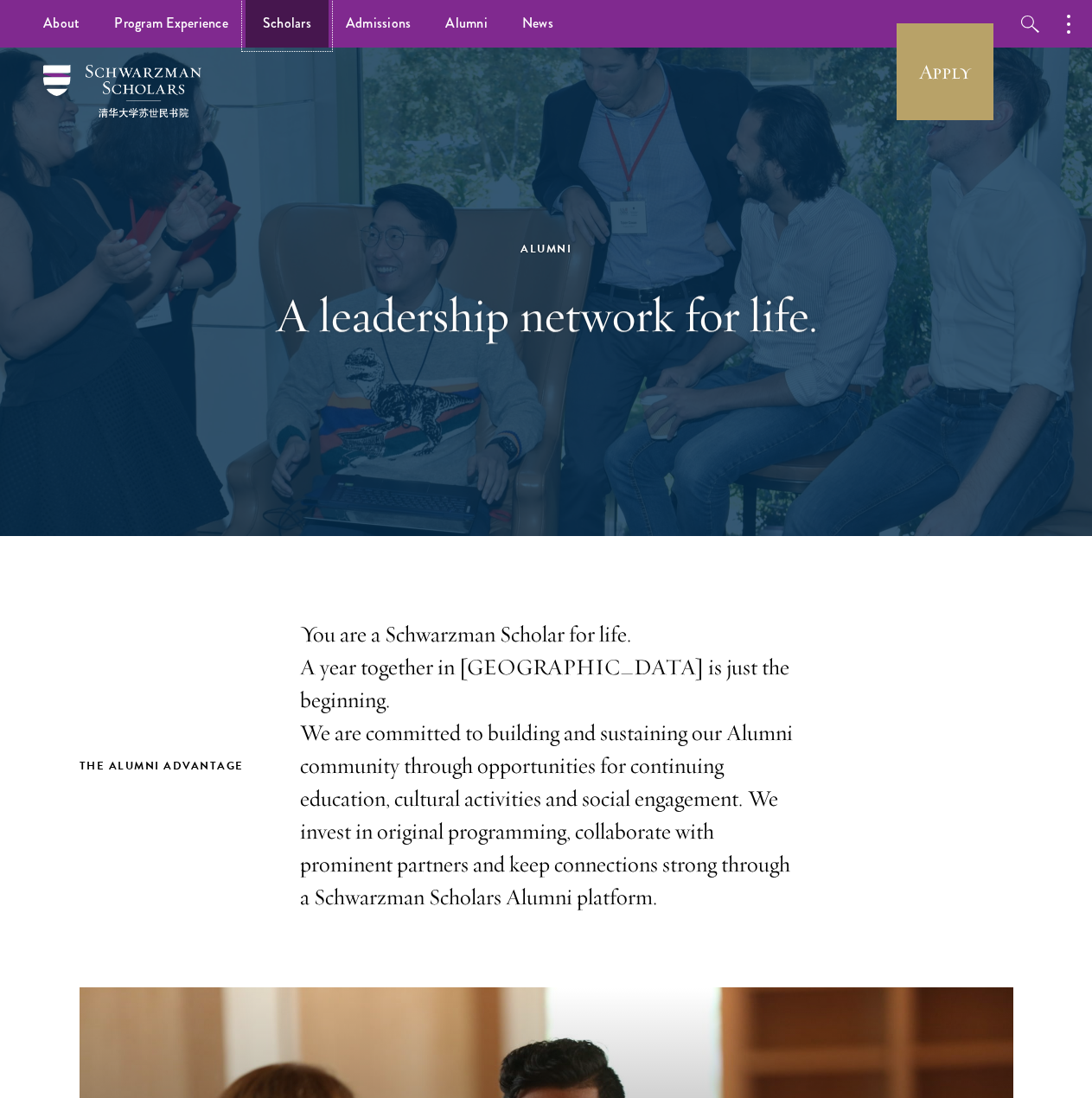
click at [302, 27] on link "Scholars" at bounding box center [287, 24] width 83 height 48
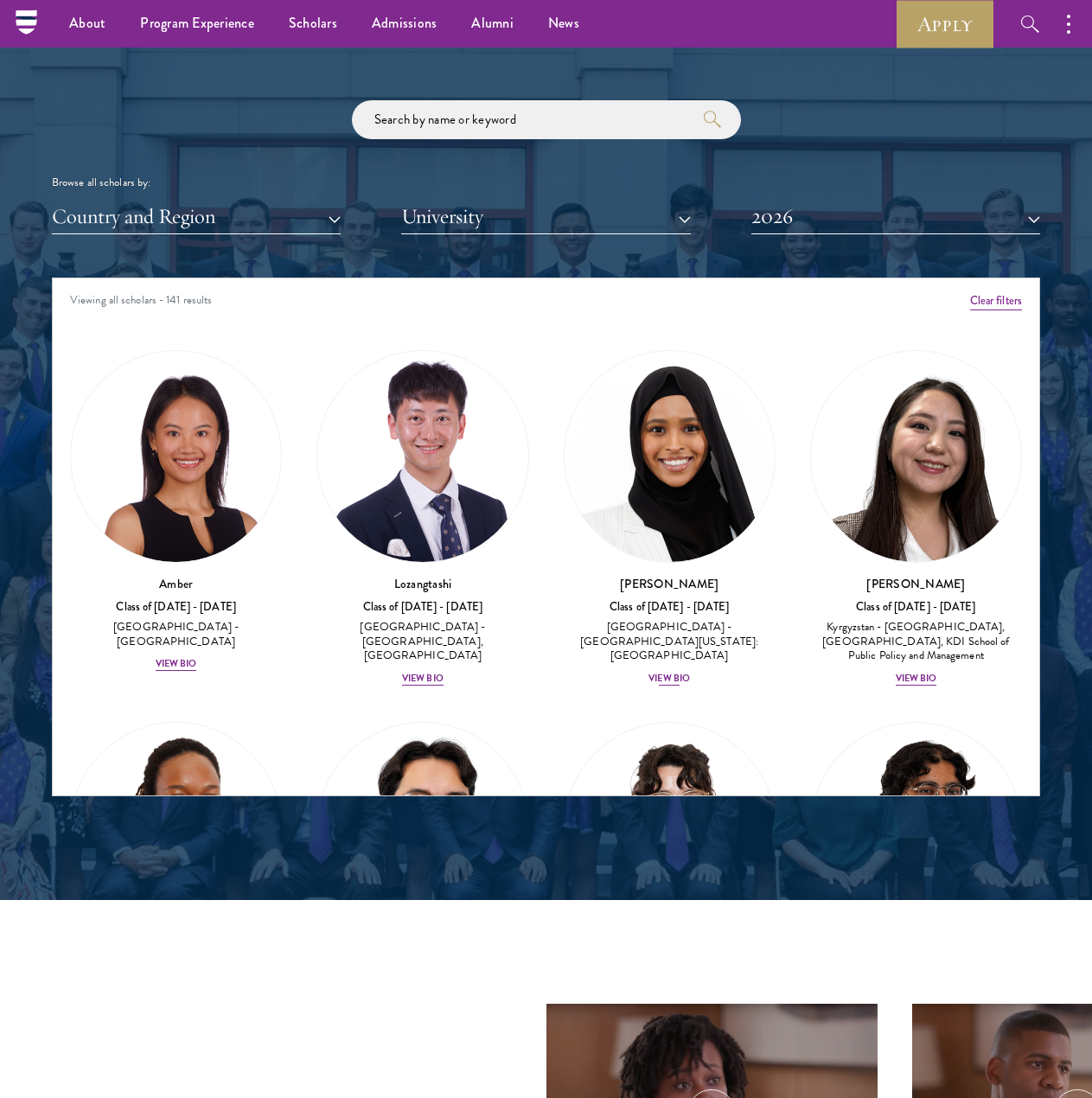
scroll to position [1805, 0]
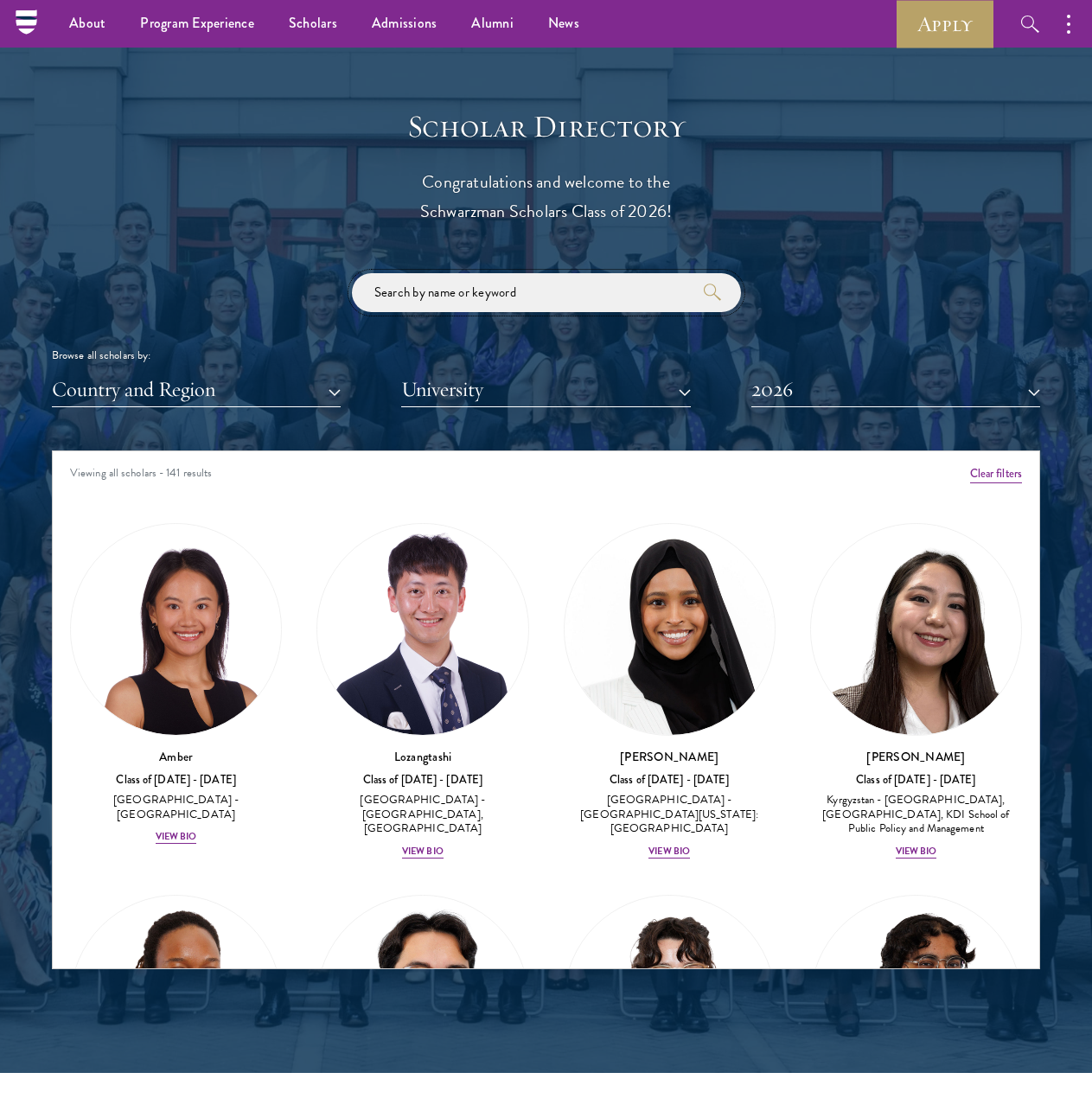
click at [538, 298] on input "search" at bounding box center [546, 292] width 390 height 38
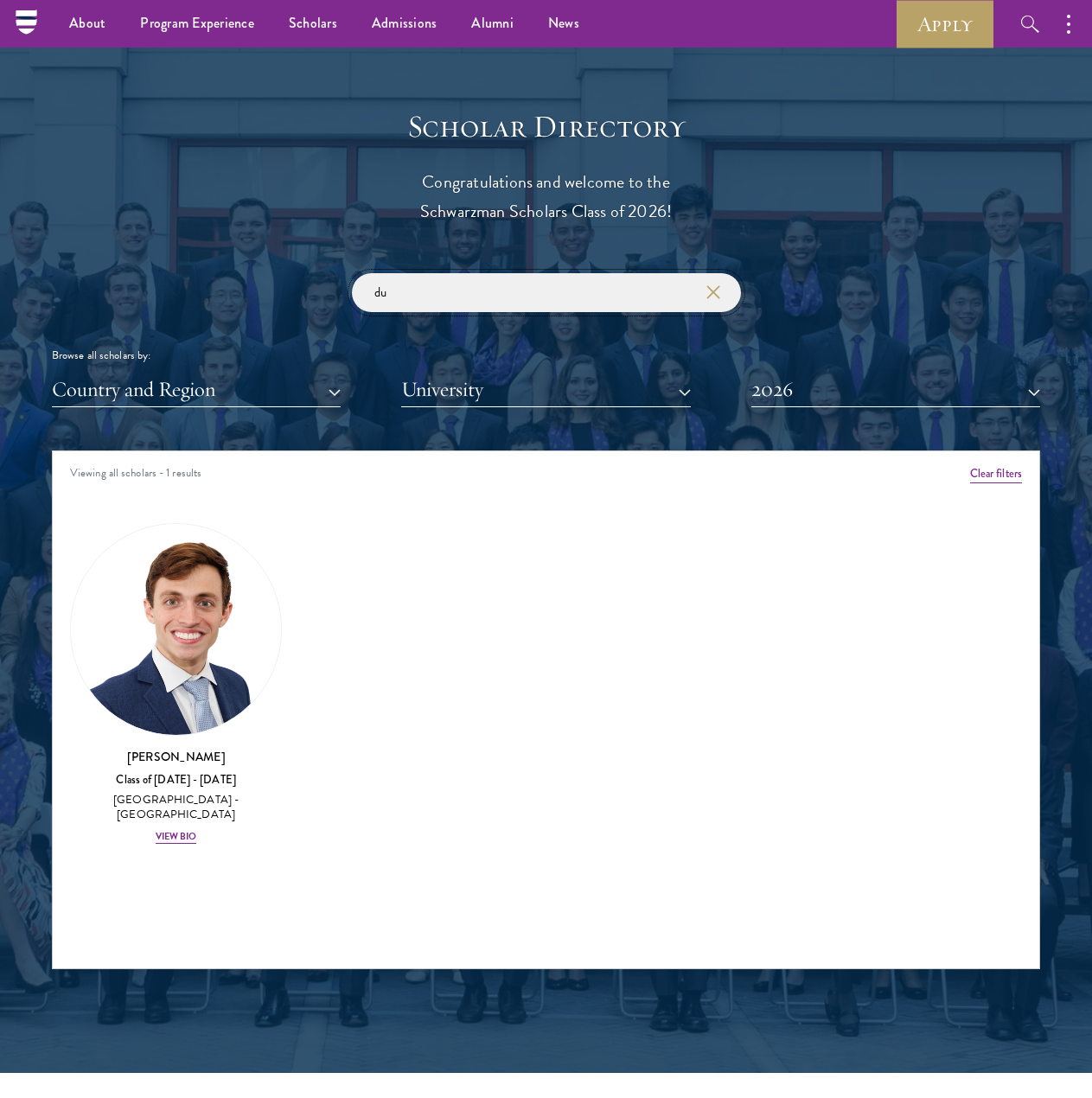
type input "d"
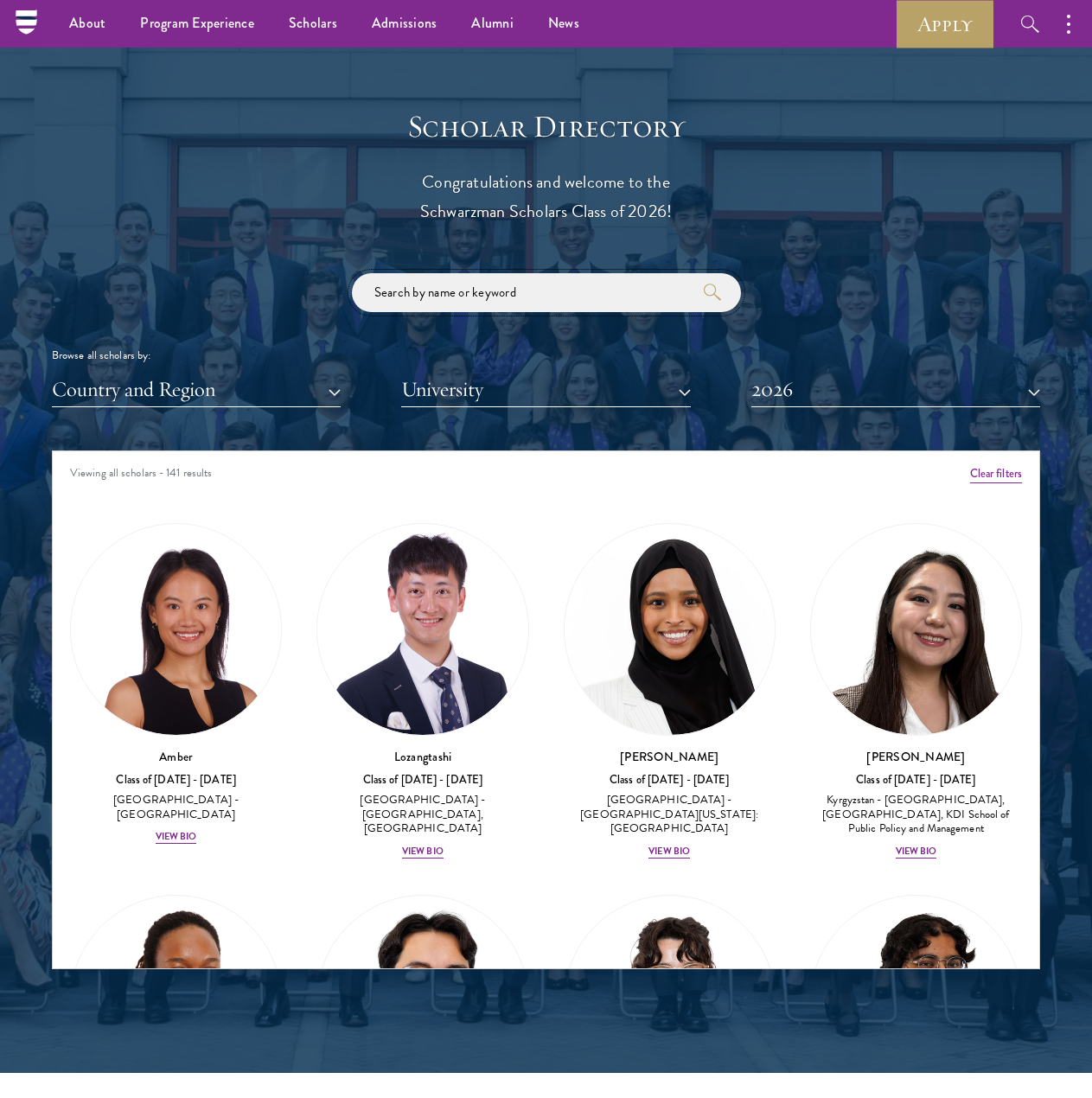
click at [514, 304] on input "search" at bounding box center [546, 292] width 390 height 38
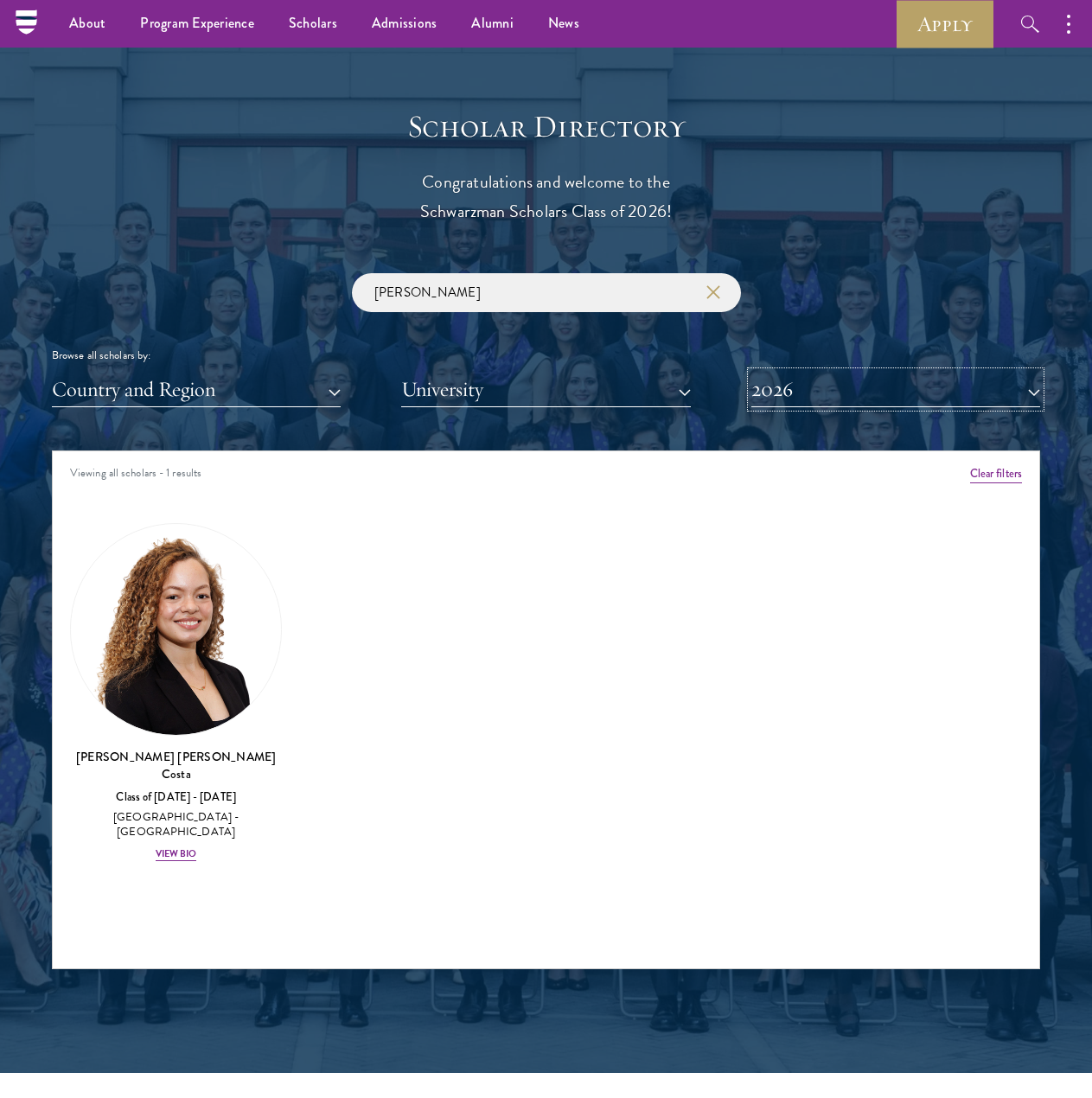
click at [881, 379] on button "2026" at bounding box center [896, 390] width 289 height 36
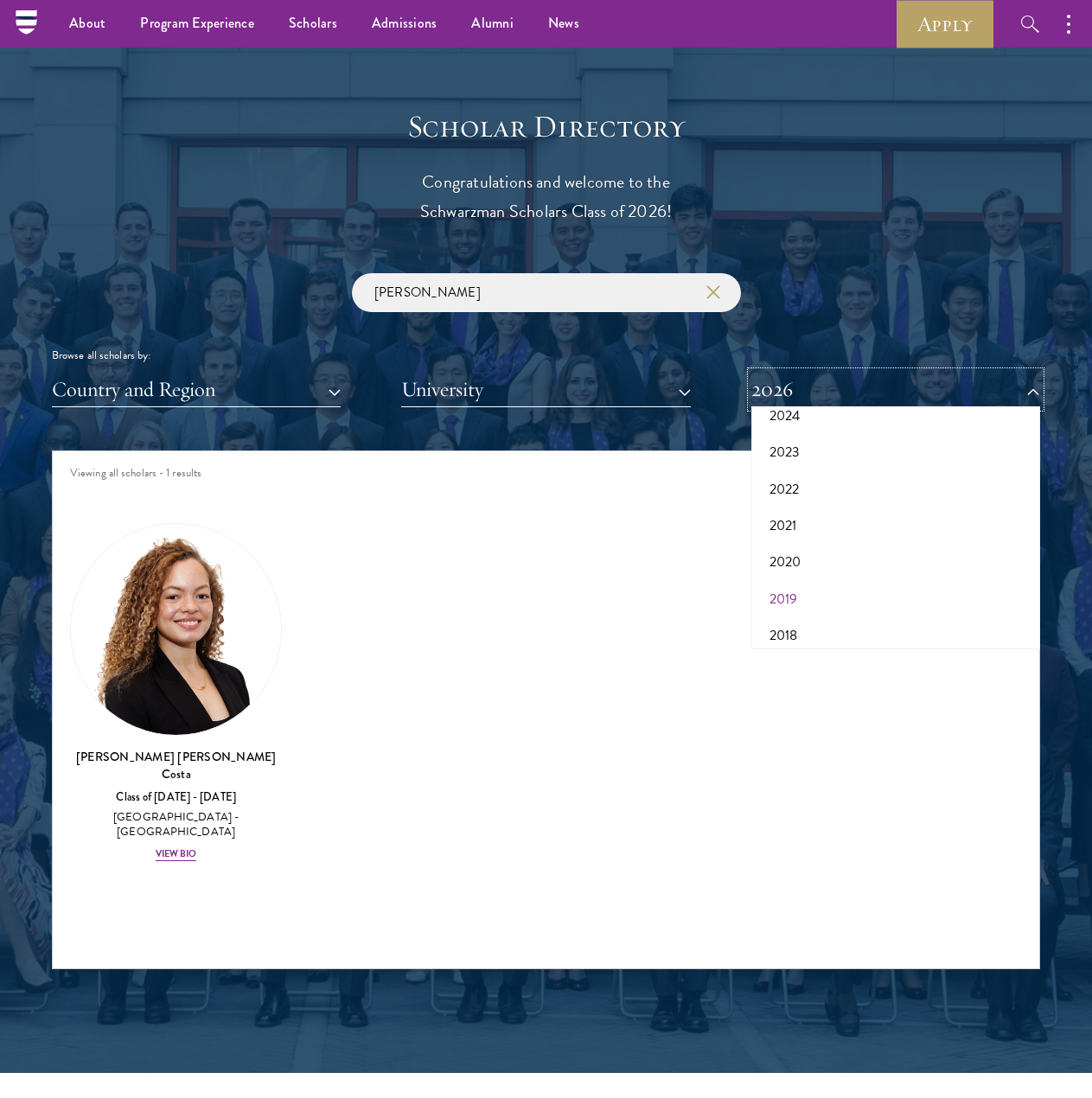
scroll to position [180, 0]
click at [781, 580] on button "2018" at bounding box center [896, 589] width 279 height 37
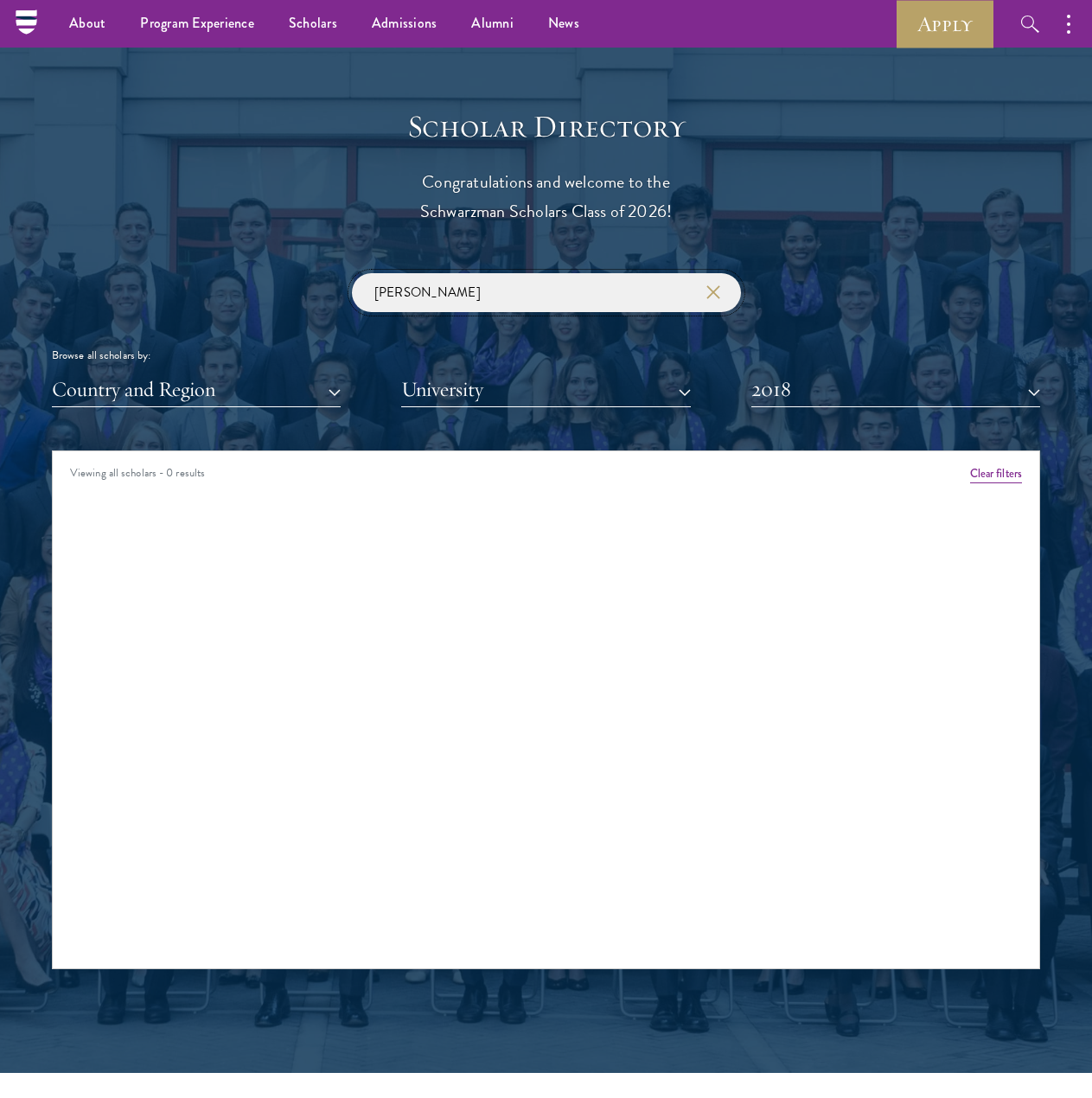
click at [535, 304] on input "[PERSON_NAME]" at bounding box center [546, 292] width 390 height 38
type input "g"
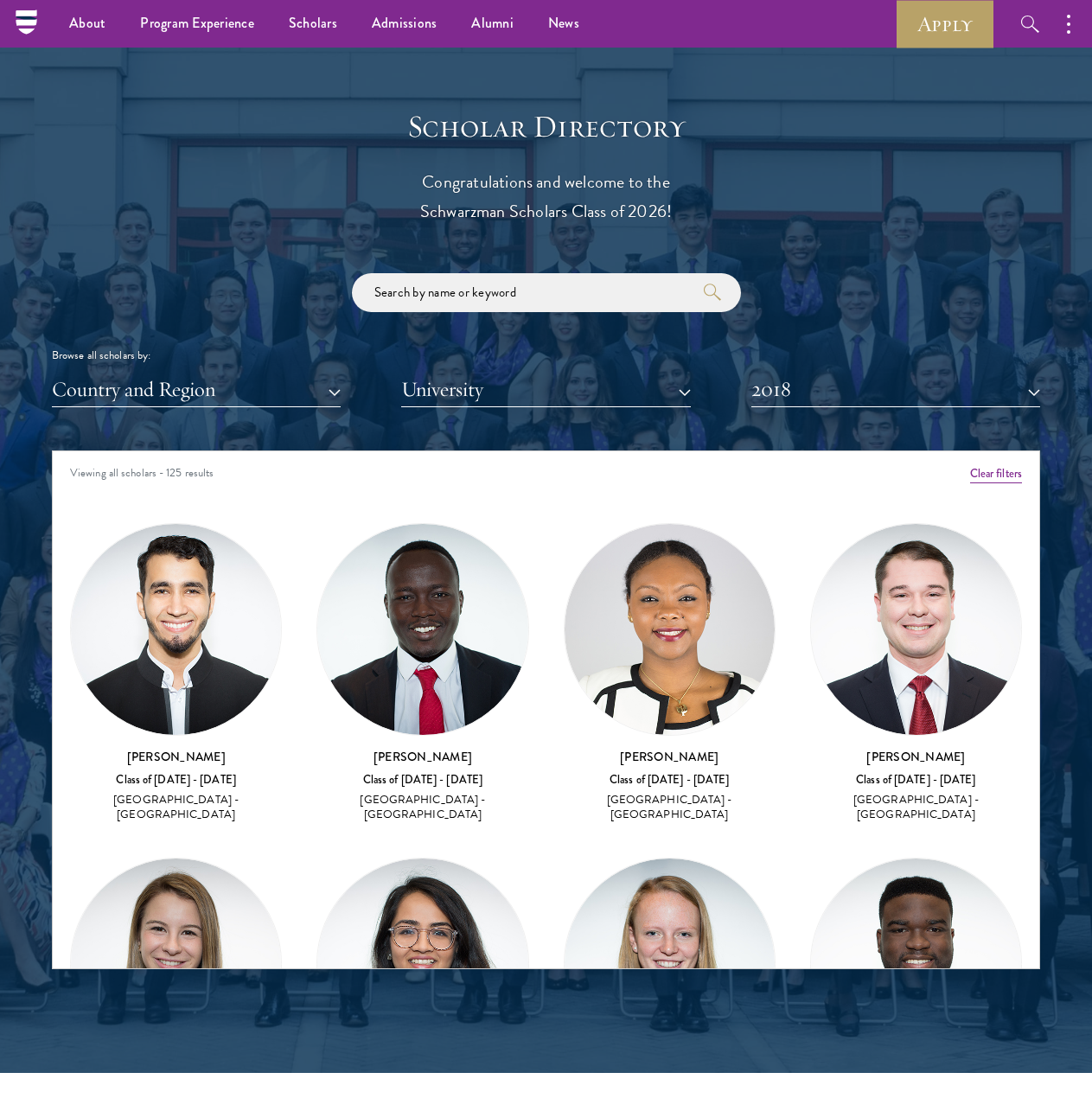
click at [869, 407] on div "Scholar Directory Congratulations and welcome to the Schwarzman Scholars Class …" at bounding box center [546, 539] width 988 height 862
click at [873, 402] on button "2018" at bounding box center [896, 390] width 289 height 36
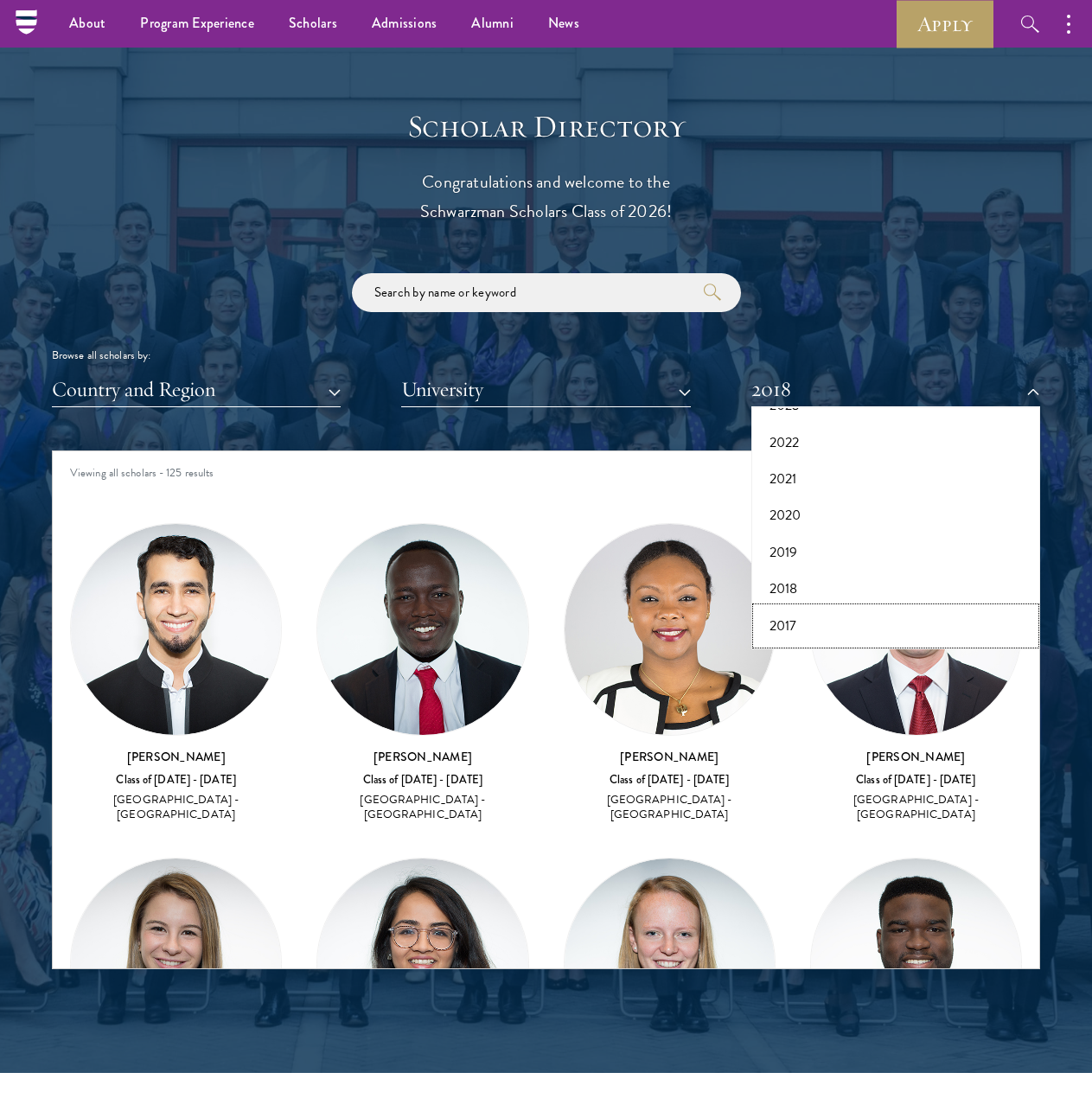
click at [849, 620] on button "2017" at bounding box center [896, 626] width 279 height 37
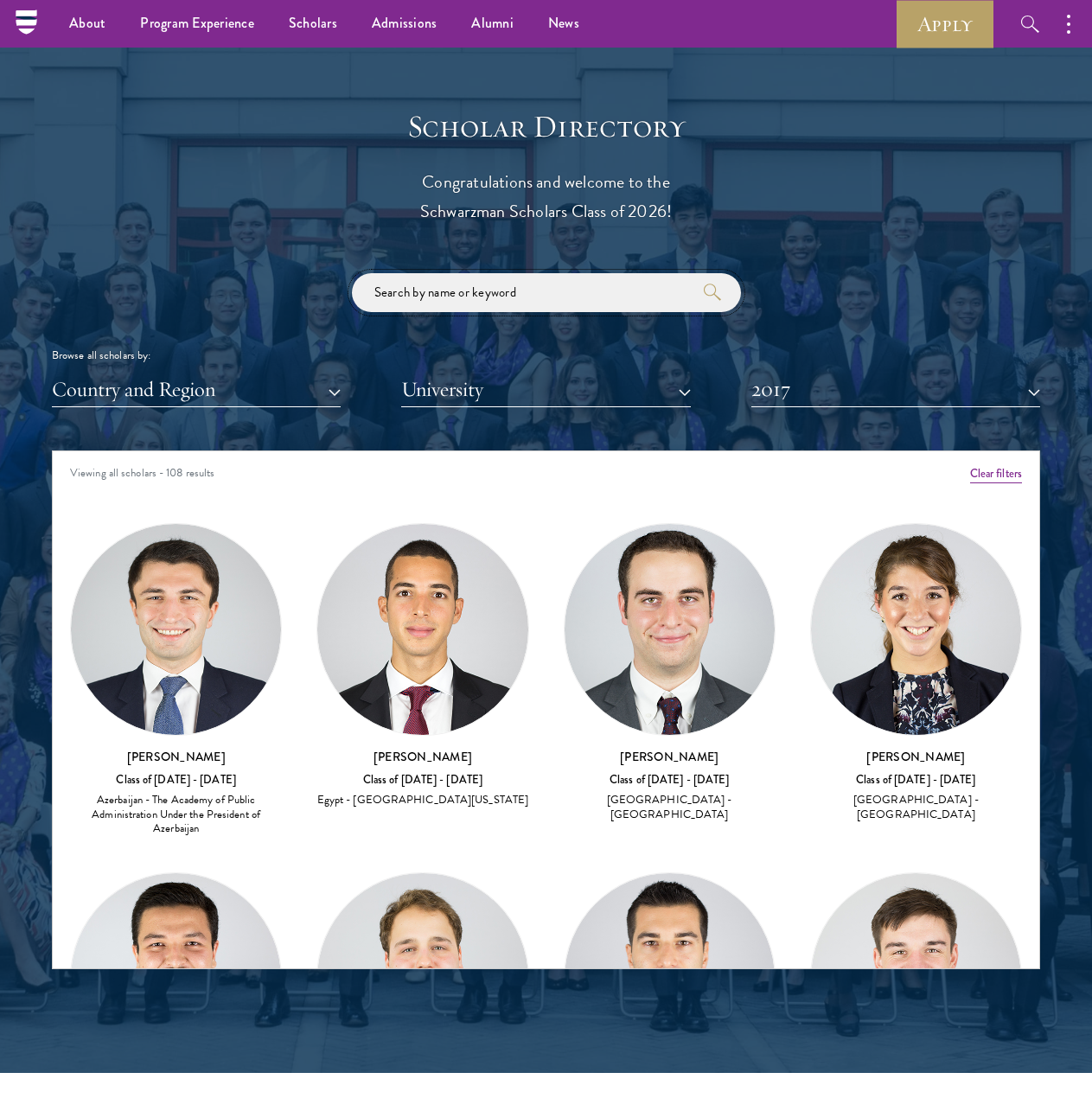
click at [611, 293] on input "search" at bounding box center [546, 292] width 390 height 38
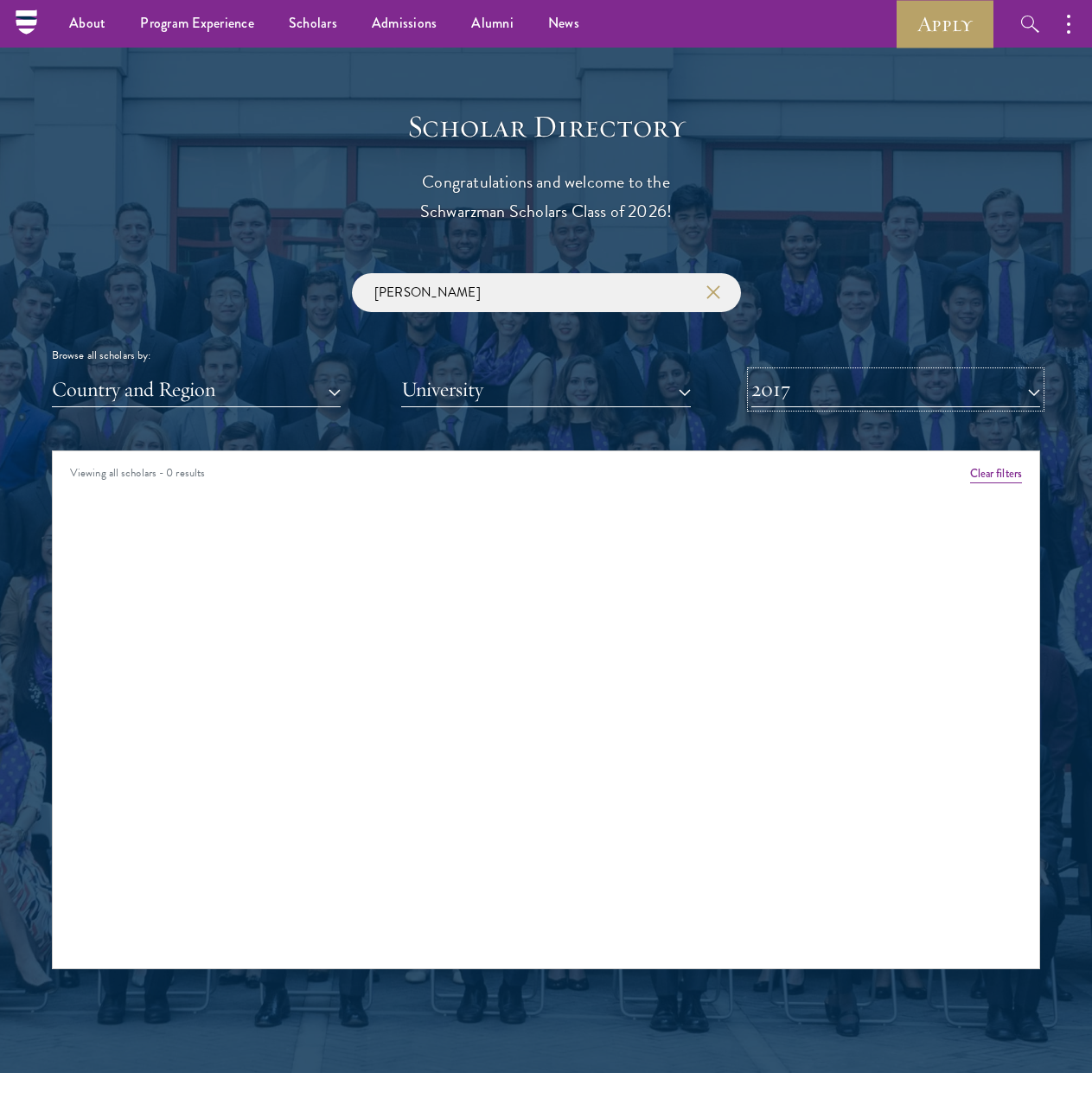
click at [813, 387] on button "2017" at bounding box center [896, 390] width 289 height 36
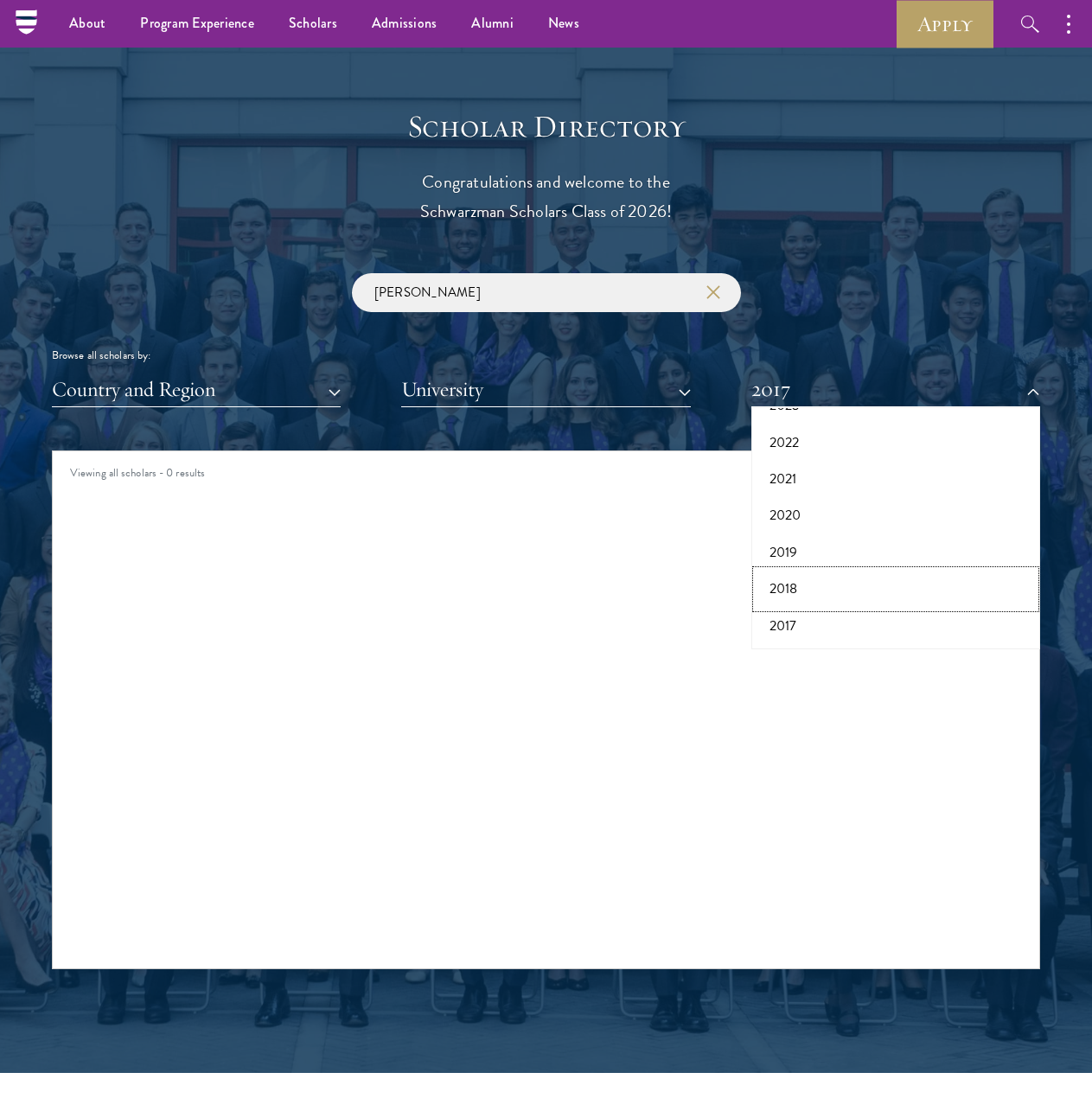
click at [822, 596] on button "2018" at bounding box center [896, 589] width 279 height 37
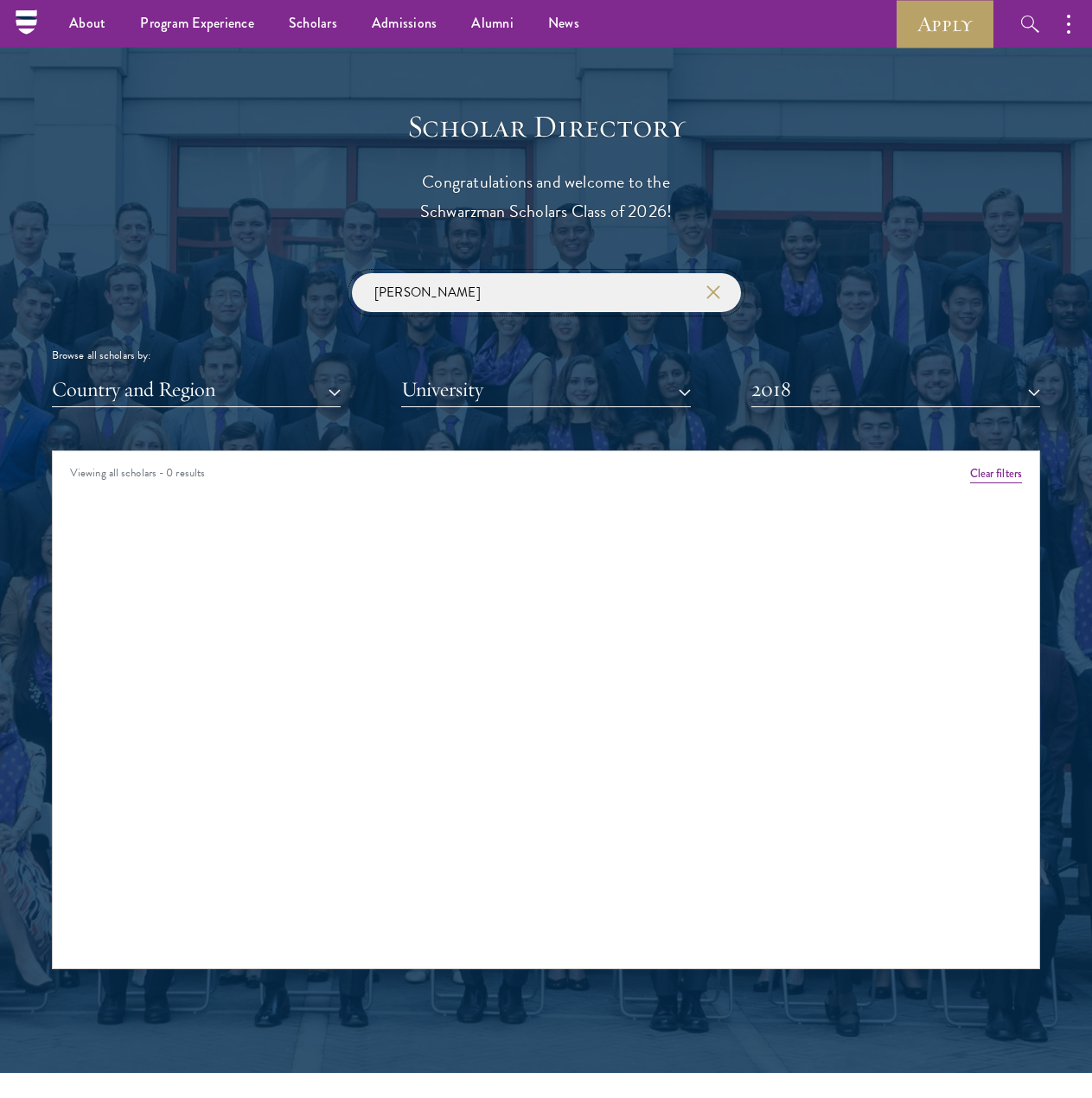
click at [619, 306] on input "[PERSON_NAME]" at bounding box center [546, 292] width 390 height 38
click at [834, 379] on button "2018" at bounding box center [896, 390] width 289 height 36
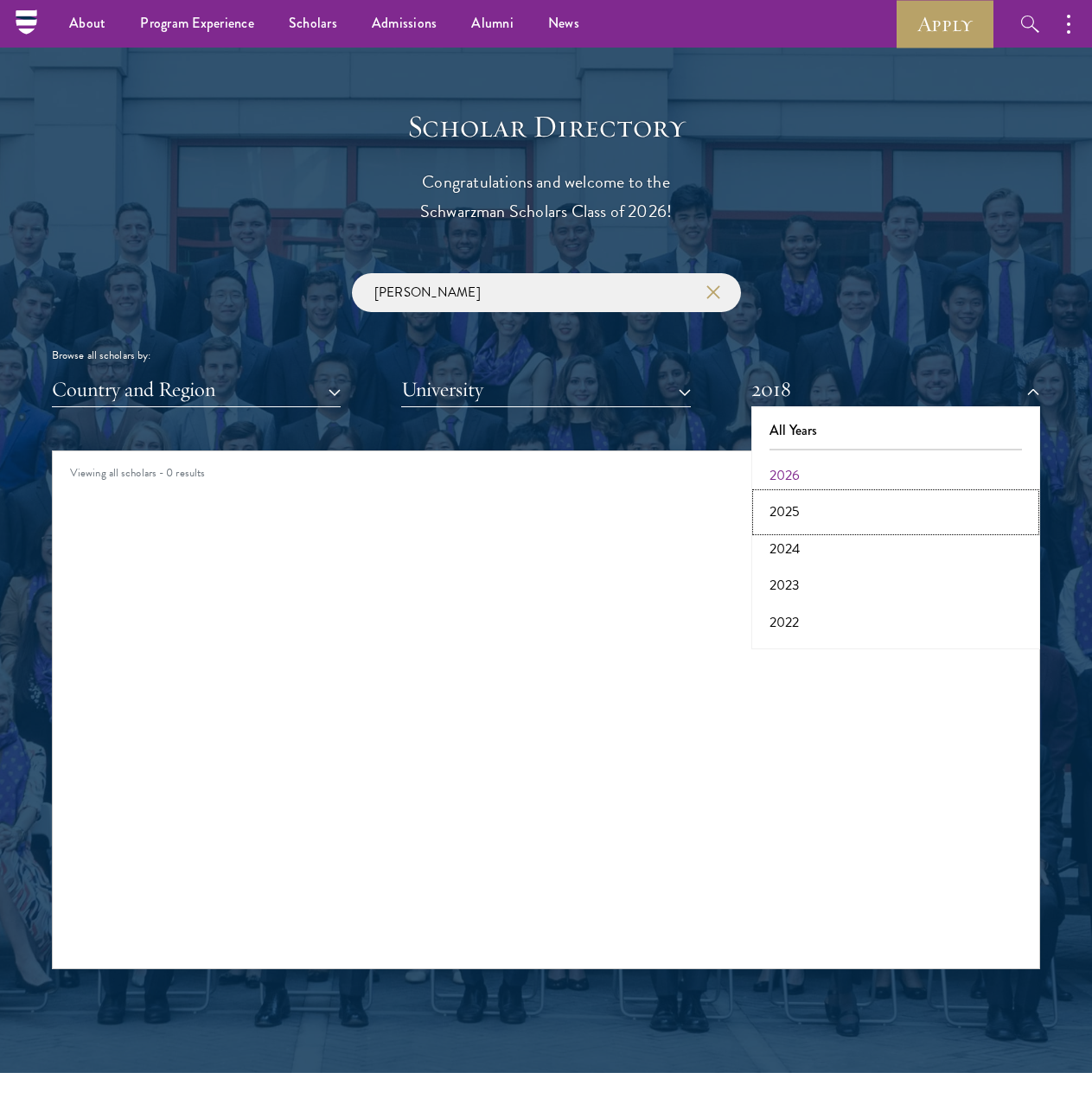
click at [804, 522] on button "2025" at bounding box center [896, 512] width 279 height 37
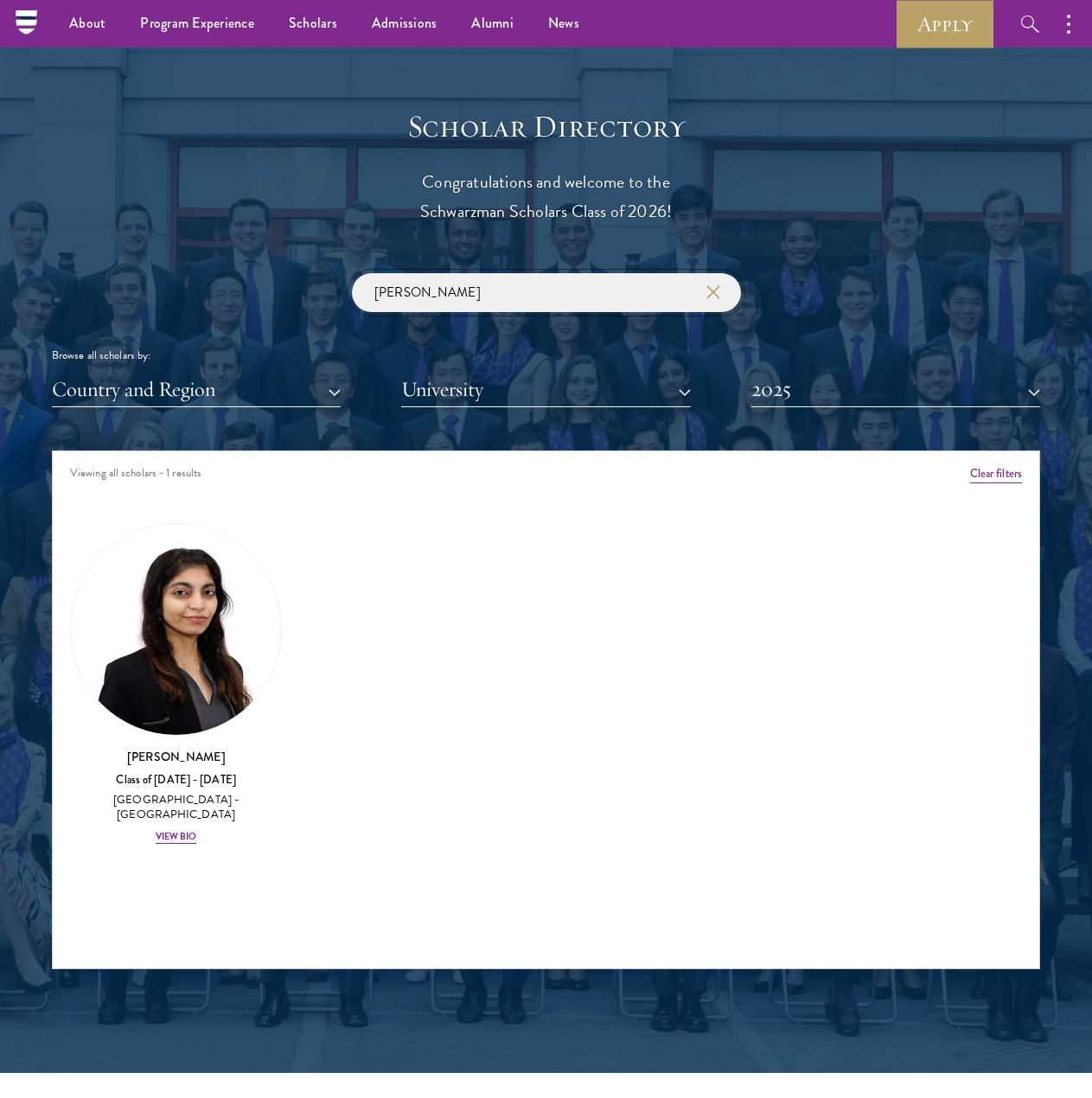
click at [481, 304] on input "[PERSON_NAME]" at bounding box center [546, 292] width 390 height 38
click at [480, 308] on input "[PERSON_NAME]" at bounding box center [546, 292] width 390 height 38
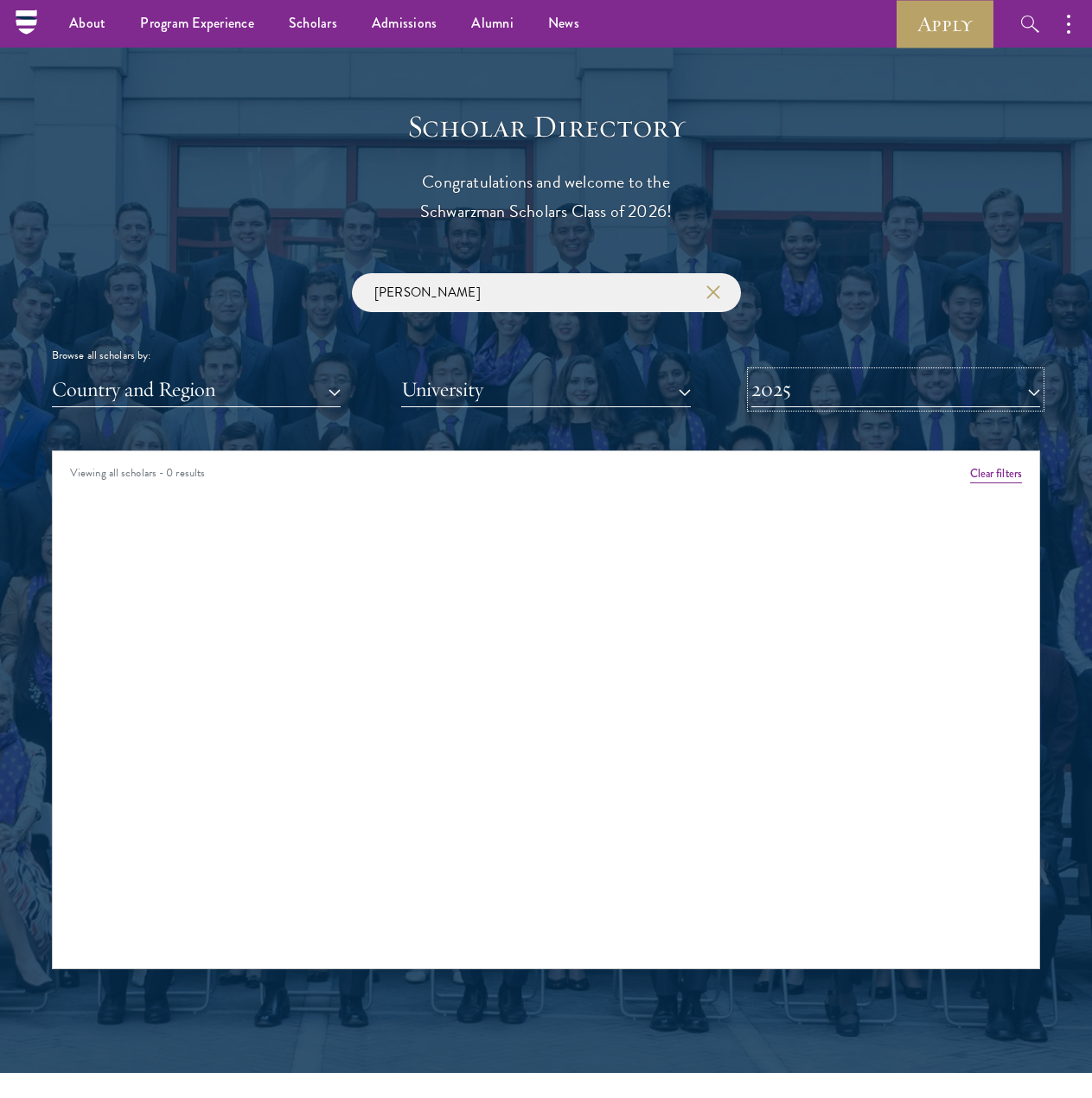
click at [927, 389] on button "2025" at bounding box center [896, 390] width 289 height 36
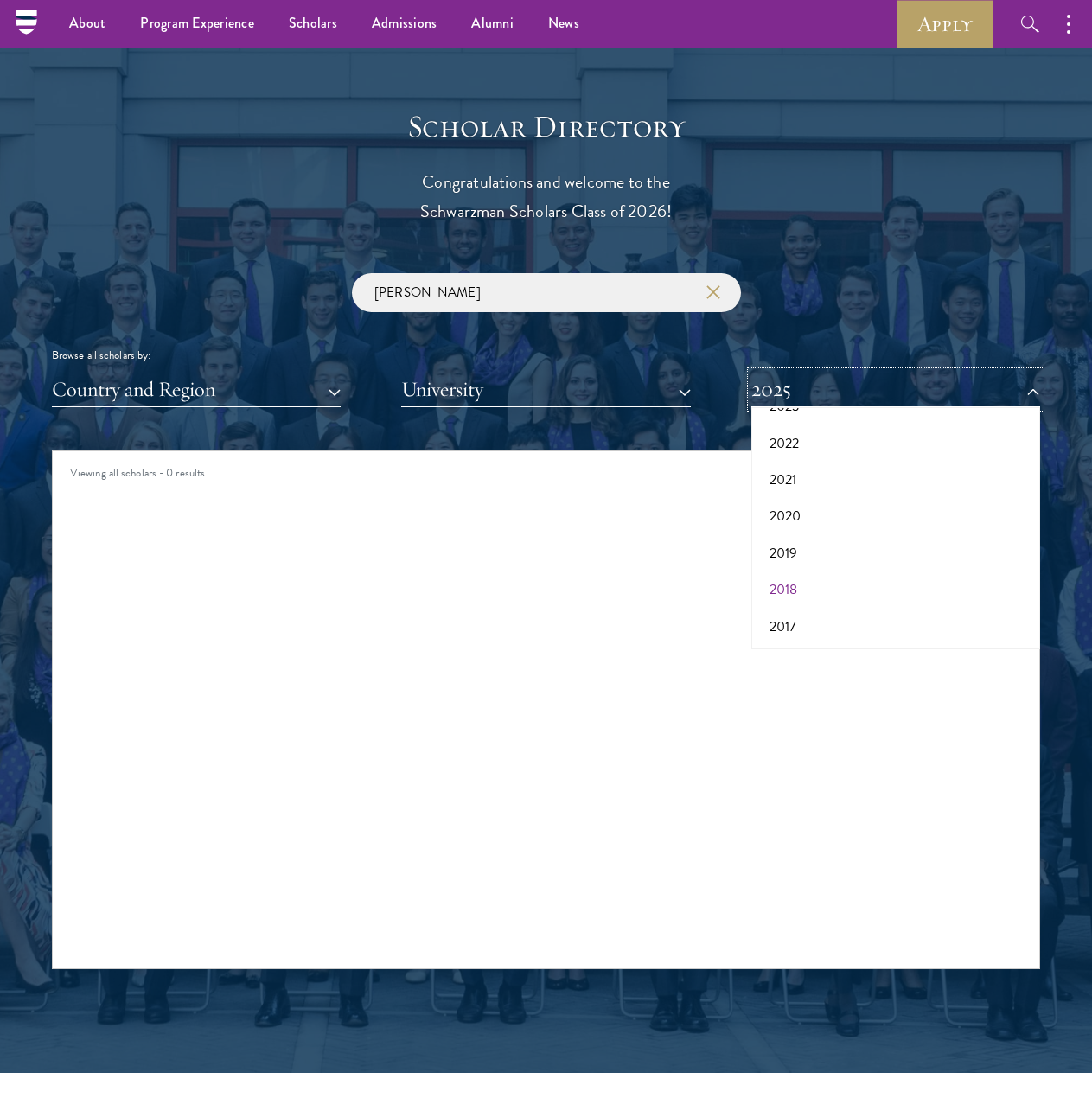
scroll to position [180, 0]
click at [785, 618] on button "2017" at bounding box center [896, 626] width 279 height 37
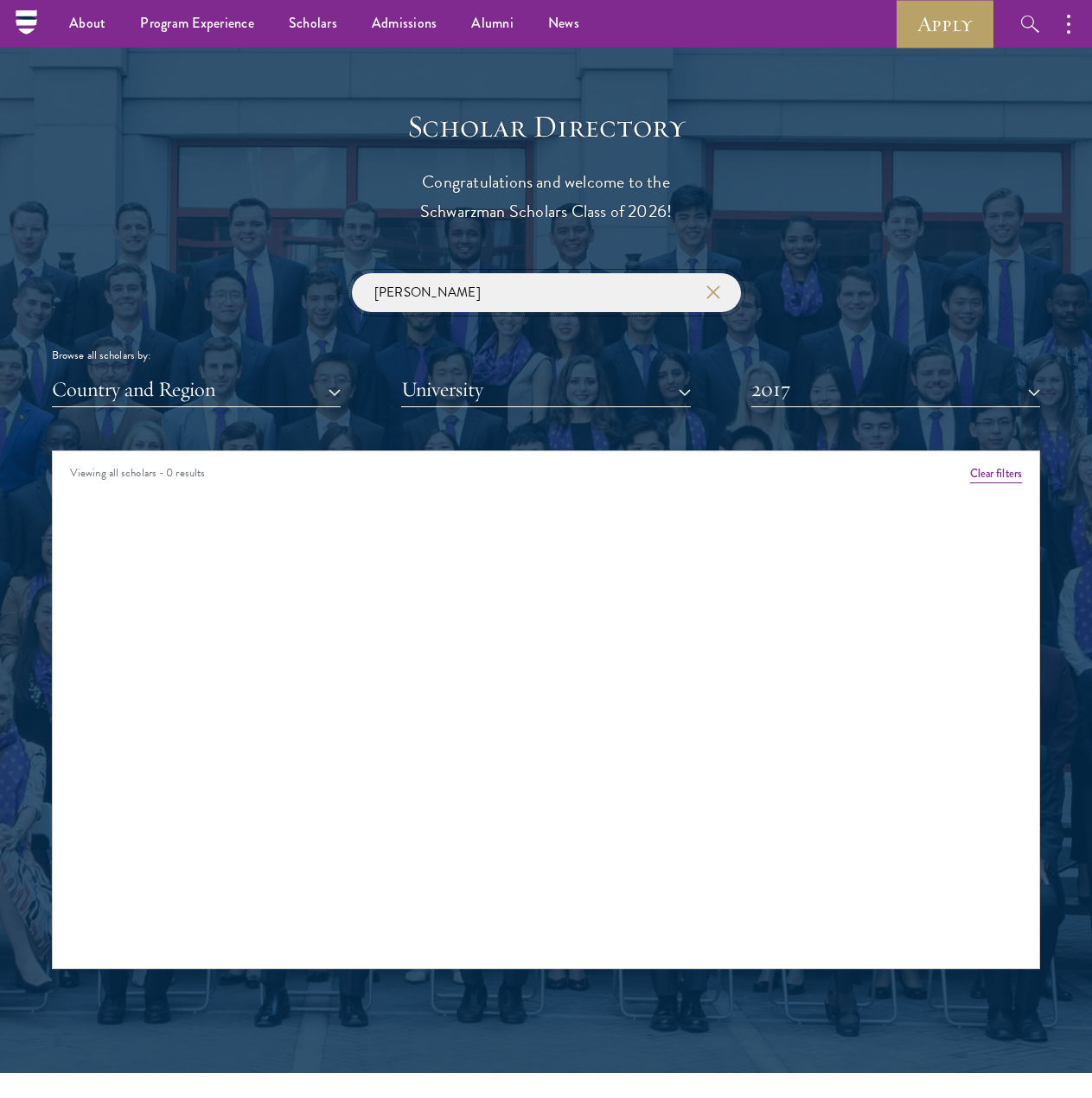
click at [515, 295] on input "[PERSON_NAME]" at bounding box center [546, 292] width 390 height 38
click at [515, 294] on input "[PERSON_NAME]" at bounding box center [546, 292] width 390 height 38
click at [937, 401] on button "2017" at bounding box center [896, 390] width 289 height 36
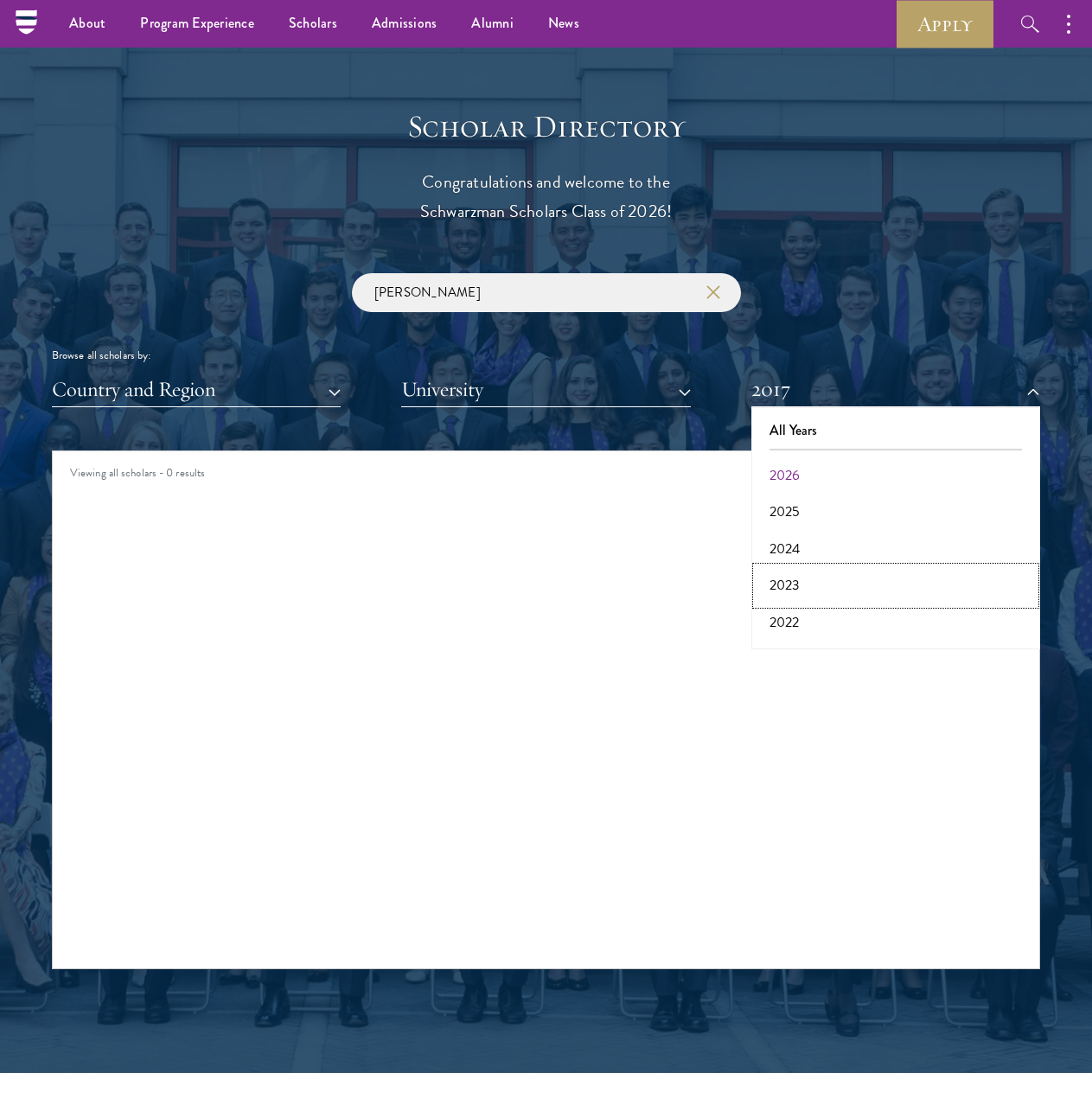
click at [832, 585] on button "2023" at bounding box center [896, 586] width 279 height 37
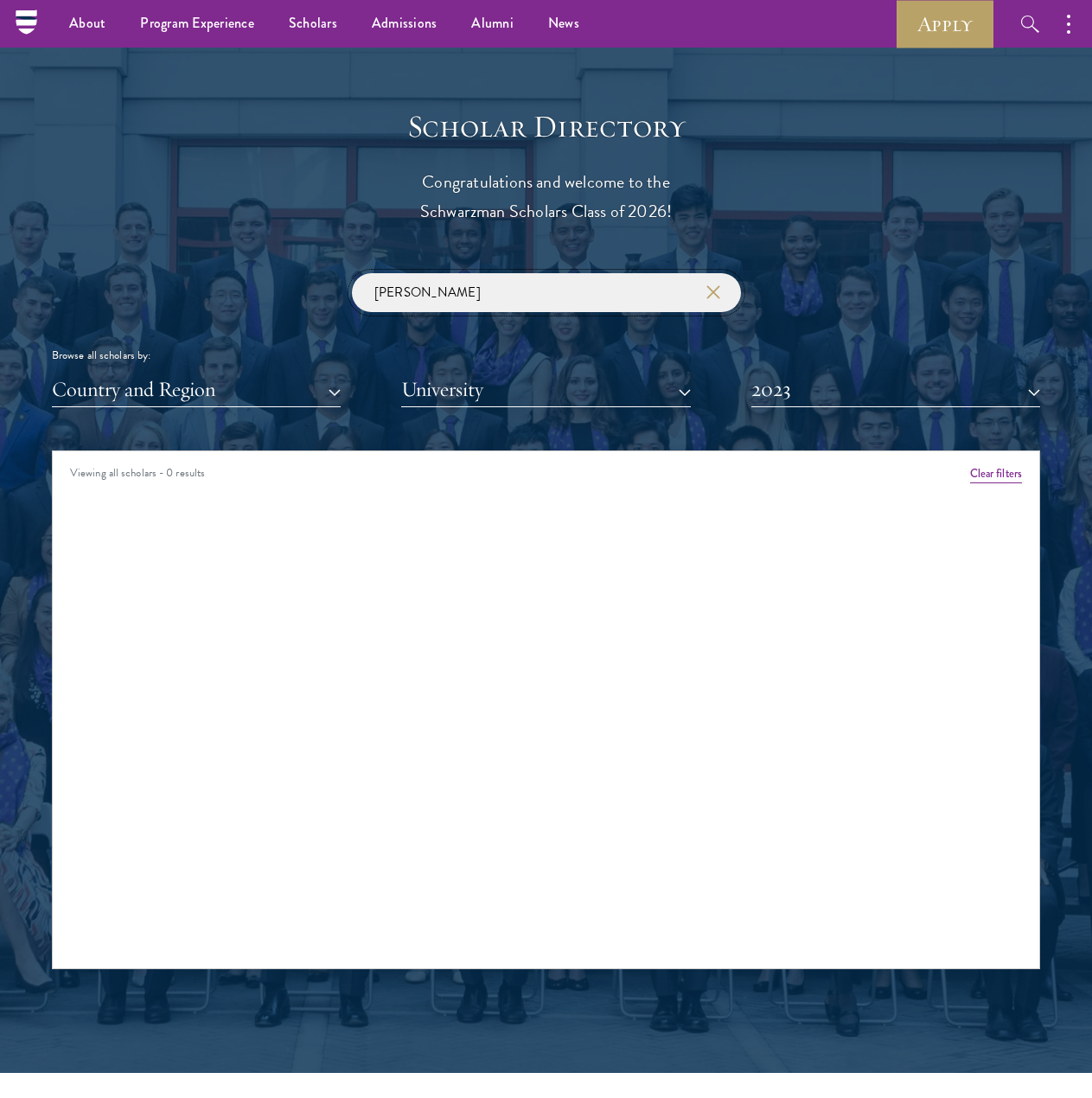
click at [612, 294] on input "[PERSON_NAME]" at bounding box center [546, 292] width 390 height 38
click button "submit" at bounding box center [0, 0] width 0 height 0
click at [469, 311] on input "[PERSON_NAME]" at bounding box center [546, 292] width 390 height 38
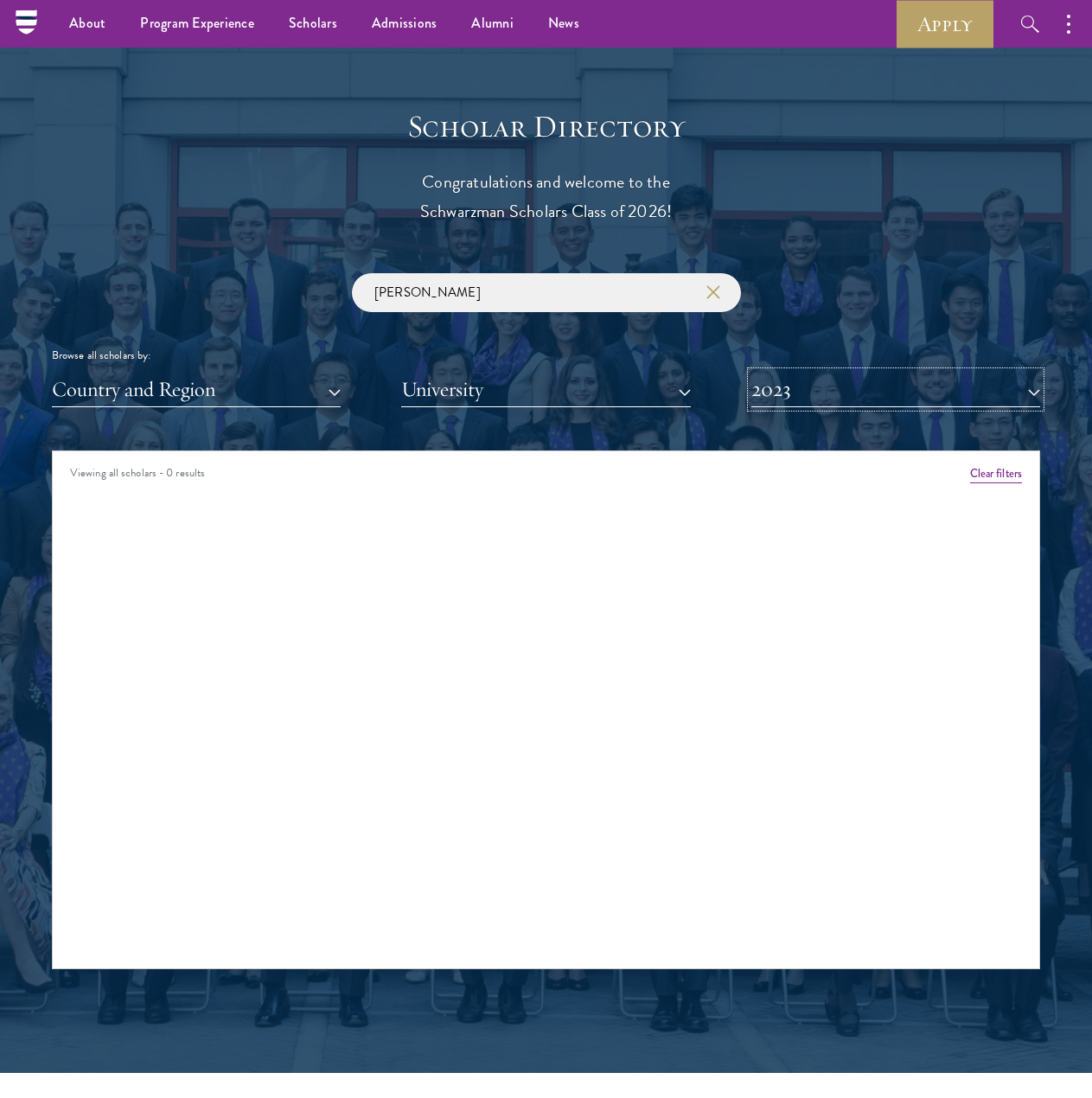
click at [993, 386] on button "2023" at bounding box center [896, 390] width 289 height 36
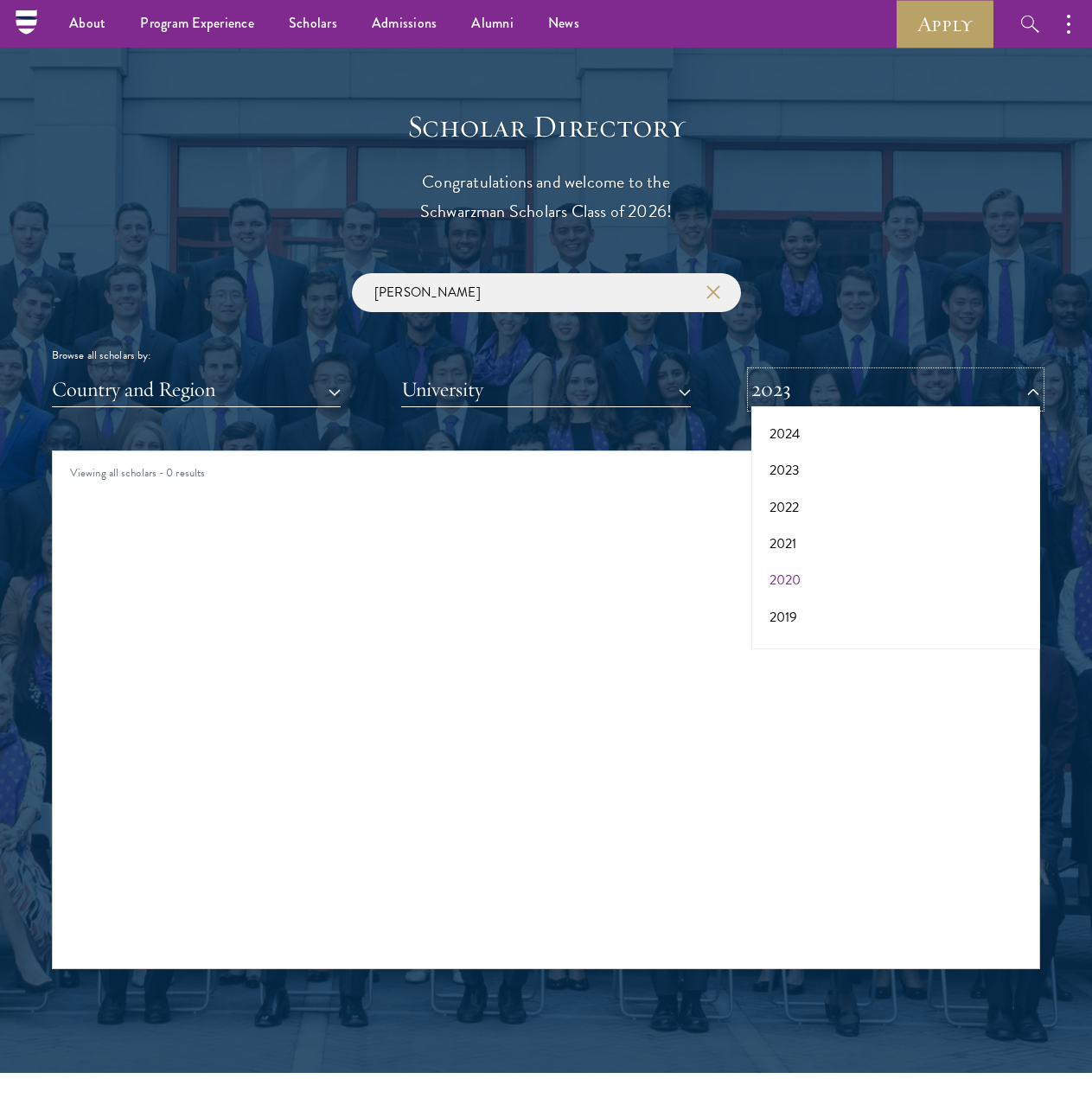
scroll to position [123, 0]
click at [799, 568] on button "2020" at bounding box center [896, 573] width 279 height 37
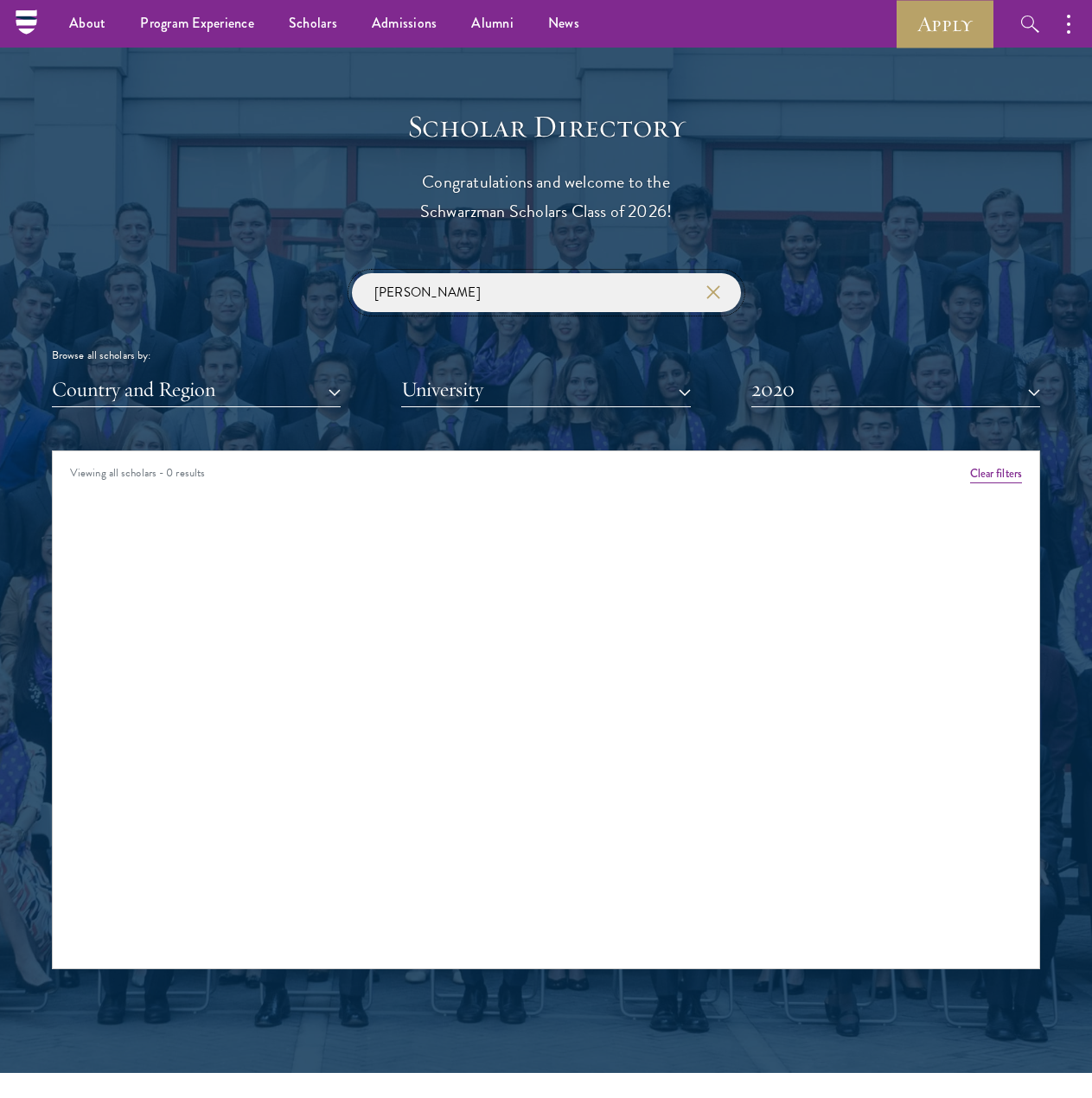
click at [483, 284] on input "[PERSON_NAME]" at bounding box center [546, 292] width 390 height 38
click at [484, 285] on input "[PERSON_NAME]" at bounding box center [546, 292] width 390 height 38
click at [512, 298] on input "[PERSON_NAME]" at bounding box center [546, 292] width 390 height 38
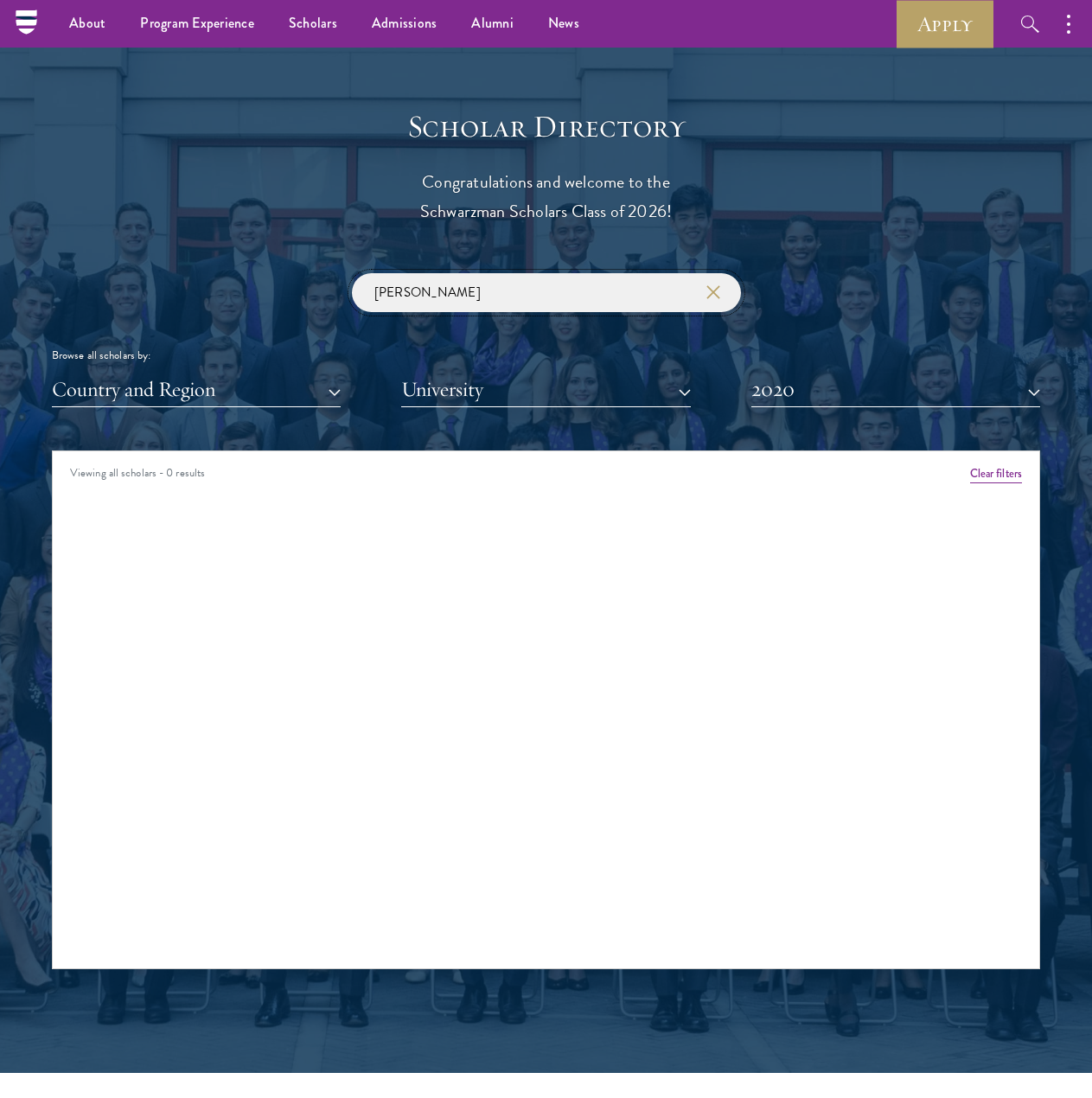
click at [512, 298] on input "[PERSON_NAME]" at bounding box center [546, 292] width 390 height 38
type input "valentine"
click at [863, 381] on button "2020" at bounding box center [896, 390] width 289 height 36
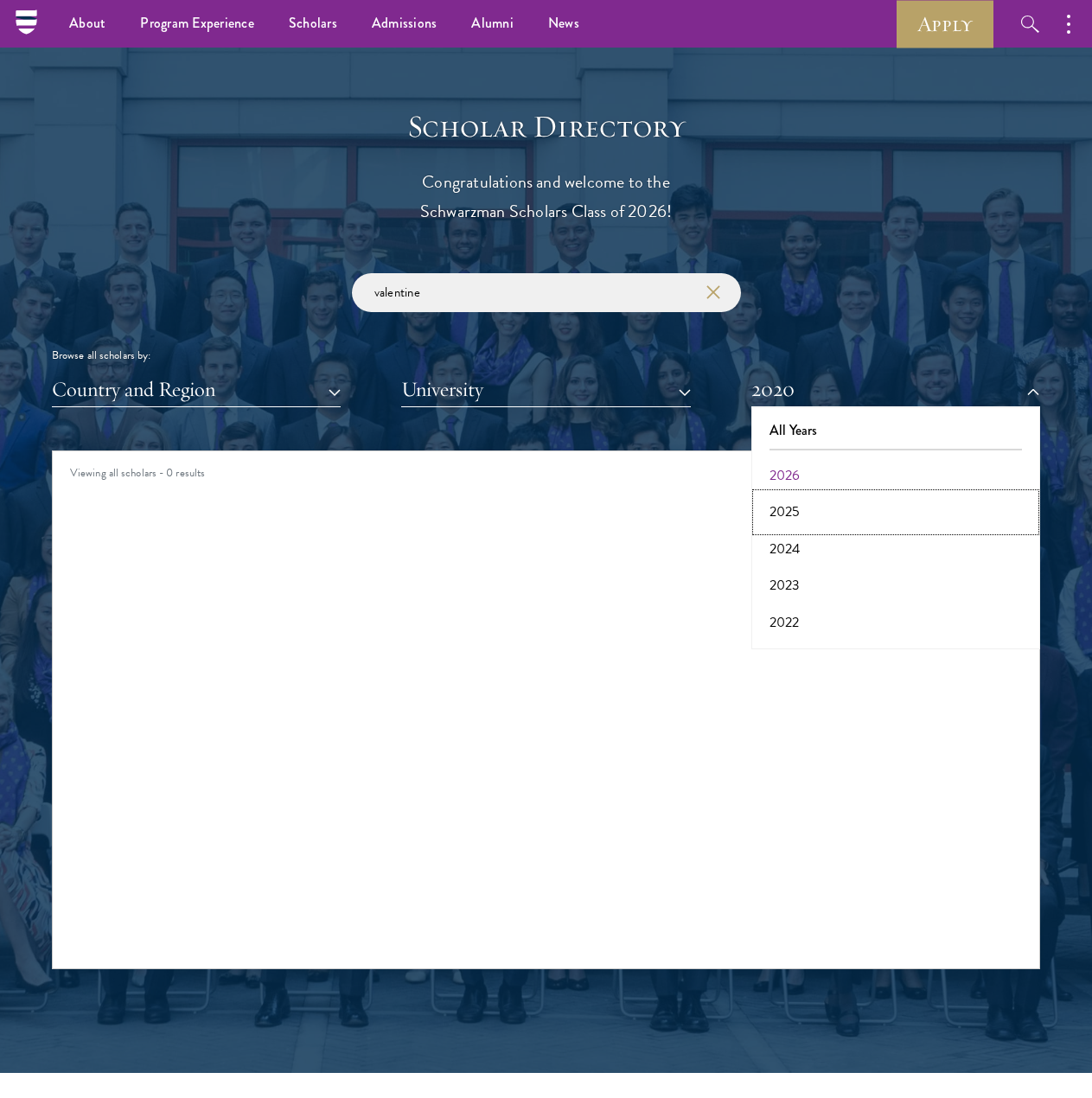
click at [795, 516] on button "2025" at bounding box center [896, 512] width 279 height 37
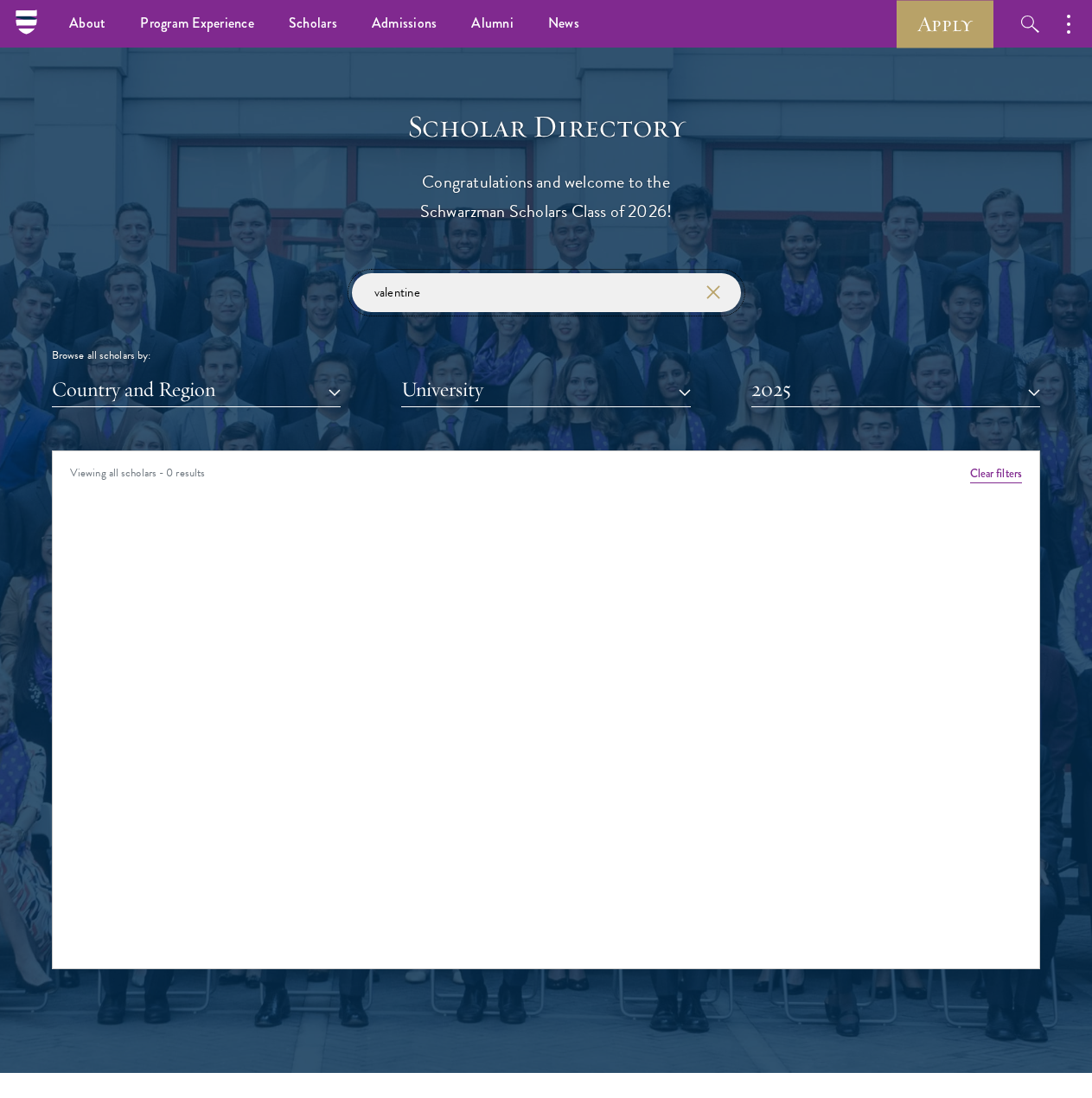
click at [627, 297] on input "valentine" at bounding box center [546, 292] width 390 height 38
click at [726, 291] on input "valentine" at bounding box center [546, 292] width 390 height 38
click at [712, 293] on use "button" at bounding box center [713, 292] width 24 height 24
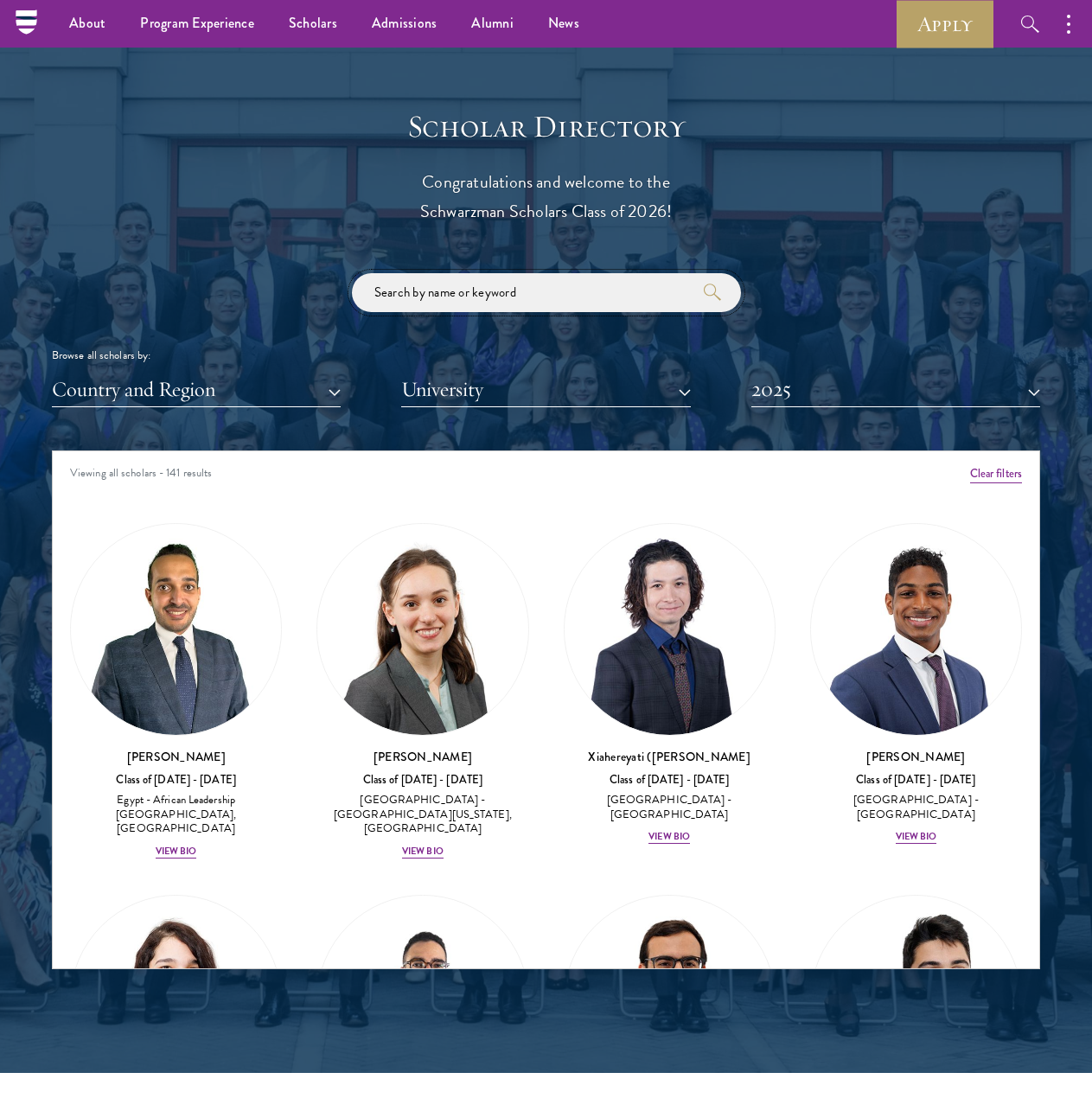
click at [481, 297] on input "search" at bounding box center [546, 292] width 390 height 38
click at [845, 399] on button "2025" at bounding box center [896, 390] width 289 height 36
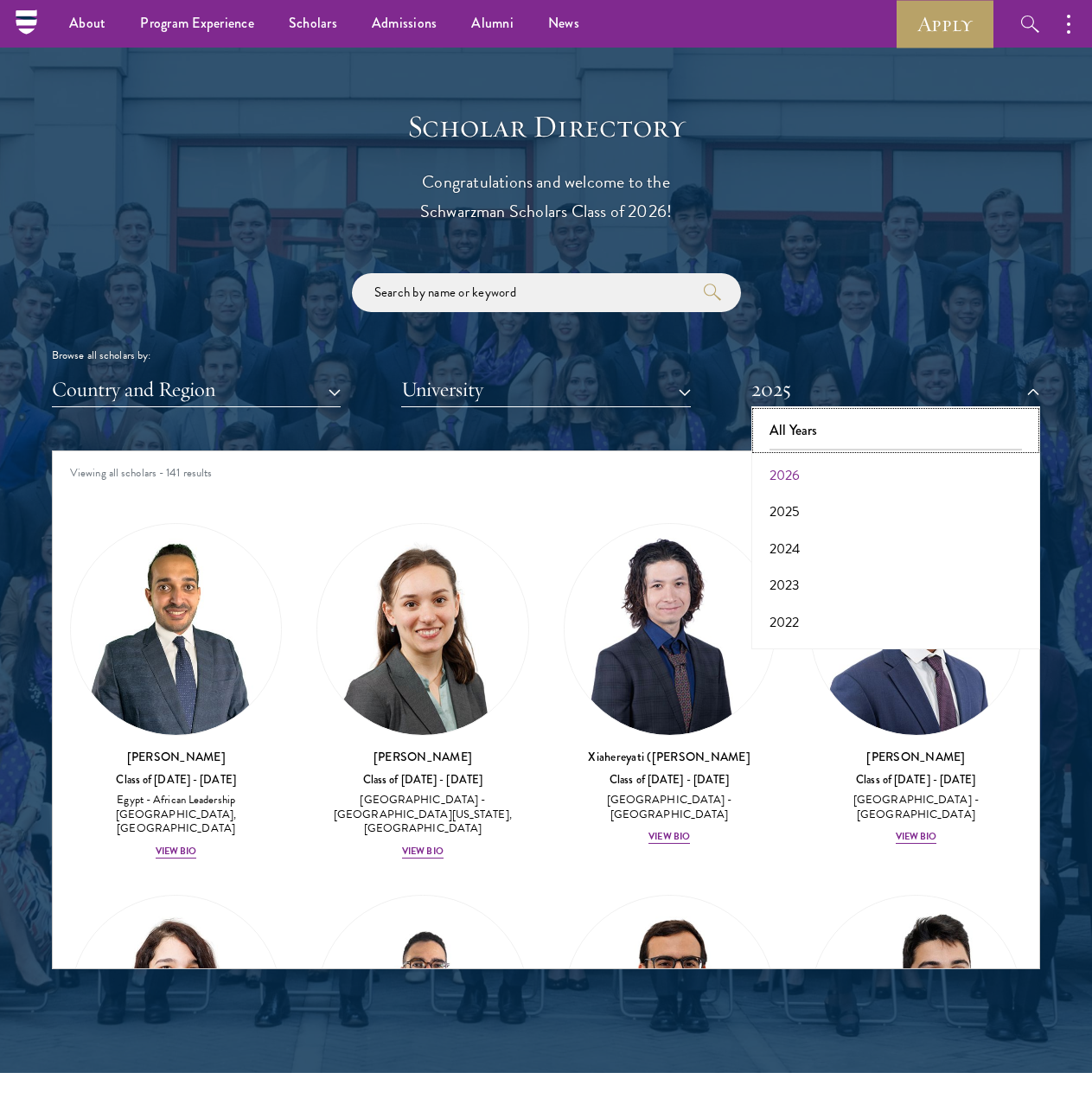
click at [812, 443] on button "All Years" at bounding box center [896, 431] width 279 height 37
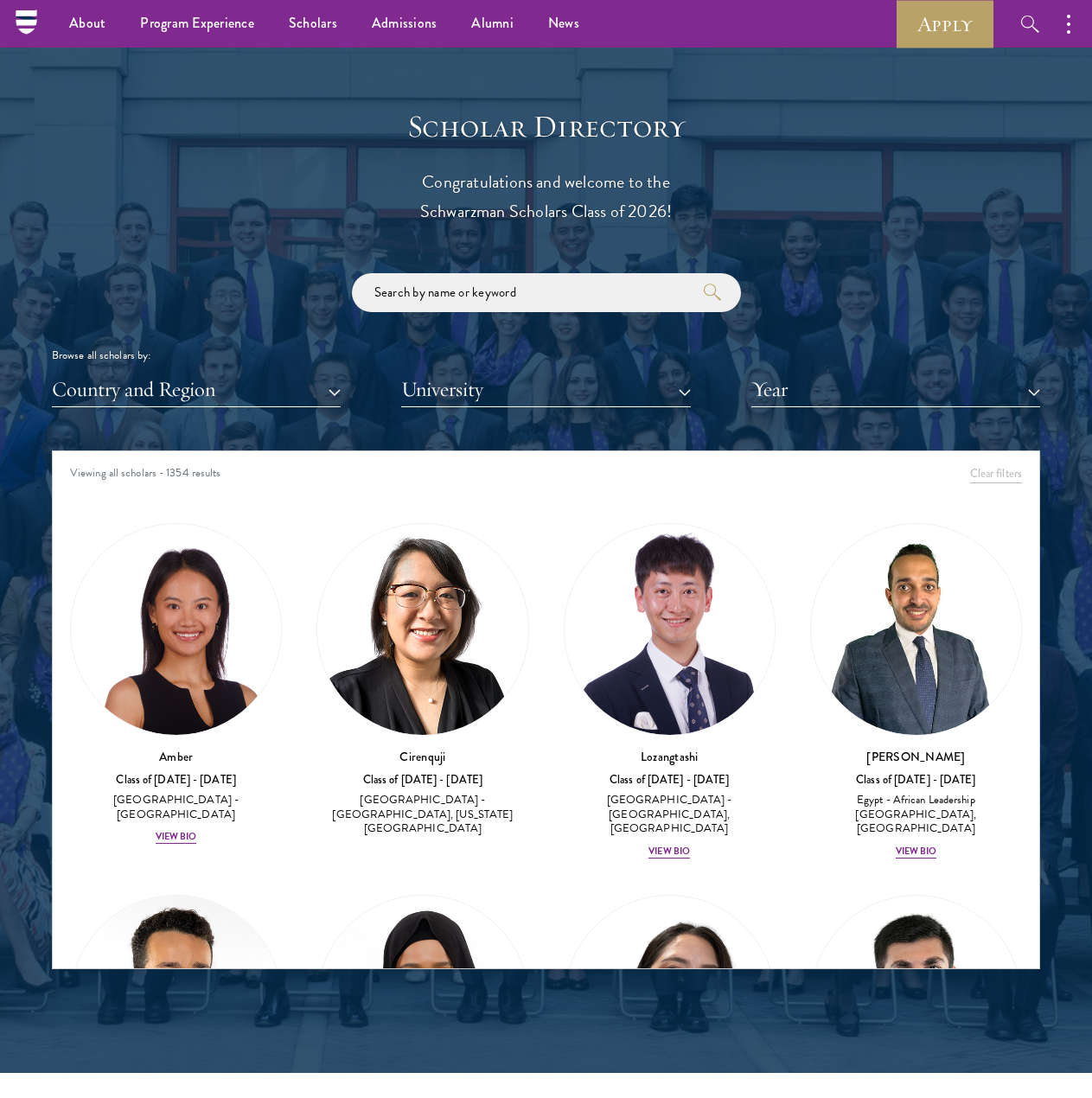
scroll to position [1800, 0]
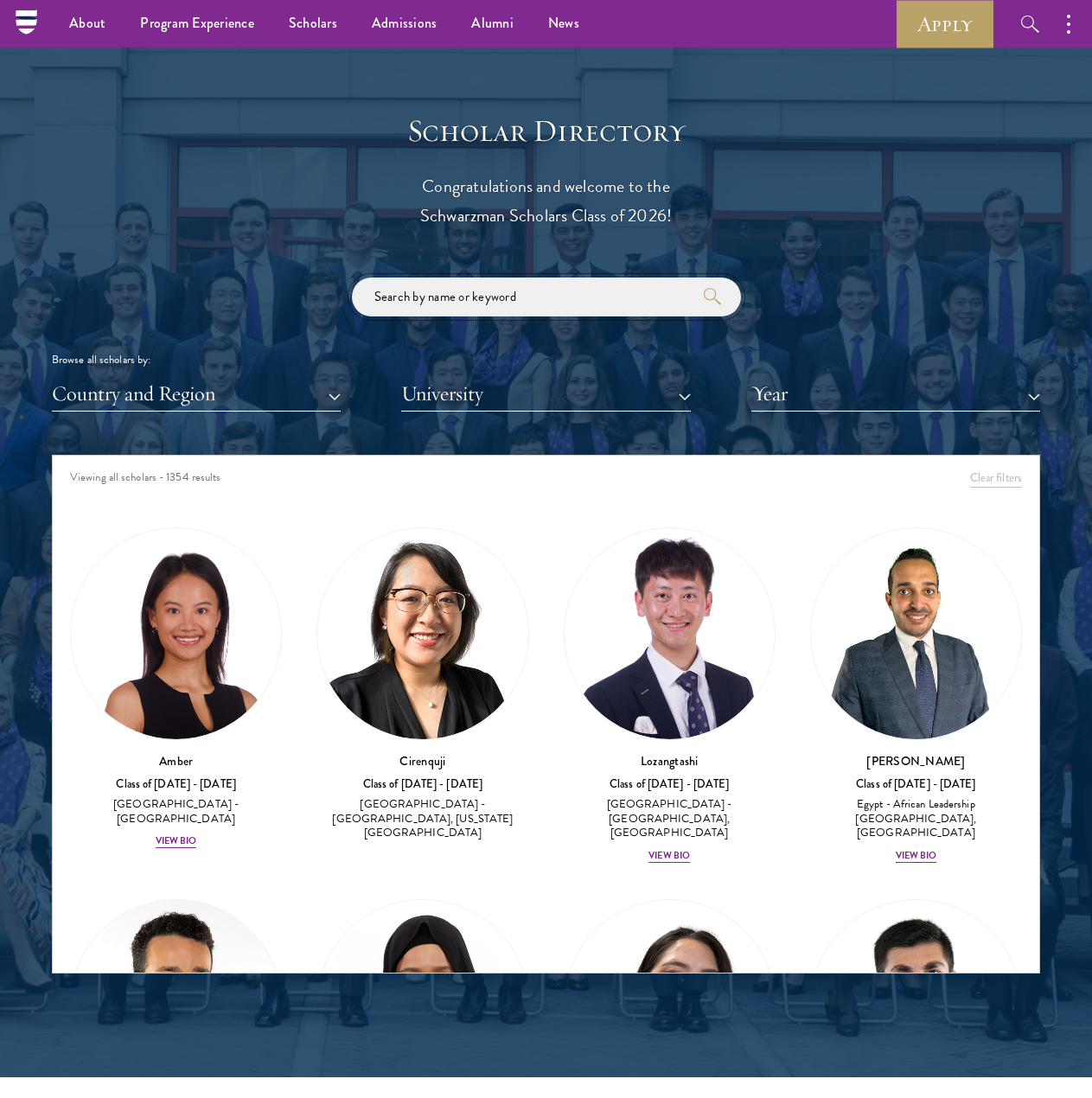
click at [471, 307] on input "search" at bounding box center [546, 297] width 390 height 38
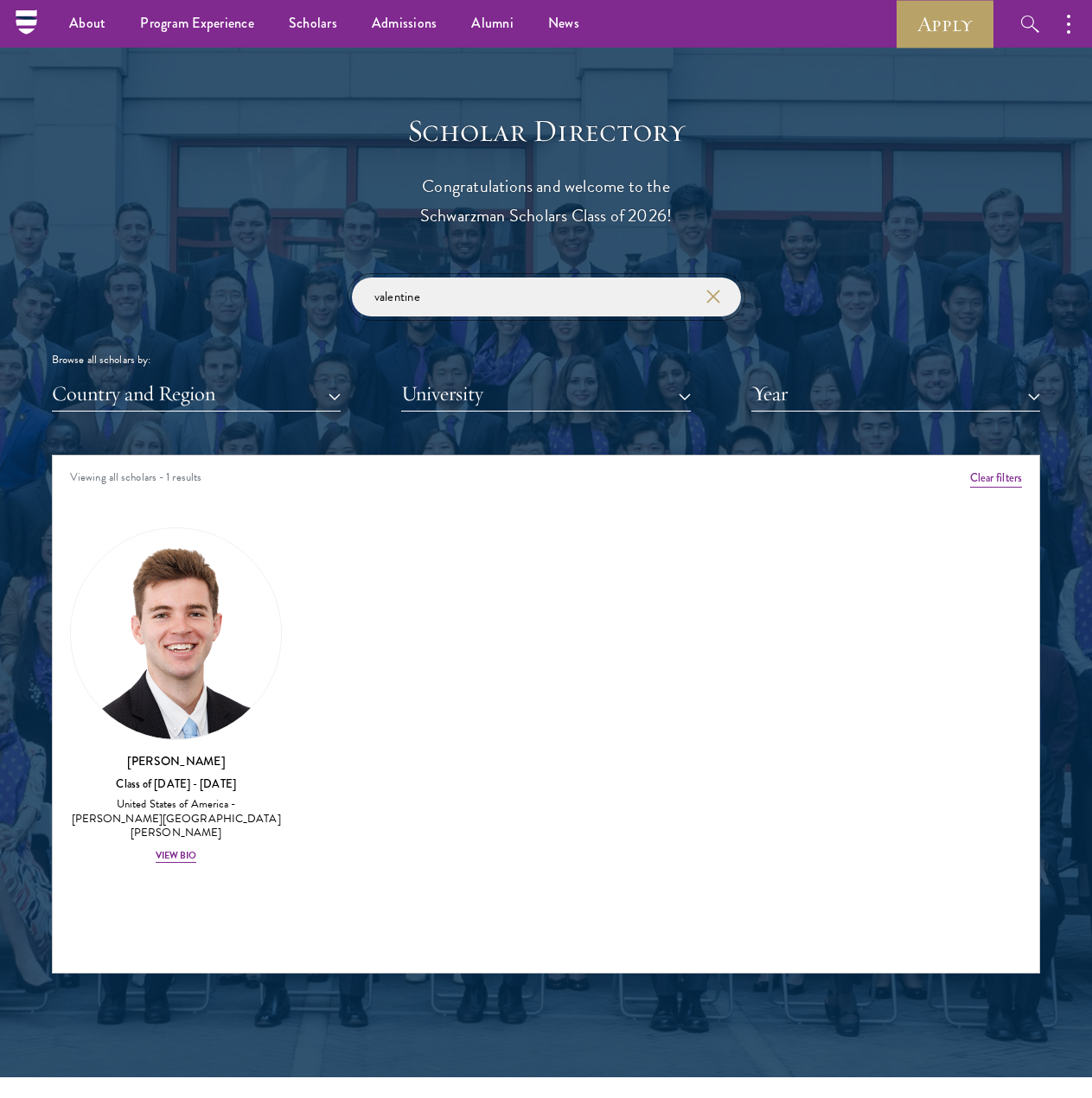
click at [528, 313] on input "valentine" at bounding box center [546, 297] width 390 height 38
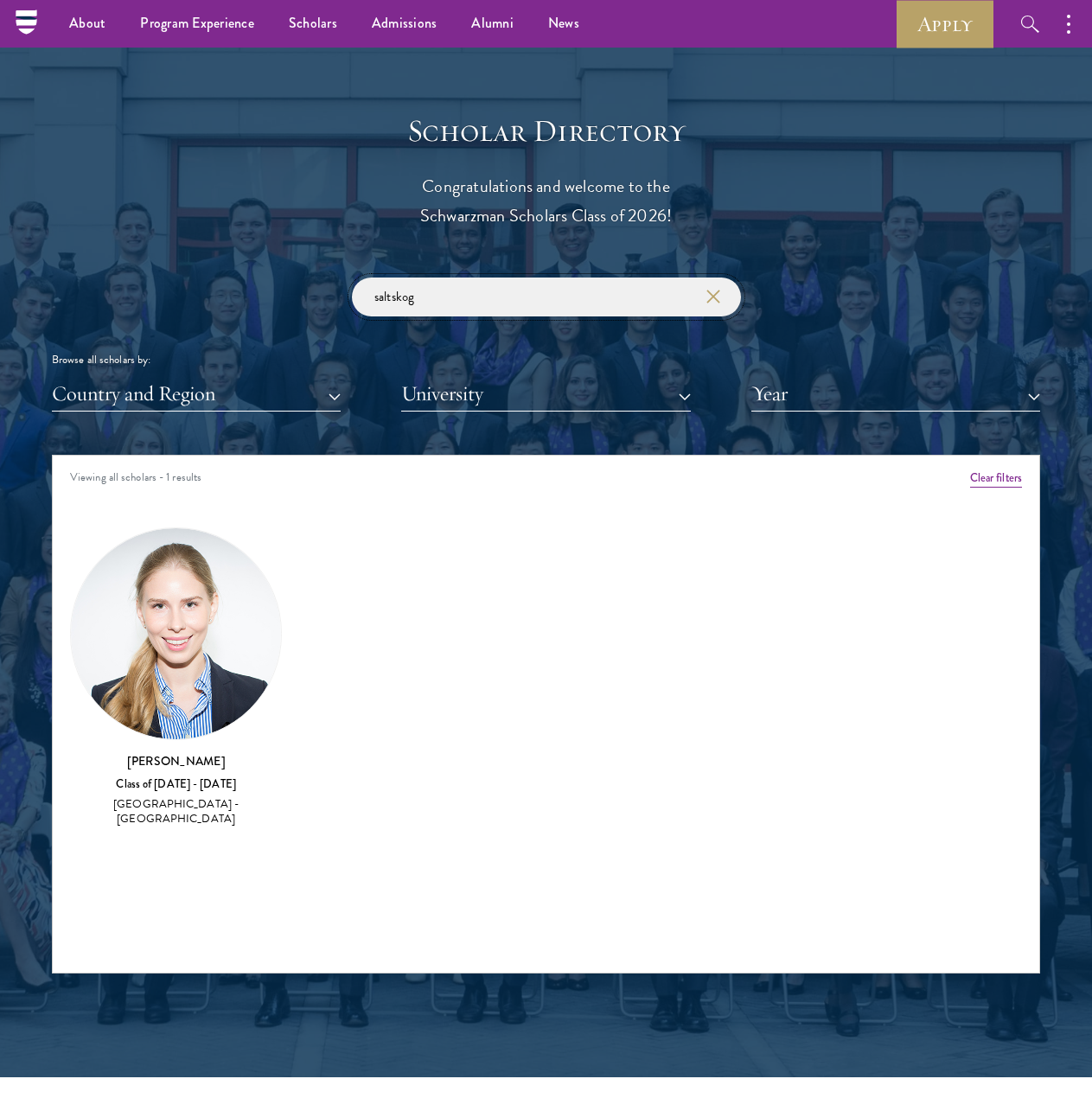
click at [483, 292] on input "saltskog" at bounding box center [546, 297] width 390 height 38
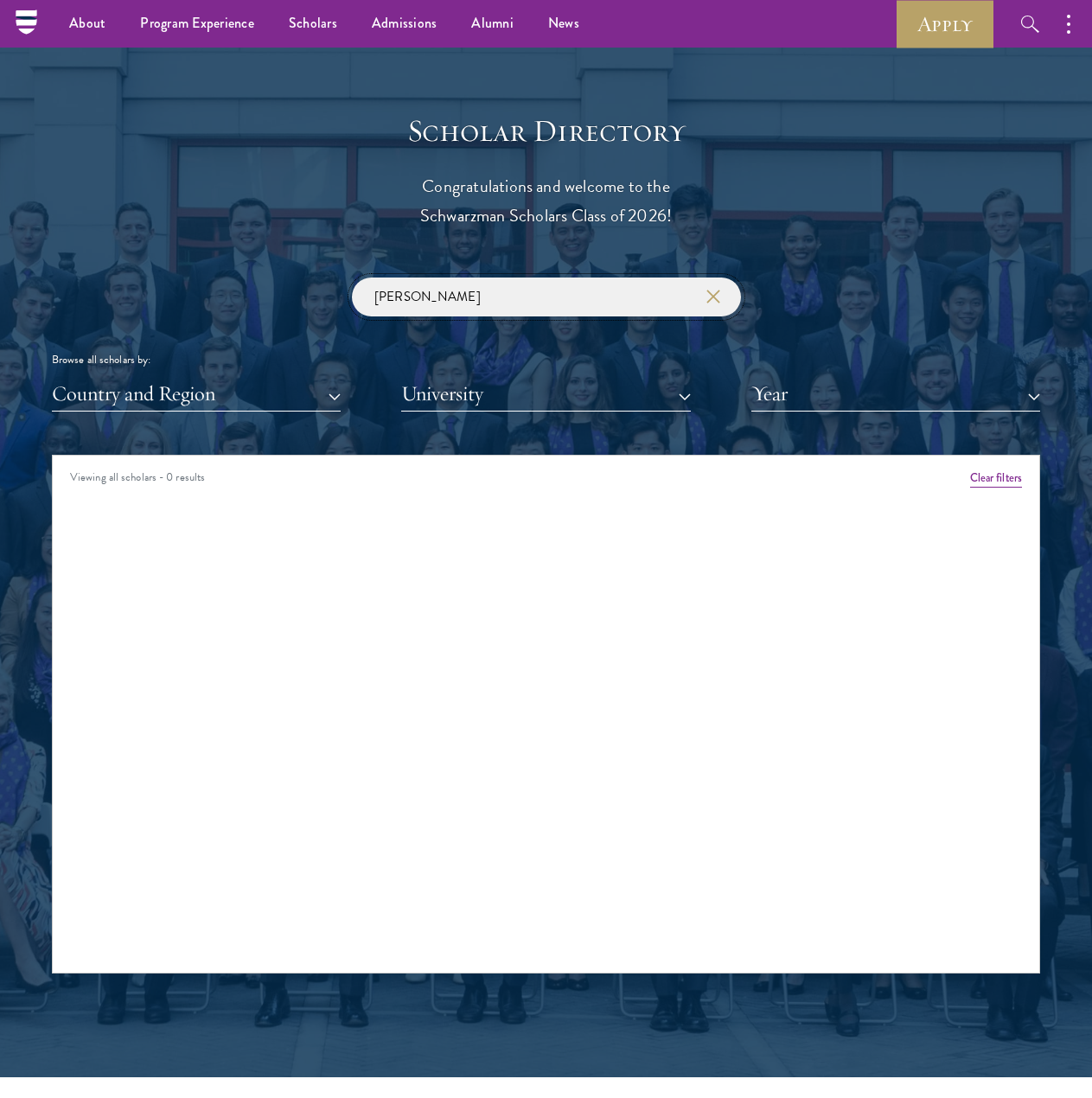
drag, startPoint x: 479, startPoint y: 295, endPoint x: 325, endPoint y: 295, distance: 154.0
click at [325, 295] on div "[PERSON_NAME] Browse all scholars by: Country and Region All Countries and Regi…" at bounding box center [546, 345] width 988 height 134
click at [566, 299] on input "[PERSON_NAME]" at bounding box center [546, 297] width 390 height 38
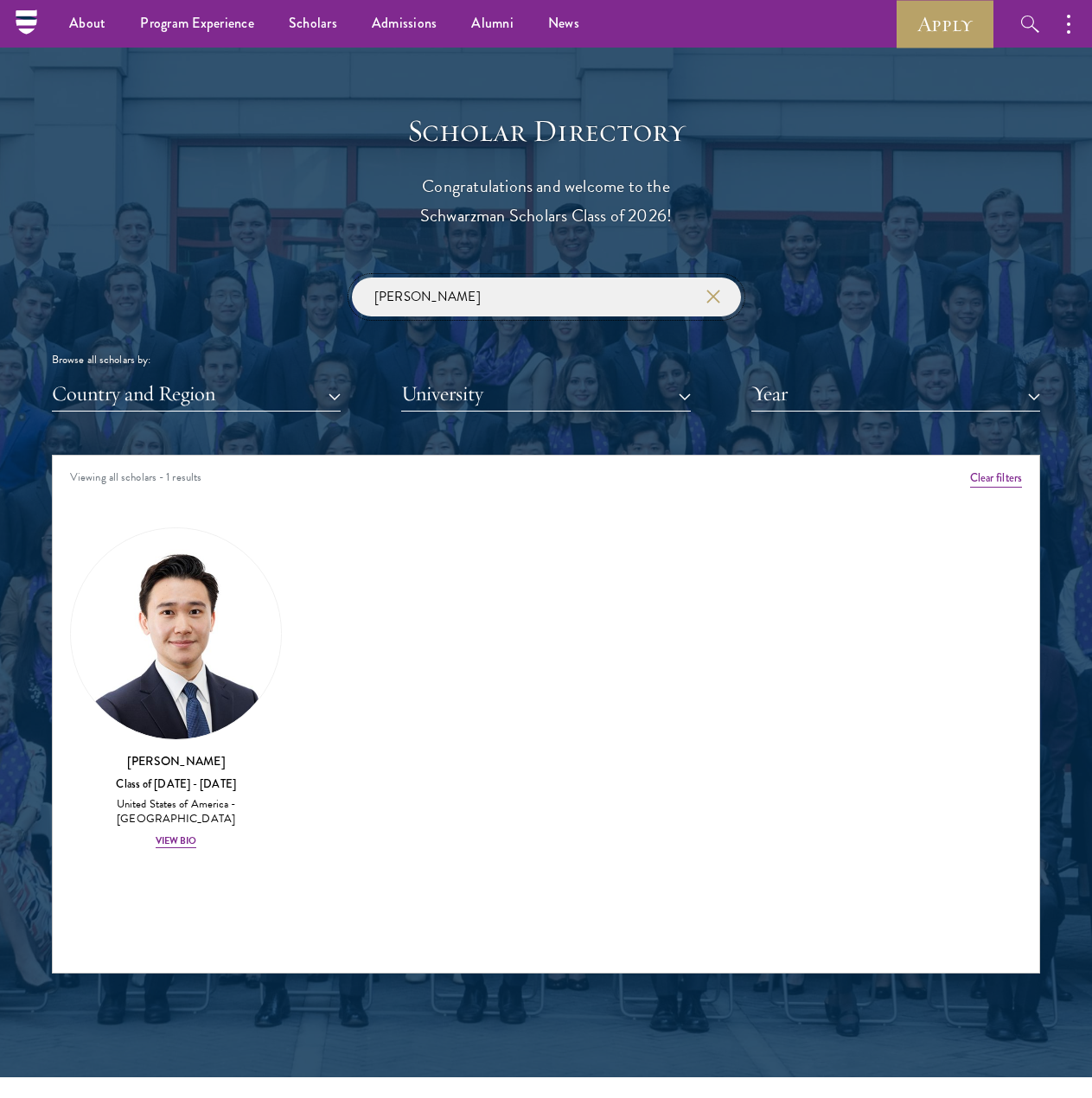
click at [535, 284] on input "[PERSON_NAME]" at bounding box center [546, 297] width 390 height 38
click at [535, 285] on input "[PERSON_NAME]" at bounding box center [546, 297] width 390 height 38
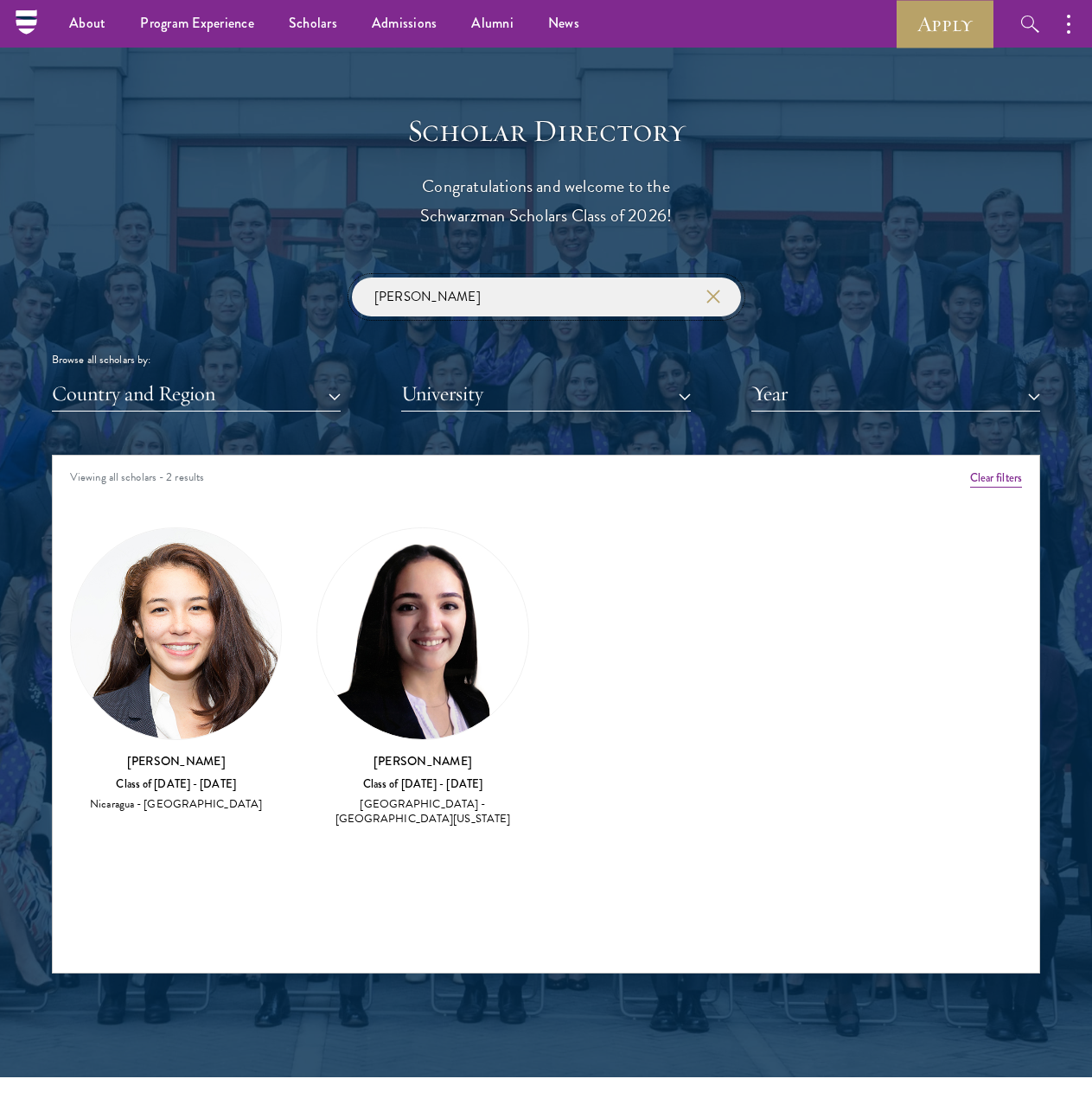
click at [516, 298] on input "[PERSON_NAME]" at bounding box center [546, 297] width 390 height 38
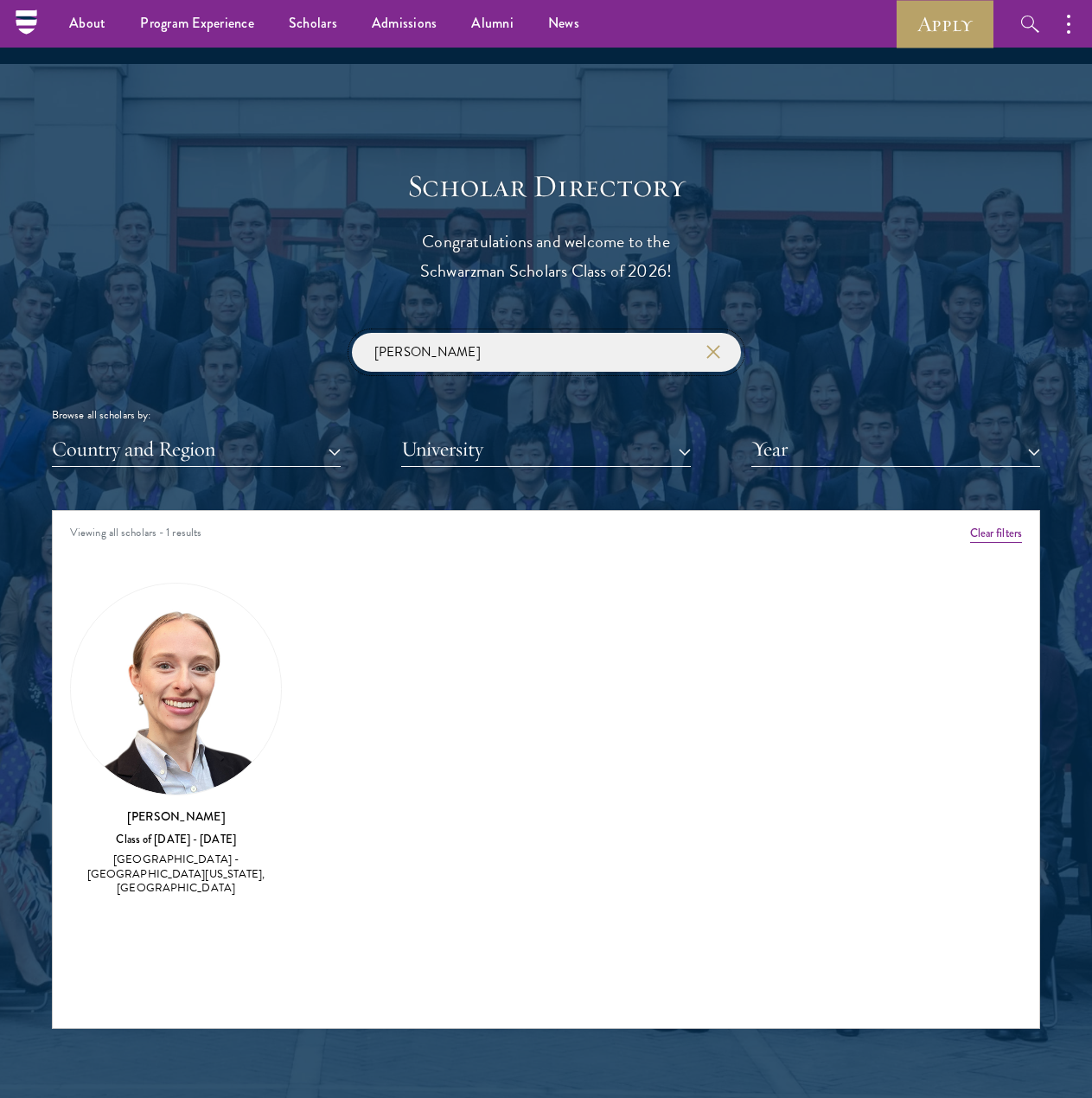
scroll to position [1644, 0]
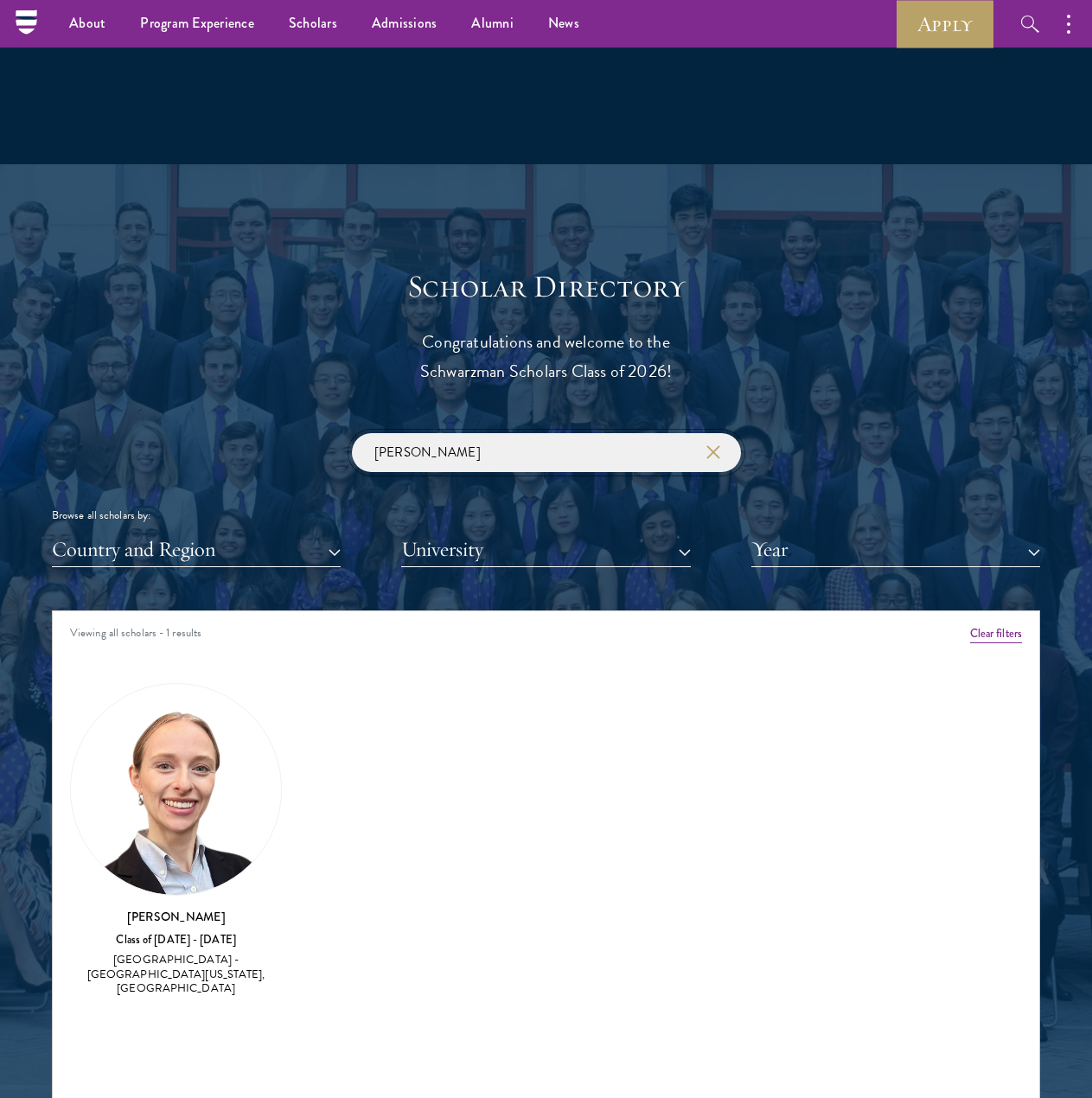
click at [512, 459] on input "[PERSON_NAME]" at bounding box center [546, 453] width 390 height 38
click at [512, 461] on input "[PERSON_NAME]" at bounding box center [546, 453] width 390 height 38
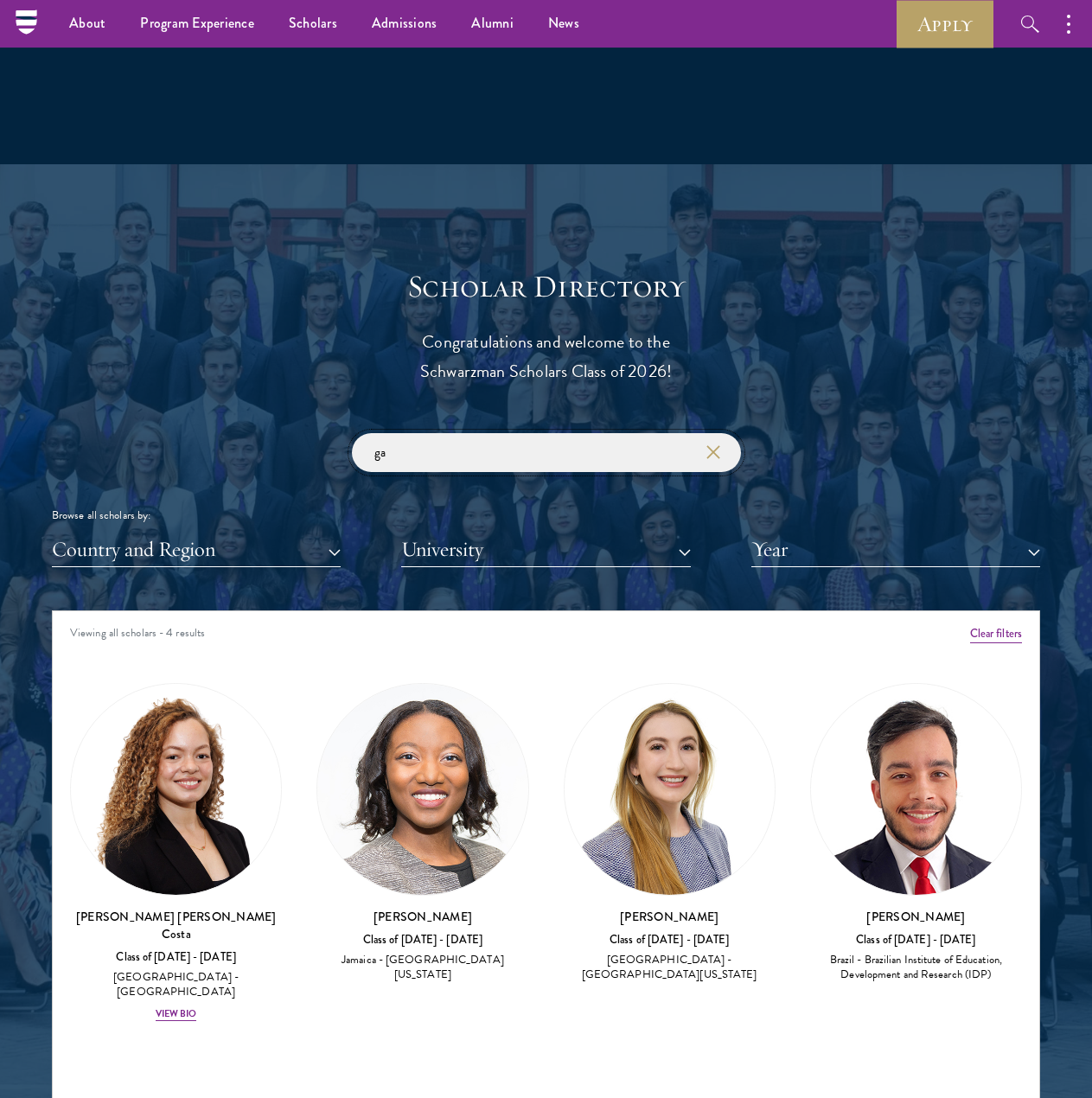
type input "g"
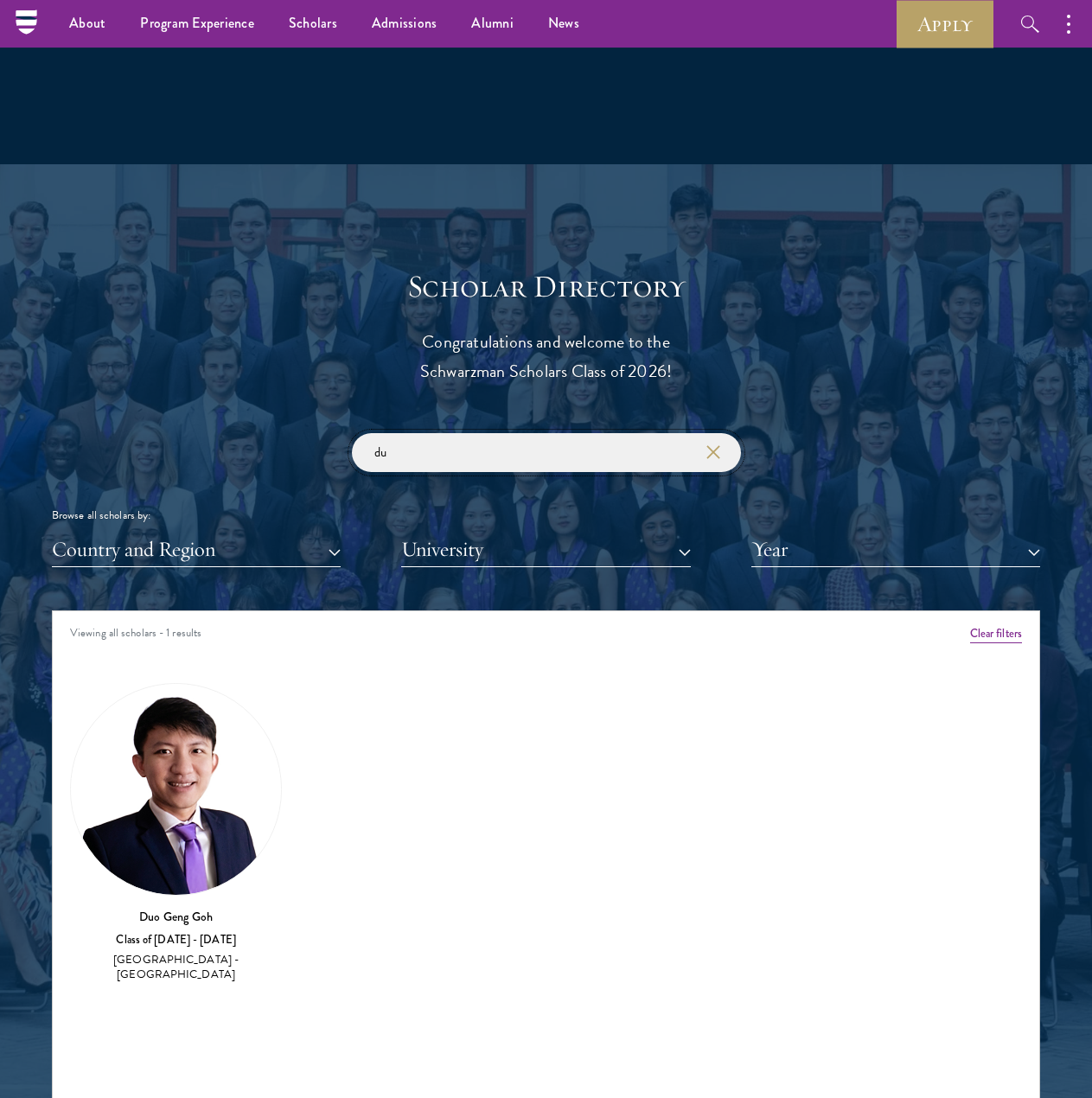
type input "d"
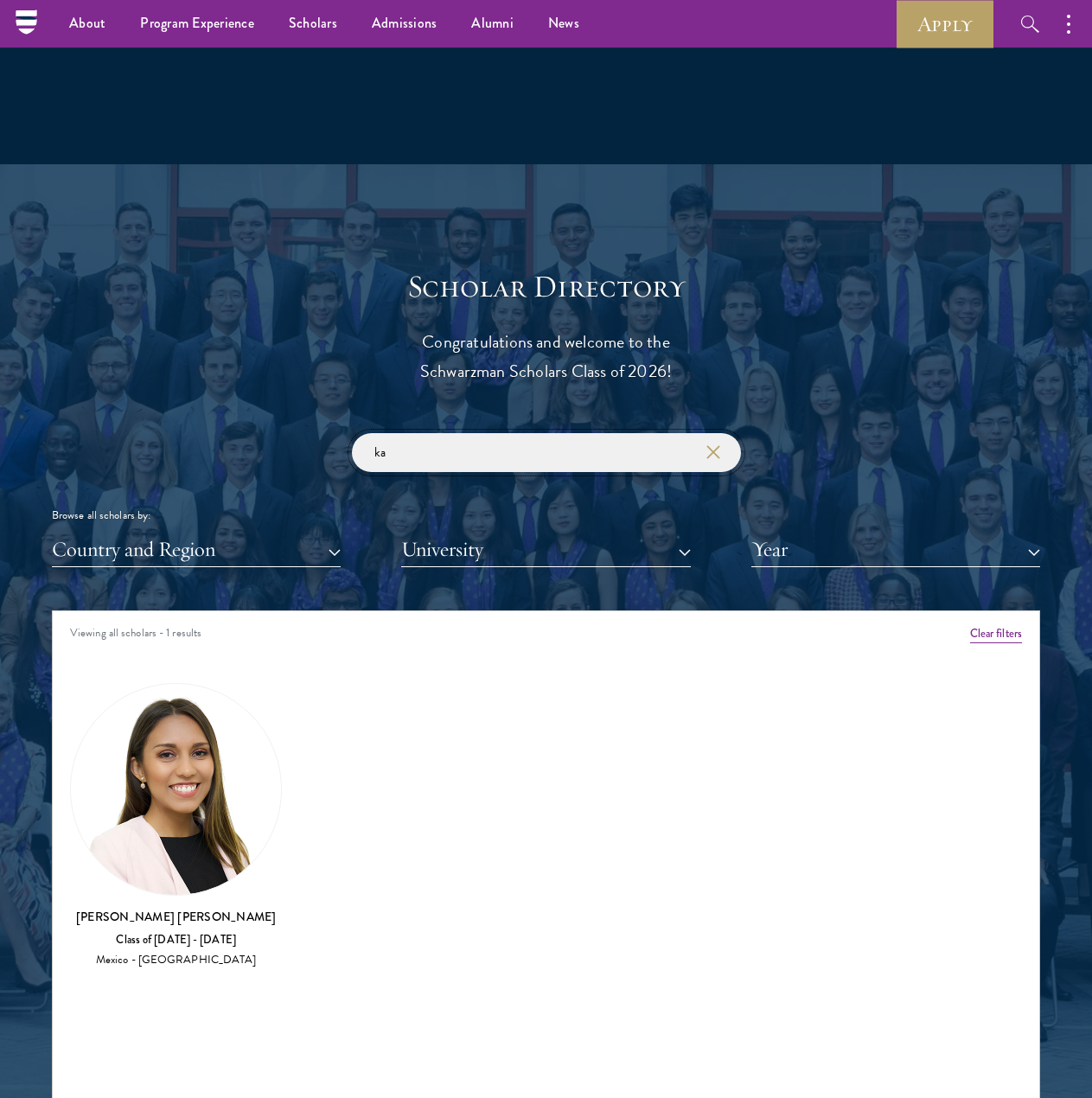
type input "k"
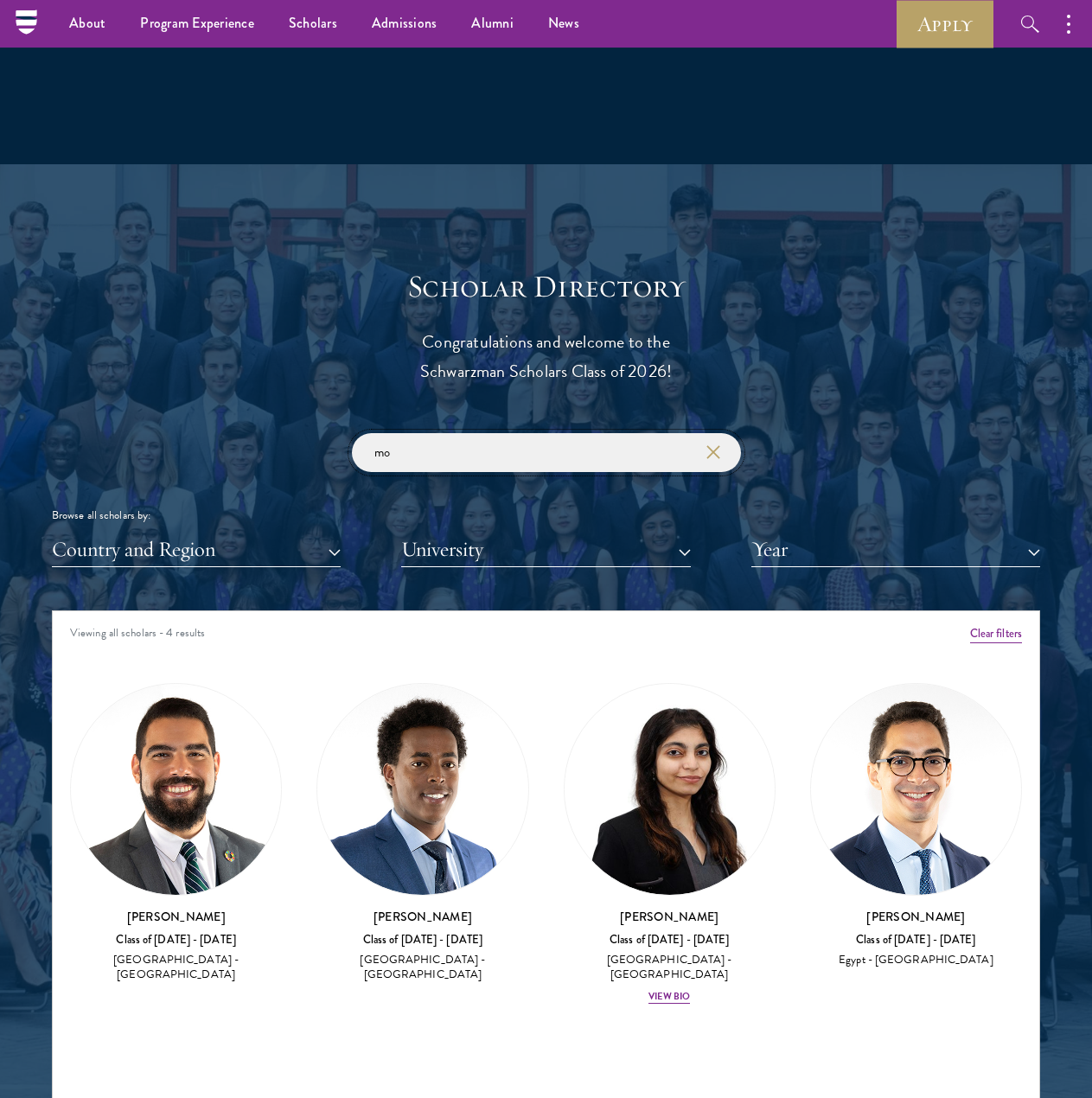
type input "m"
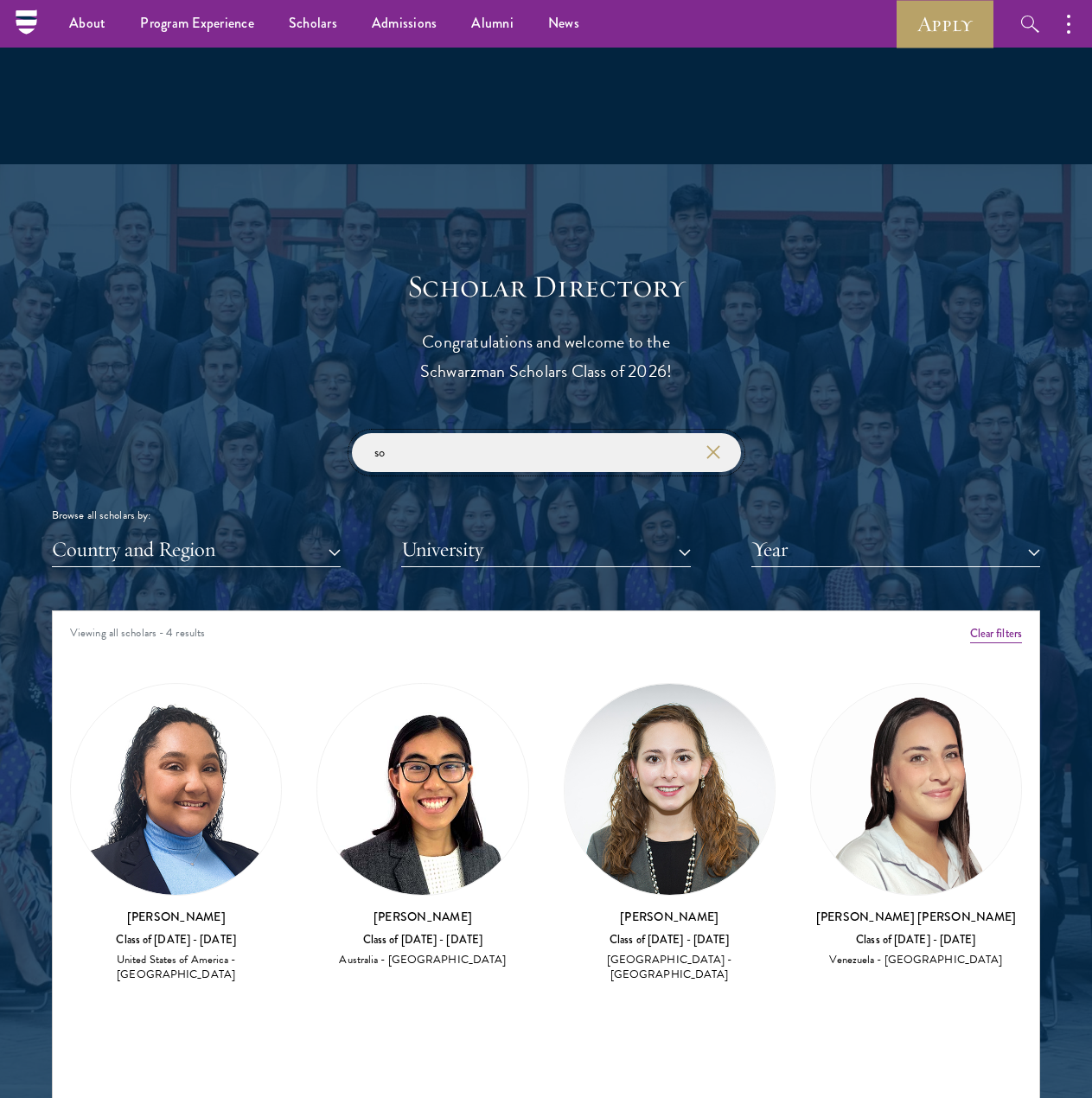
type input "s"
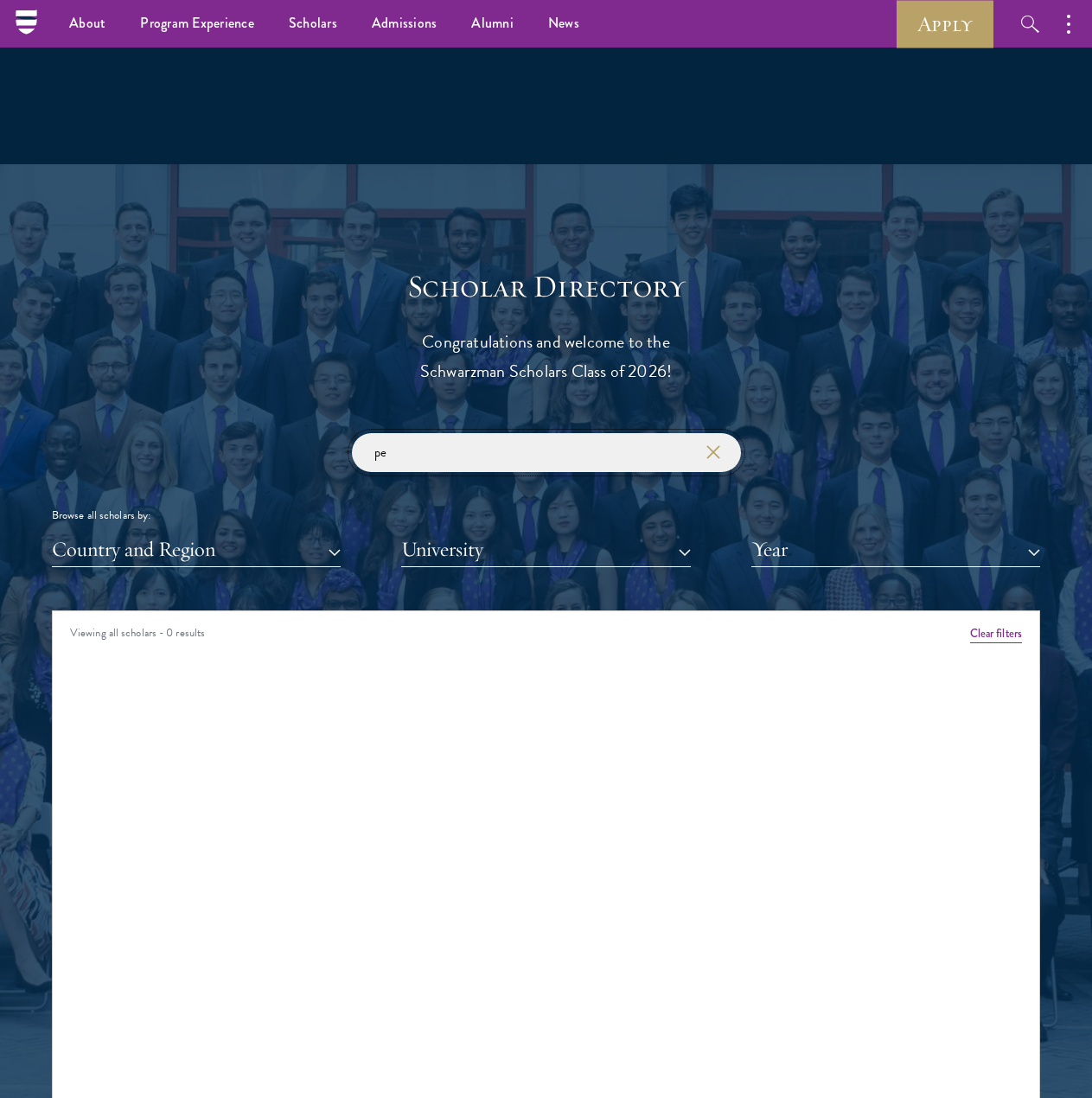
type input "p"
type input "s"
type input "v"
type input "g"
type input "m"
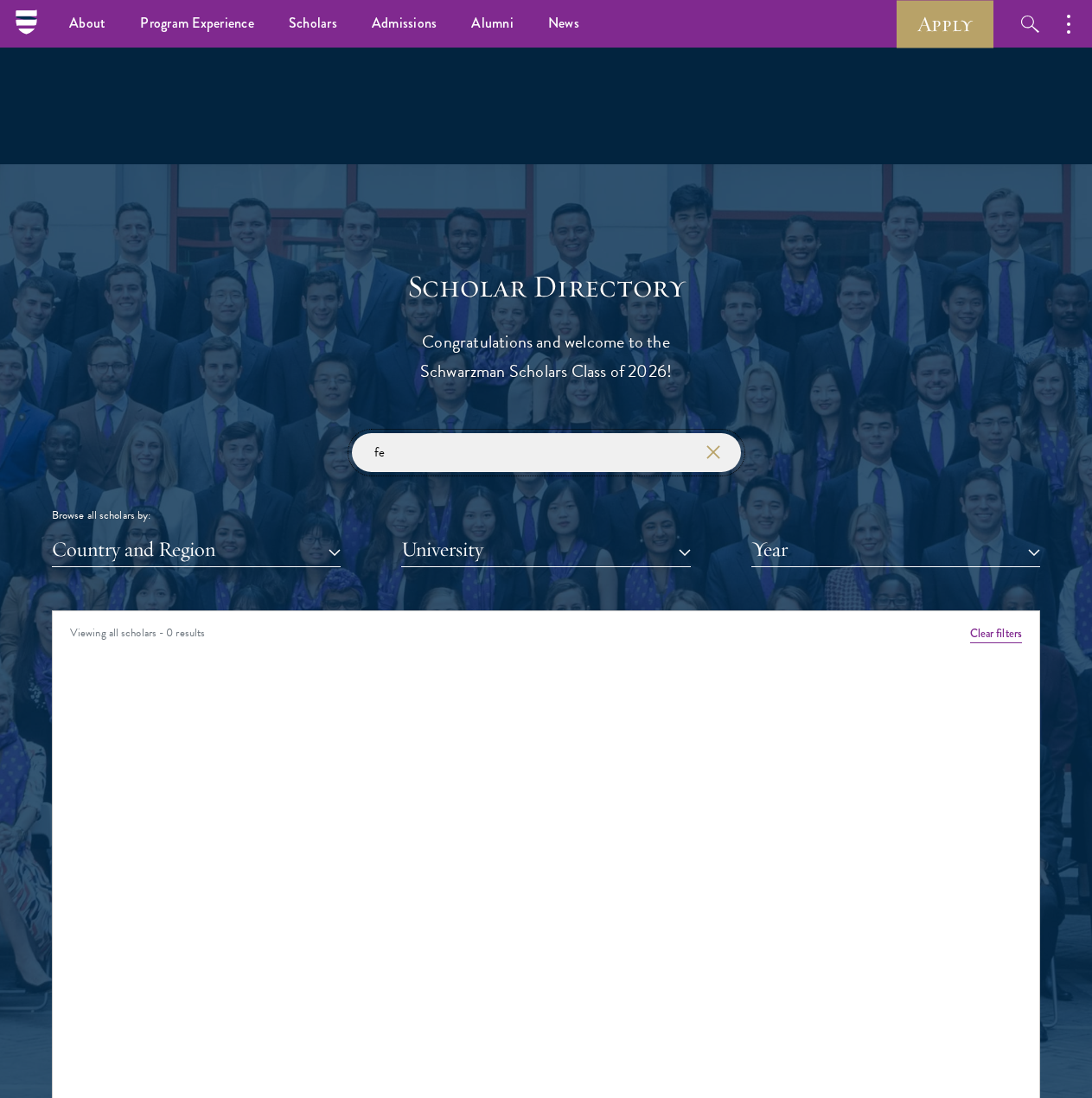
type input "f"
type input "w"
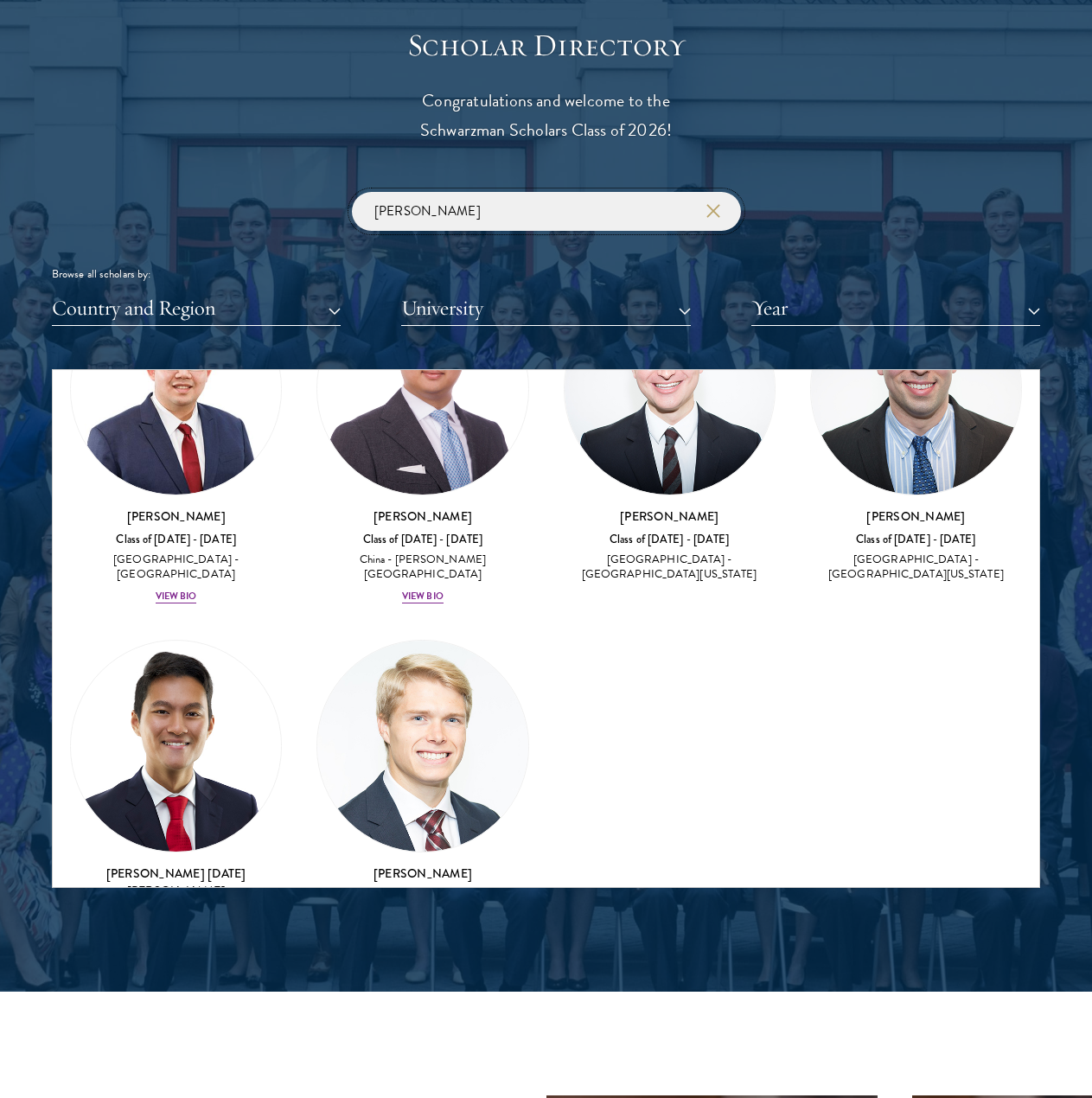
scroll to position [223, 0]
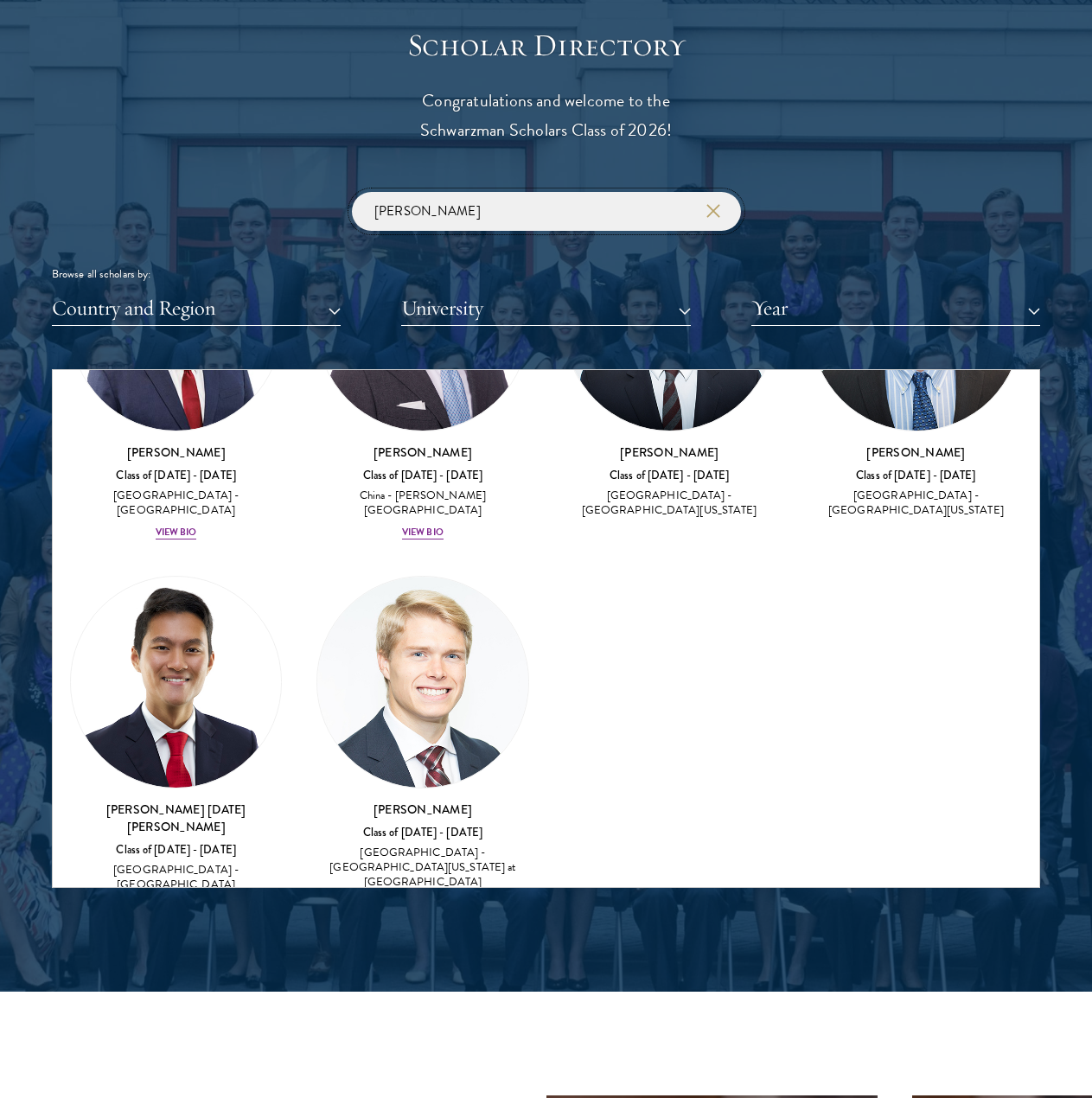
click at [544, 209] on input "[PERSON_NAME]" at bounding box center [546, 211] width 390 height 38
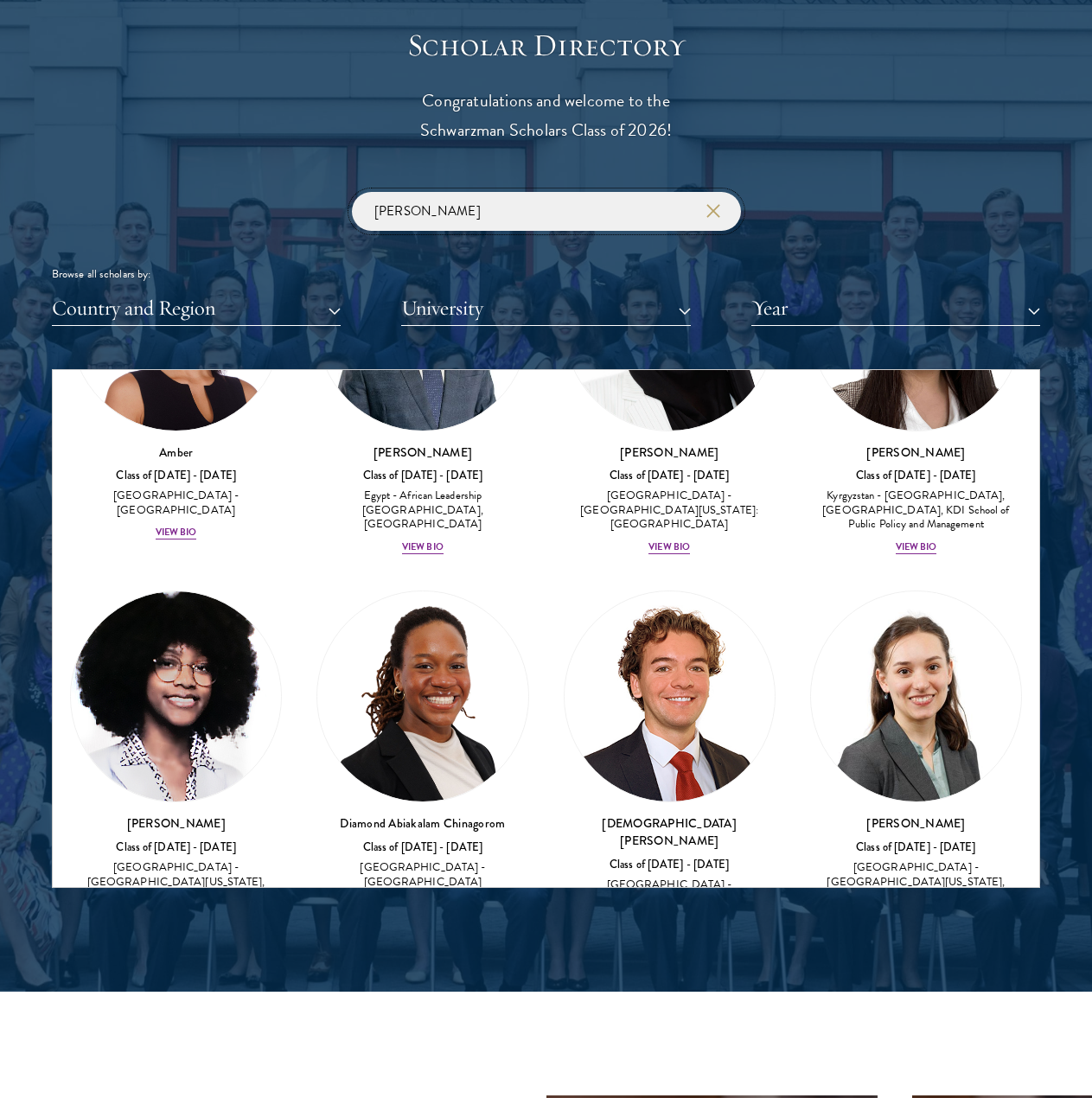
scroll to position [41865, 0]
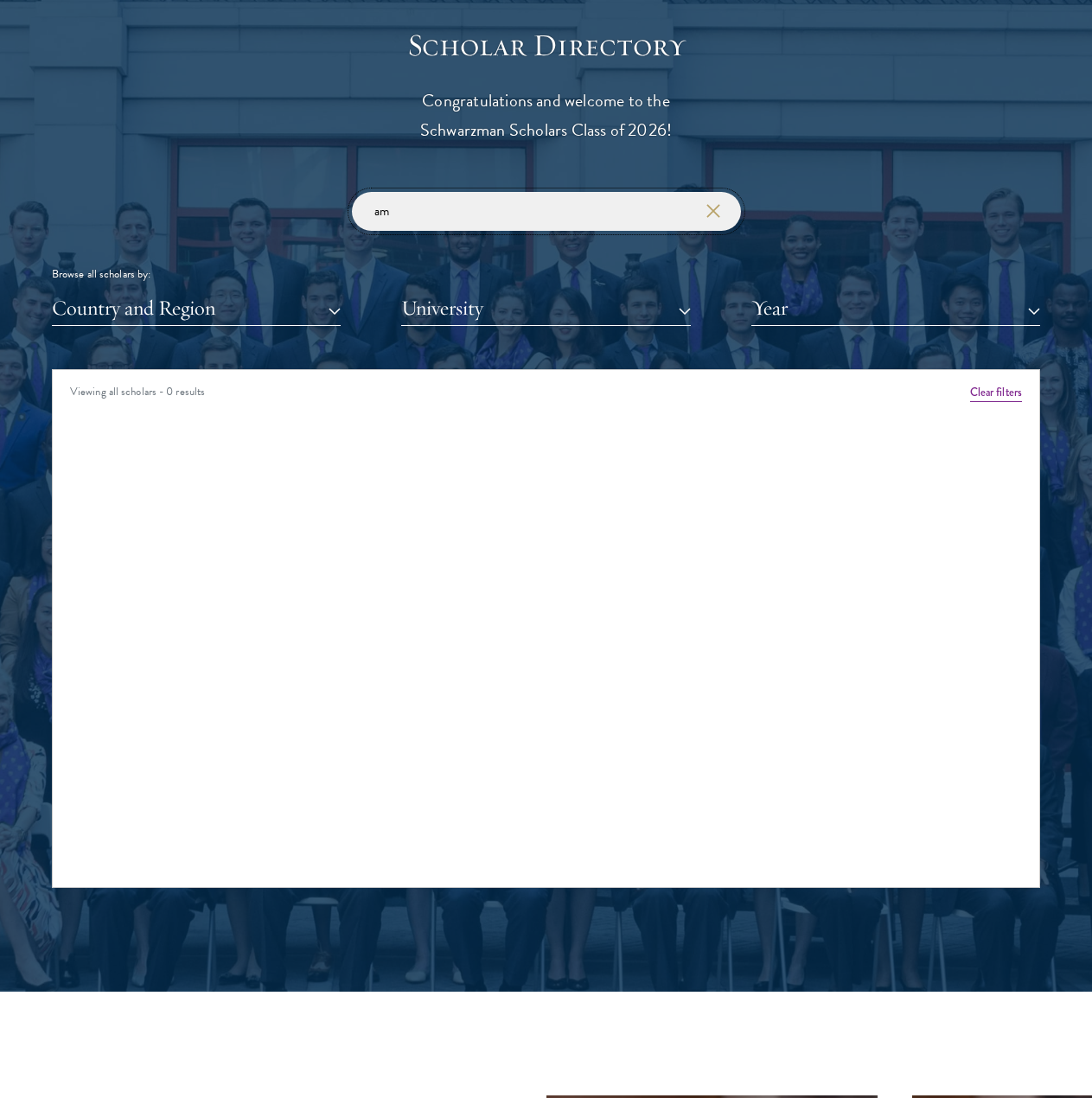
type input "a"
type input "b"
type input "j"
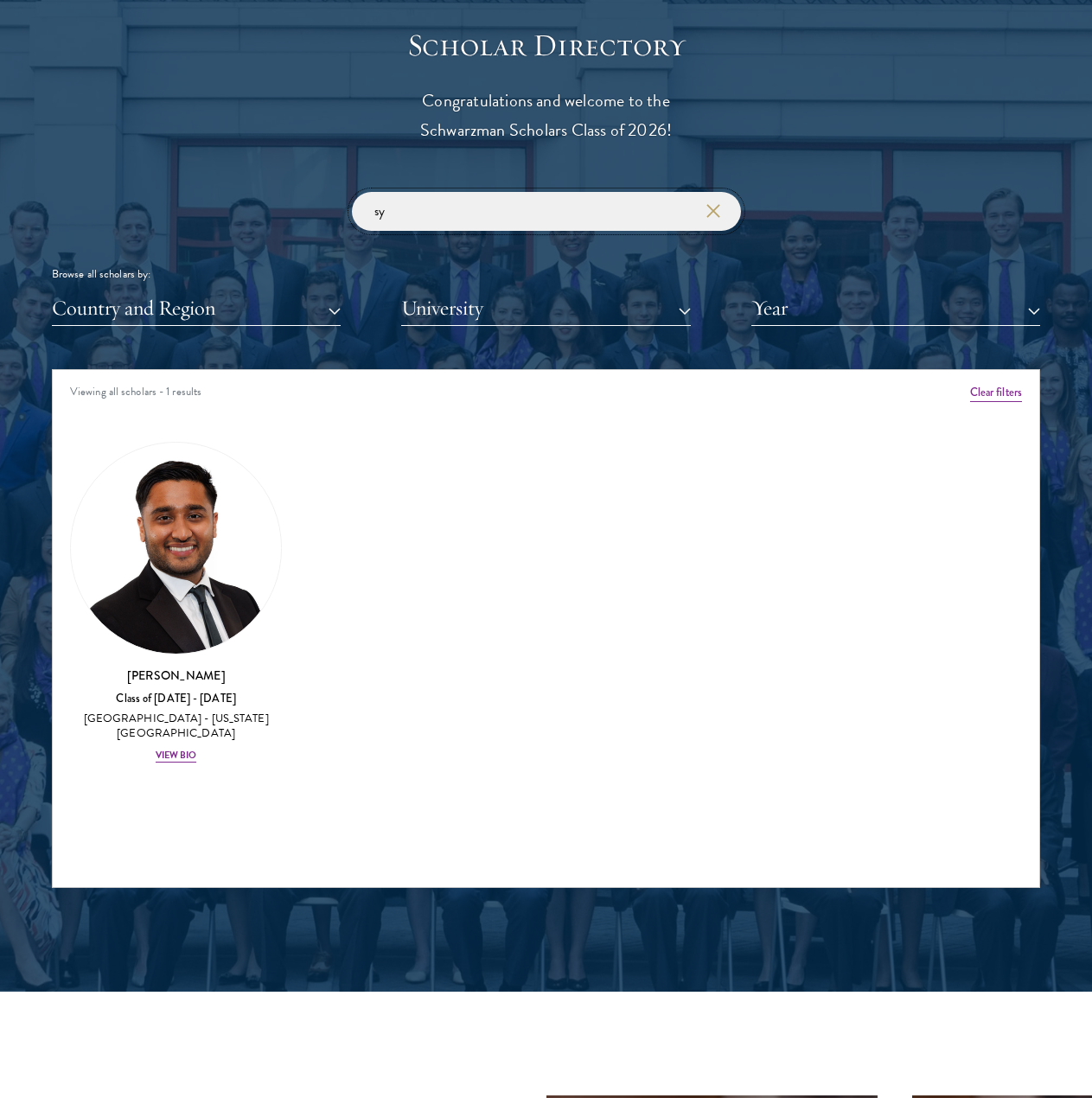
type input "s"
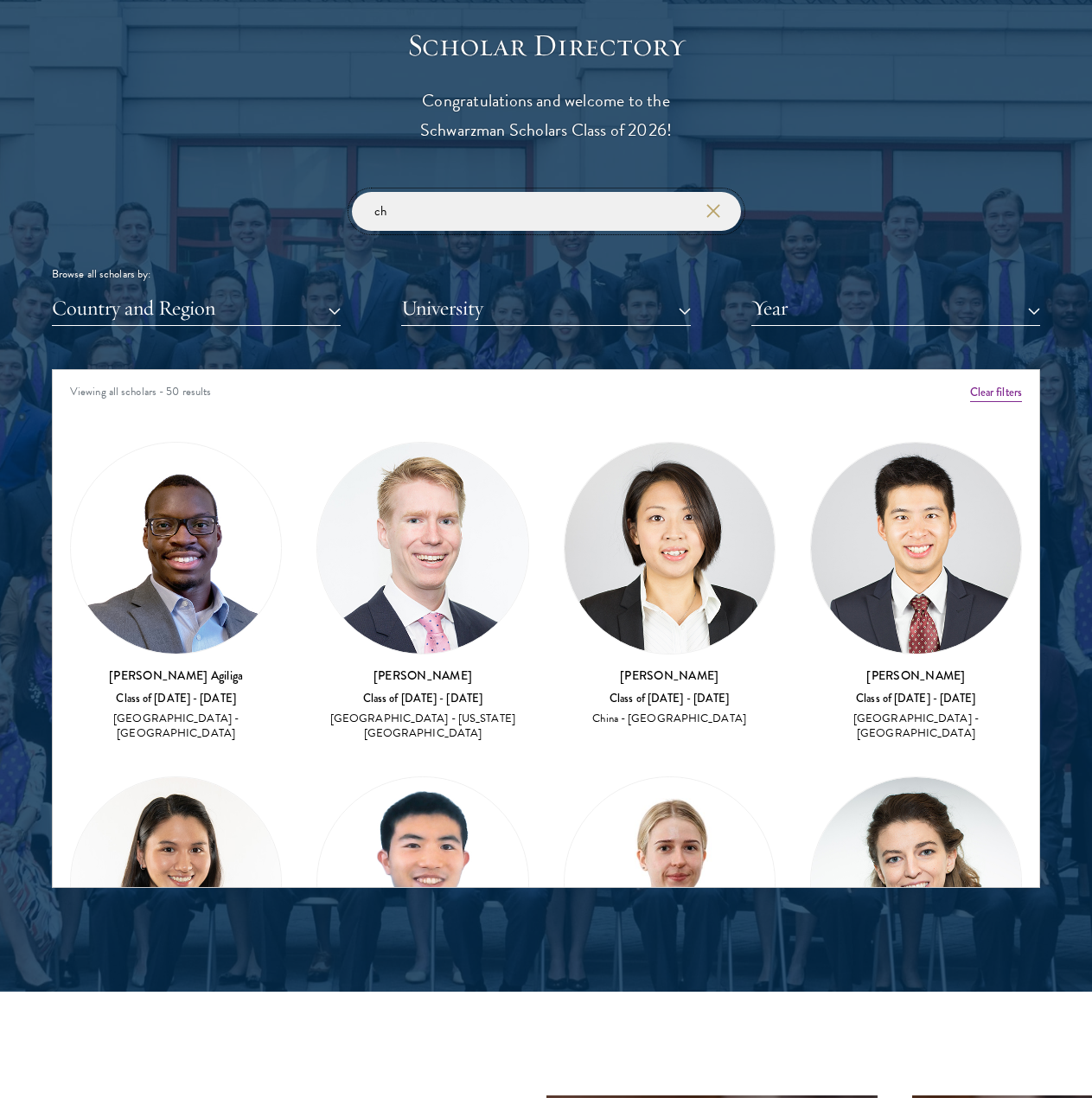
type input "c"
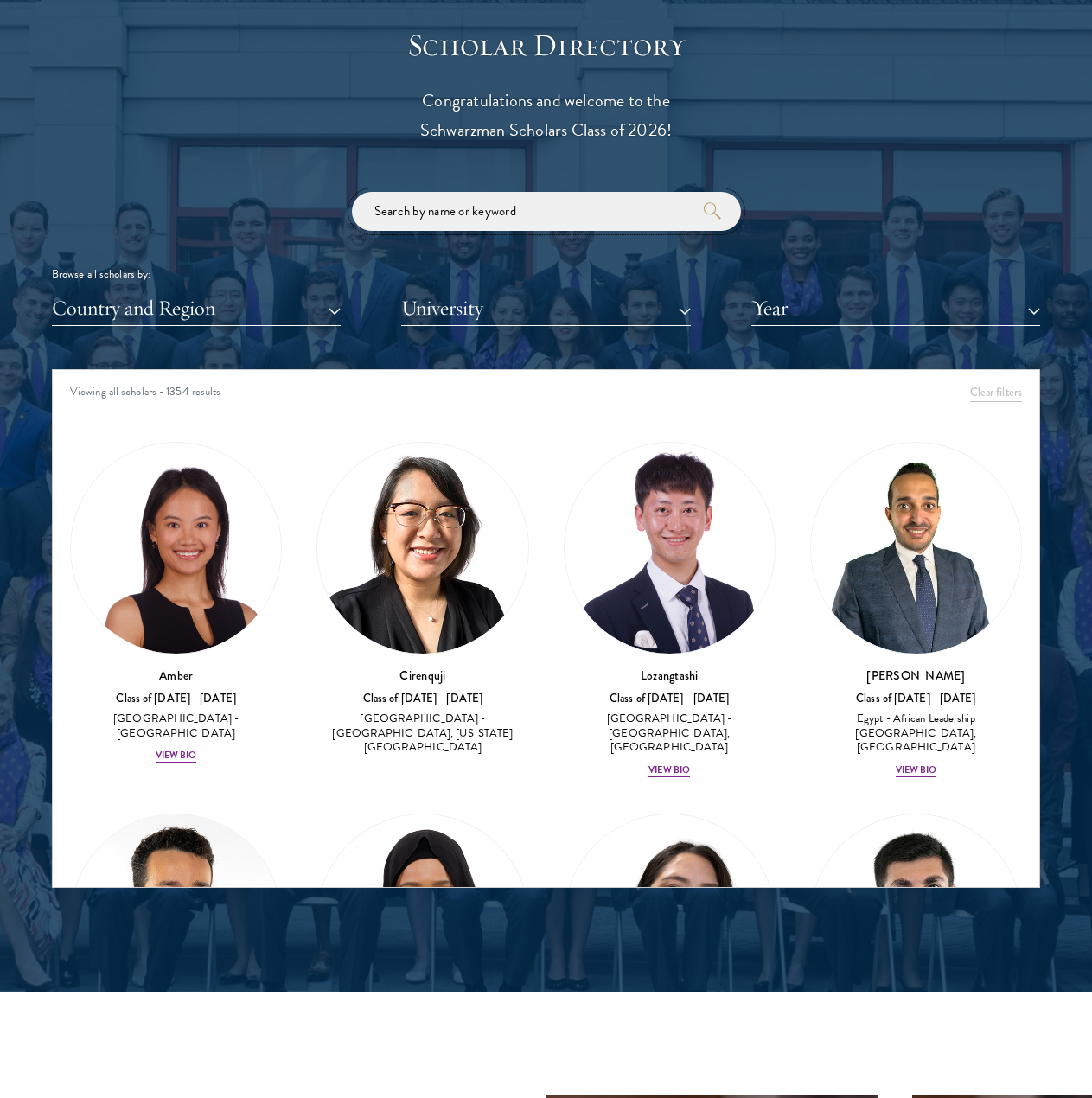
click at [472, 222] on input "search" at bounding box center [546, 211] width 390 height 38
click at [472, 221] on input "search" at bounding box center [546, 211] width 390 height 38
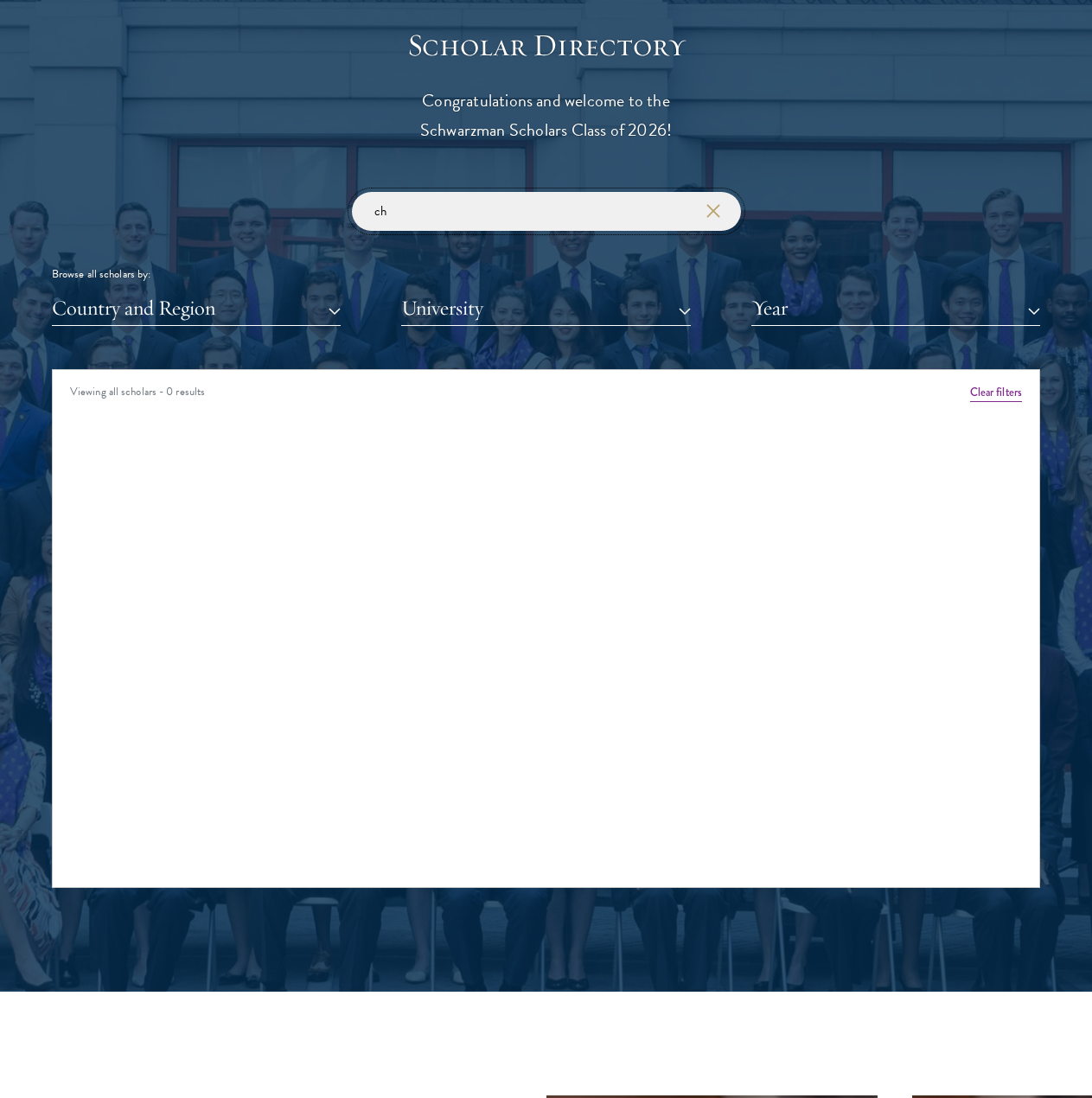
type input "c"
type input "l"
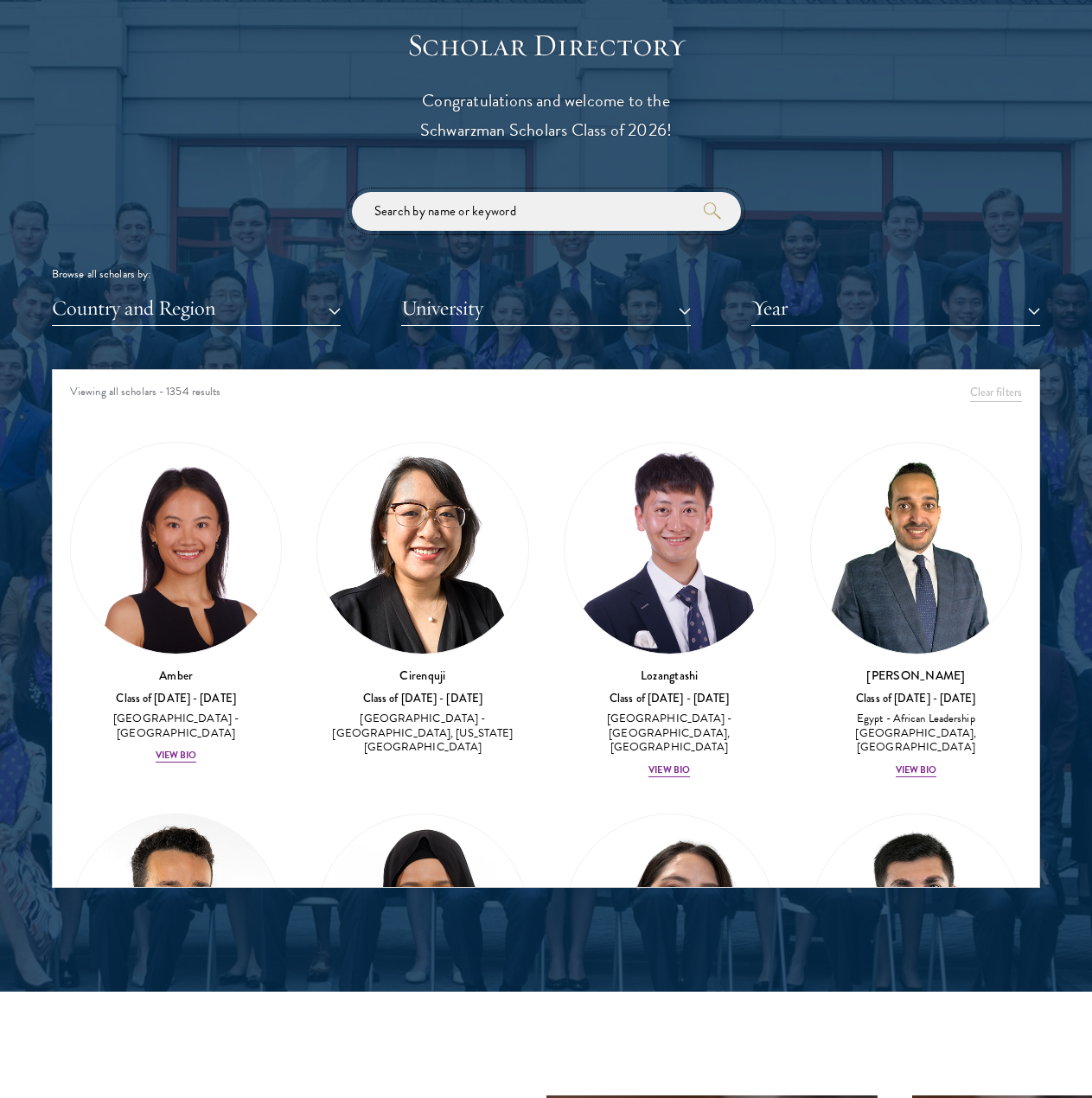
click at [432, 221] on input "search" at bounding box center [546, 211] width 390 height 38
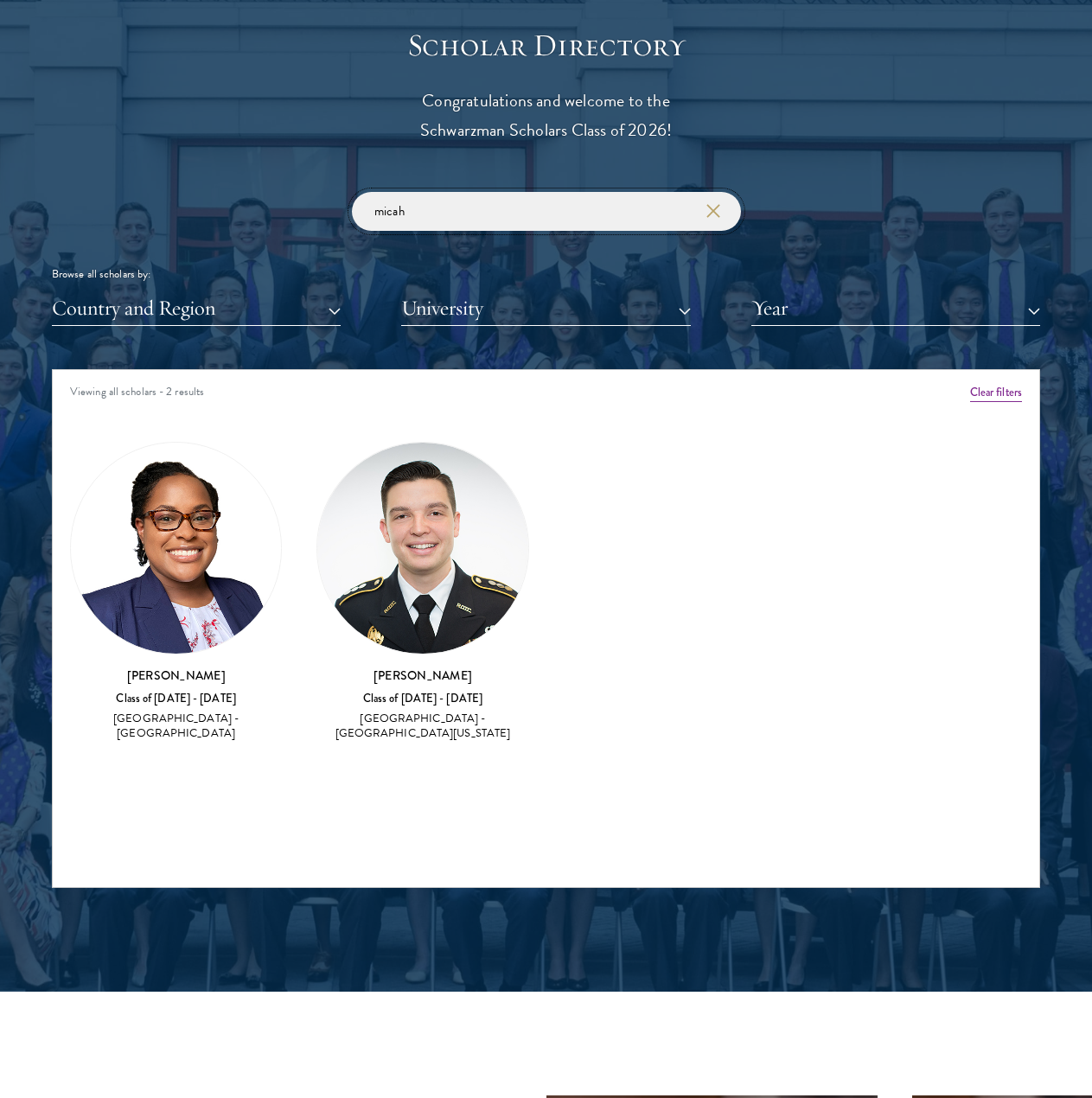
click at [457, 214] on input "micah" at bounding box center [546, 211] width 390 height 38
drag, startPoint x: 457, startPoint y: 214, endPoint x: 460, endPoint y: 230, distance: 16.3
click at [457, 216] on input "micah" at bounding box center [546, 211] width 390 height 38
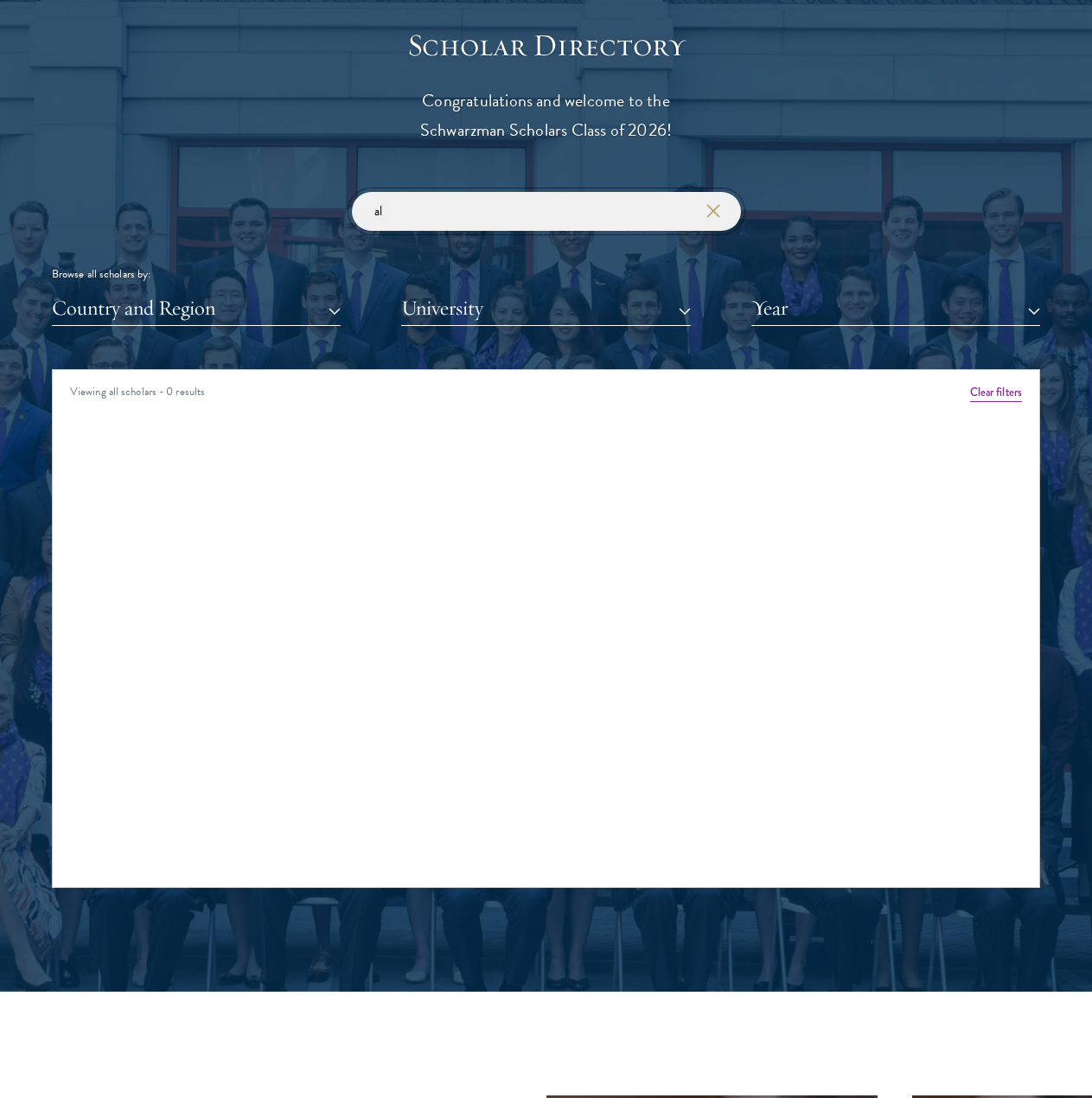
type input "a"
type input "c"
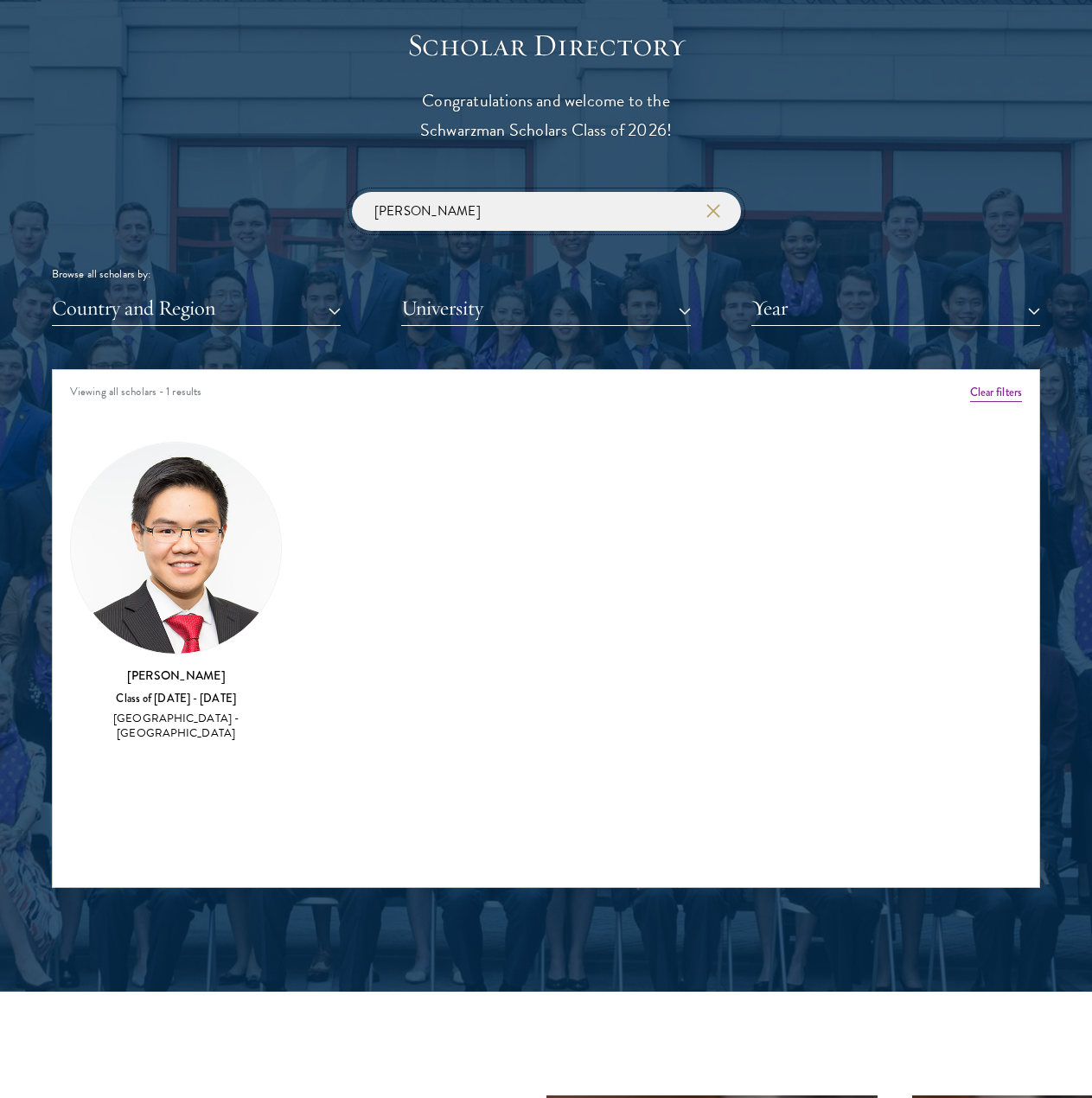
click at [436, 219] on input "[PERSON_NAME]" at bounding box center [546, 211] width 390 height 38
click at [436, 221] on input "[PERSON_NAME]" at bounding box center [546, 211] width 390 height 38
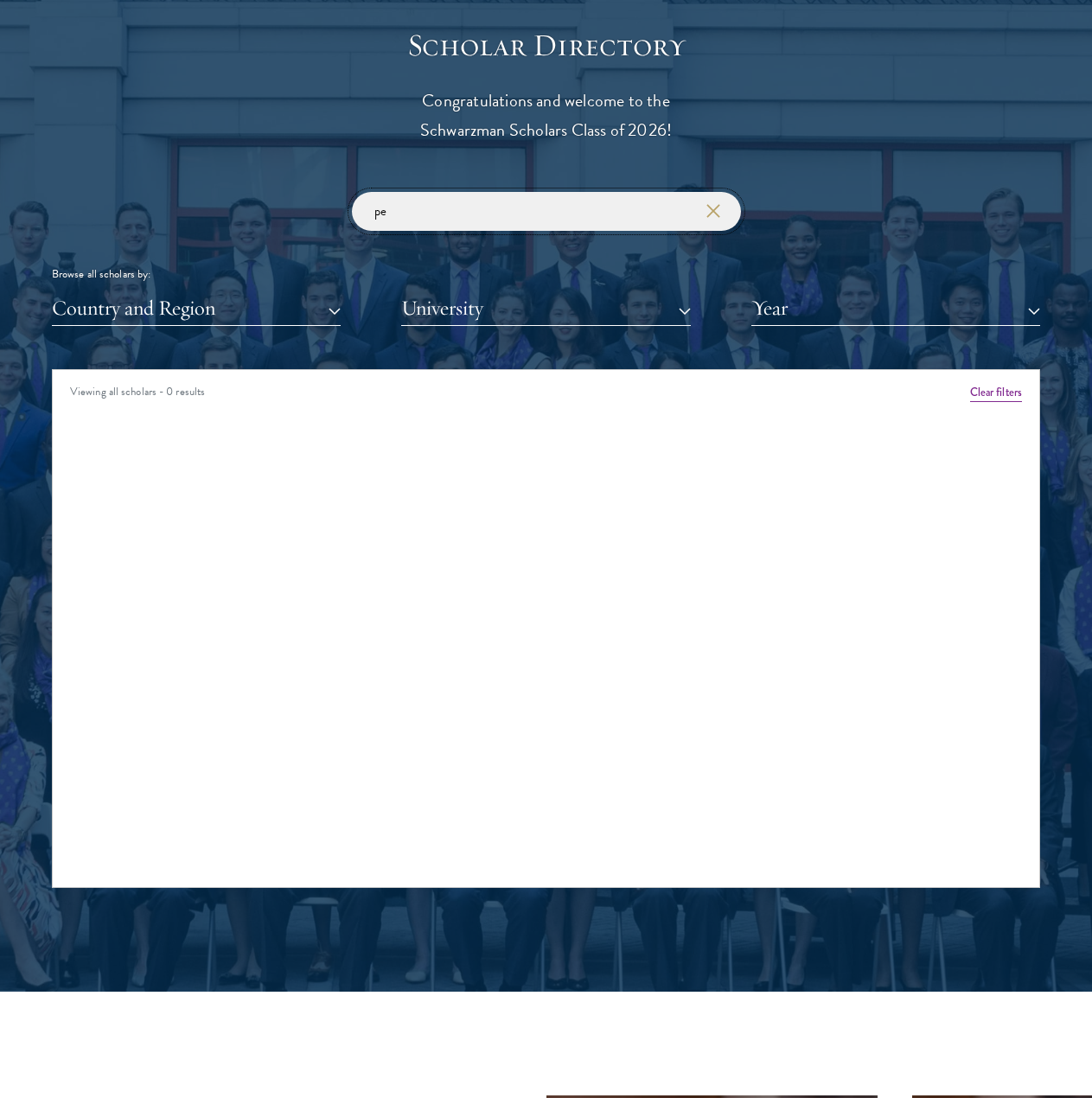
type input "p"
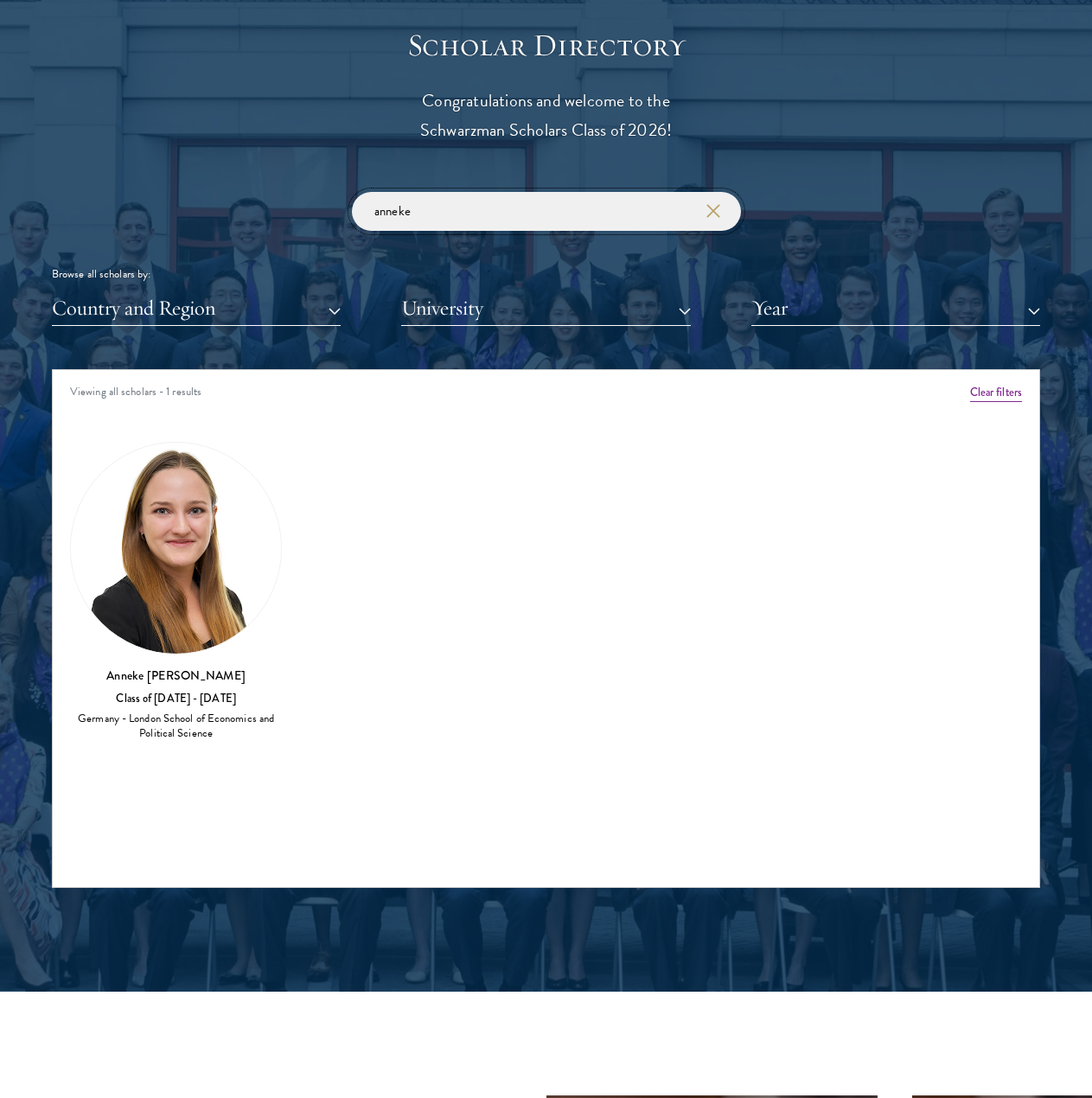
click at [471, 204] on input "anneke" at bounding box center [546, 211] width 390 height 38
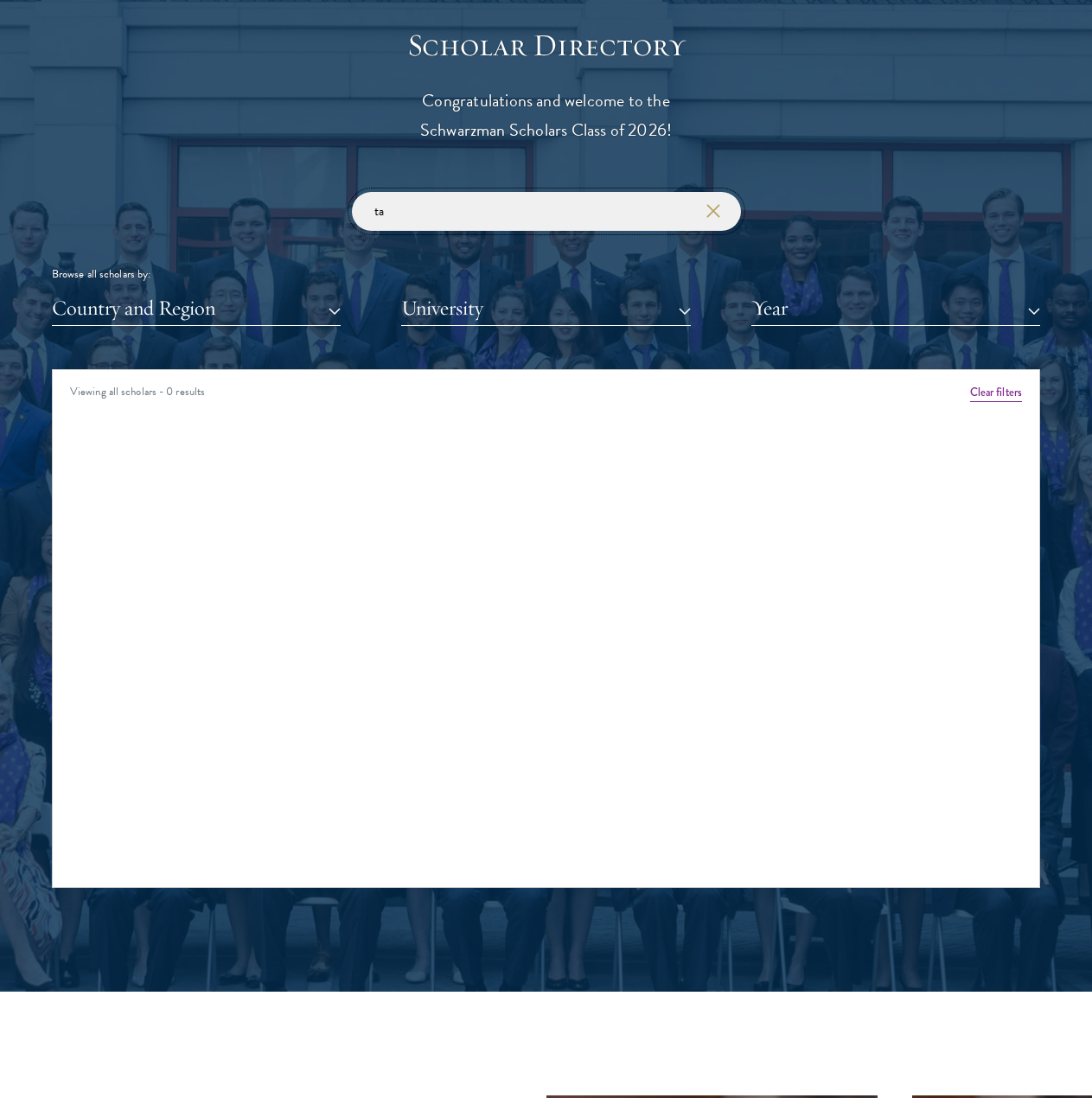
type input "t"
click at [595, 225] on input "[PERSON_NAME]" at bounding box center [546, 211] width 390 height 38
type input "e"
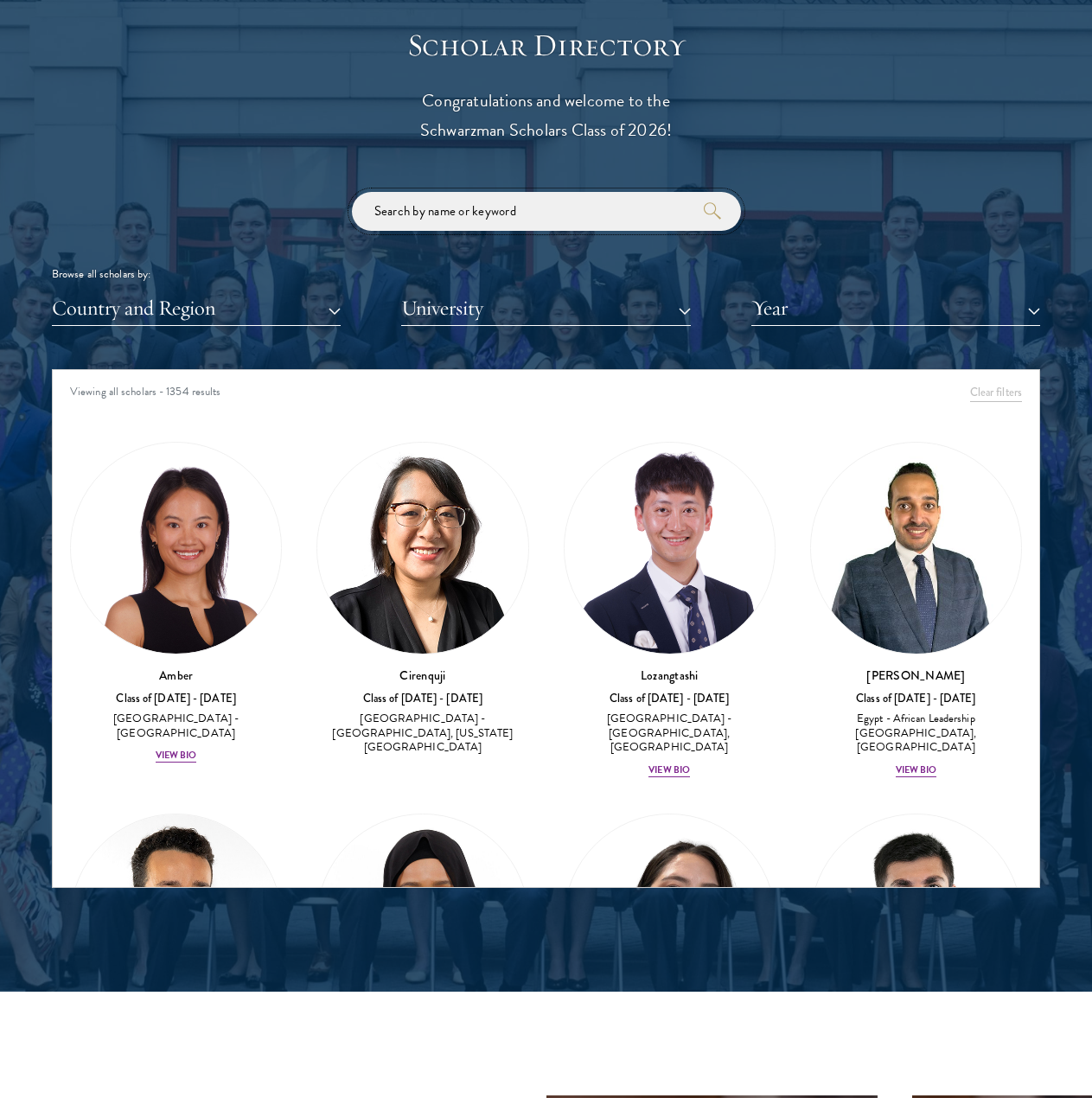
click at [503, 221] on input "search" at bounding box center [546, 211] width 390 height 38
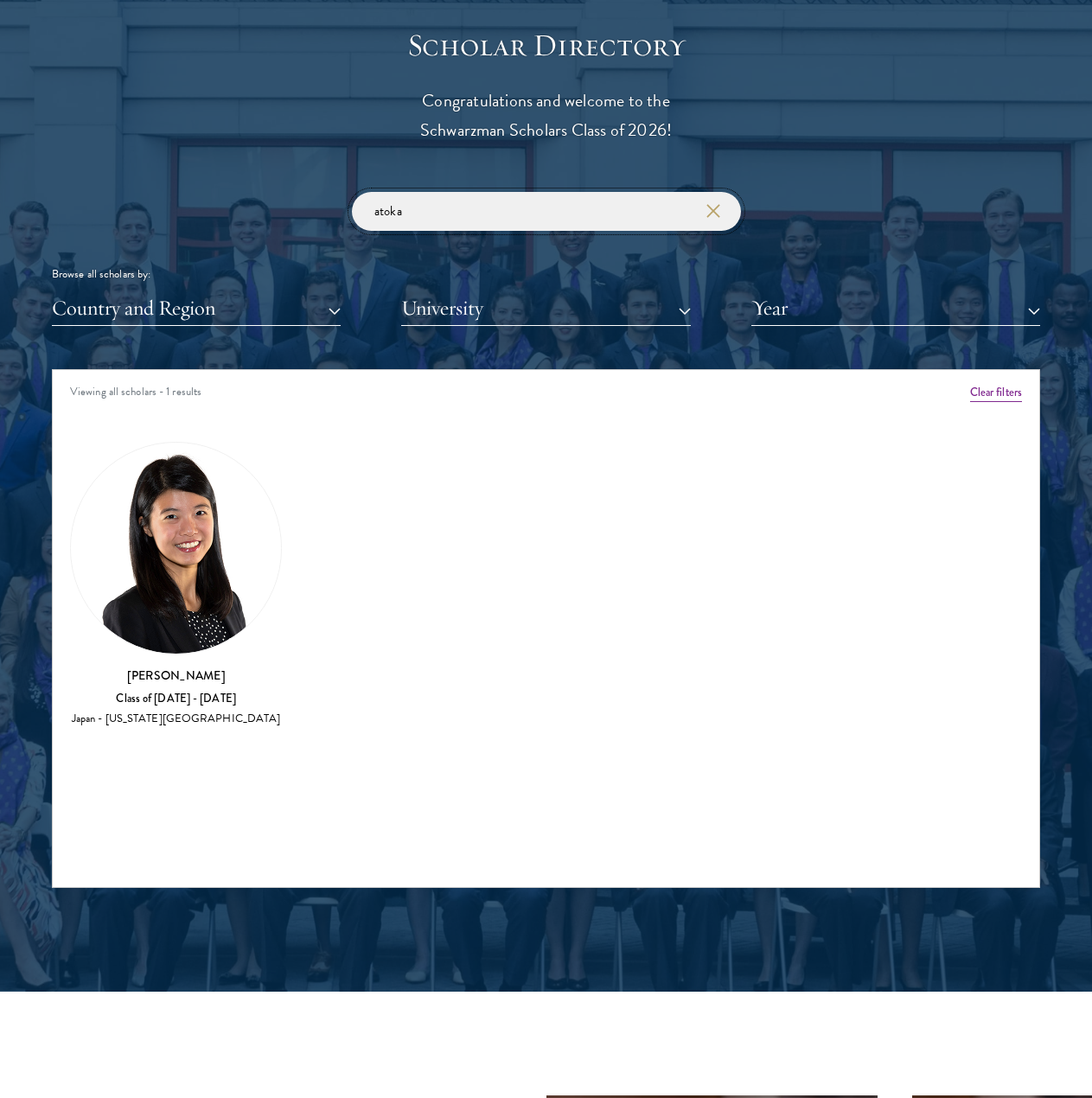
click at [441, 218] on input "atoka" at bounding box center [546, 211] width 390 height 38
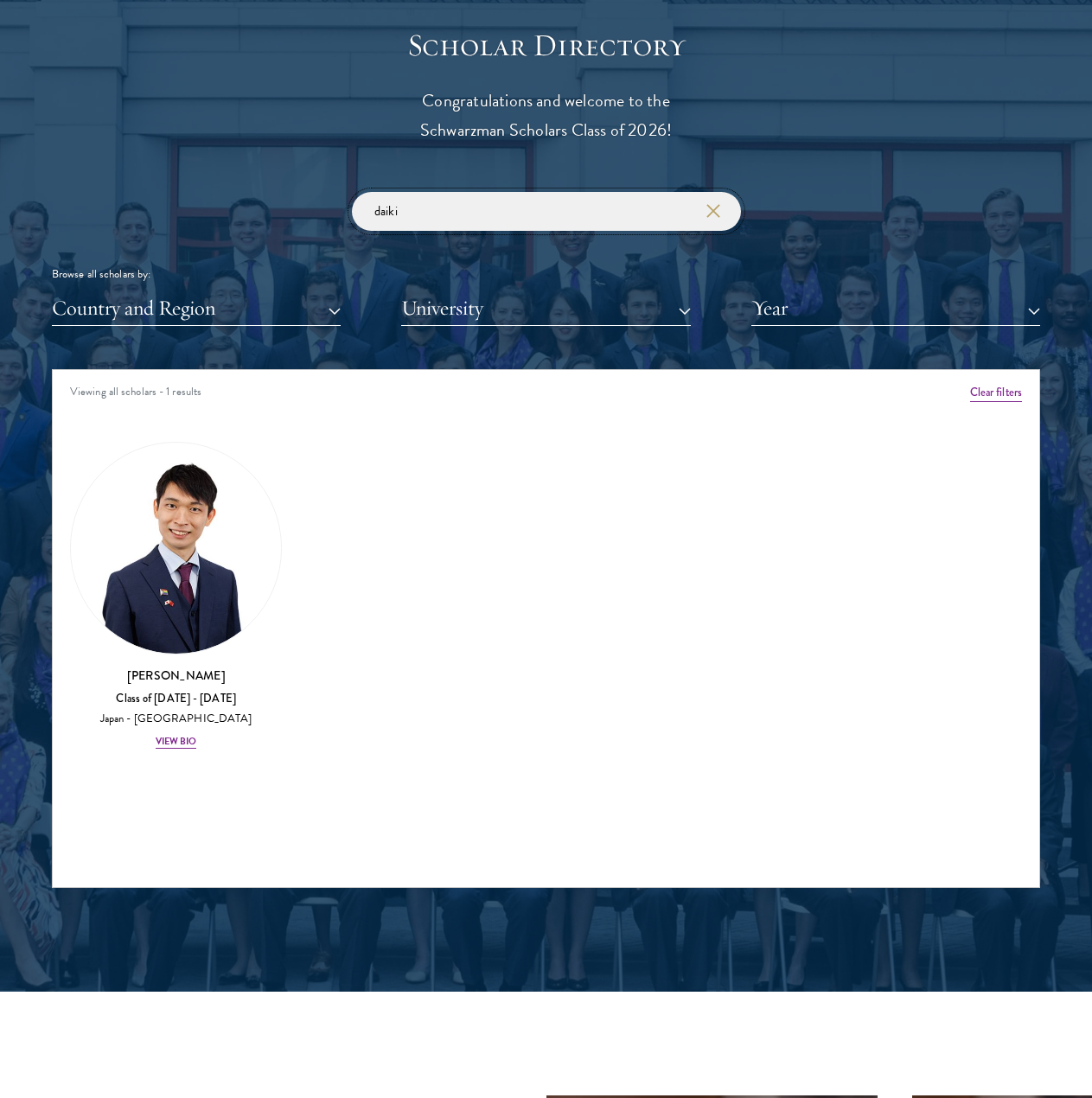
click at [469, 219] on input "daiki" at bounding box center [546, 211] width 390 height 38
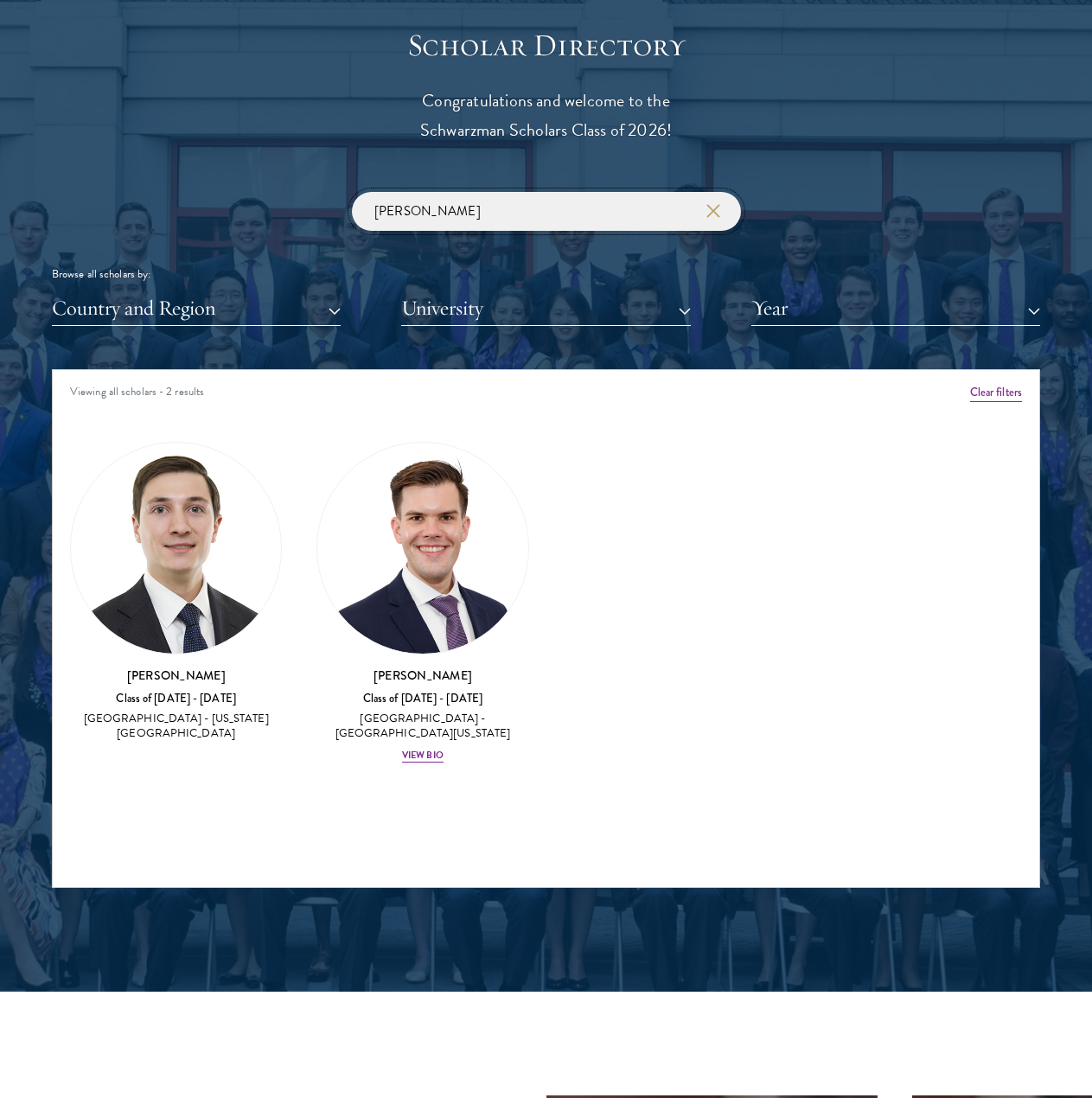
click at [460, 208] on input "[PERSON_NAME]" at bounding box center [546, 211] width 390 height 38
click at [460, 210] on input "[PERSON_NAME]" at bounding box center [546, 211] width 390 height 38
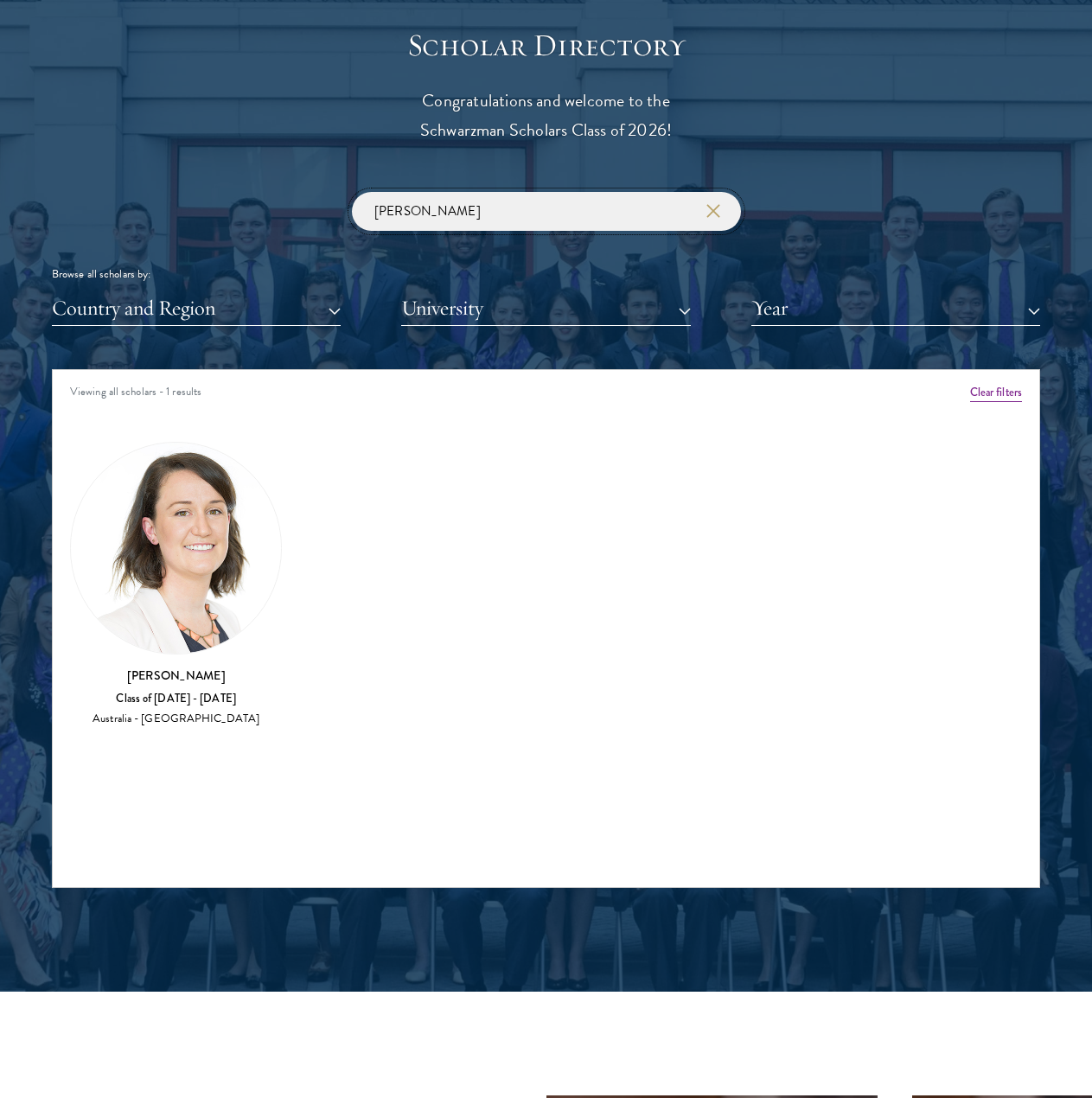
click at [449, 214] on input "[PERSON_NAME]" at bounding box center [546, 211] width 390 height 38
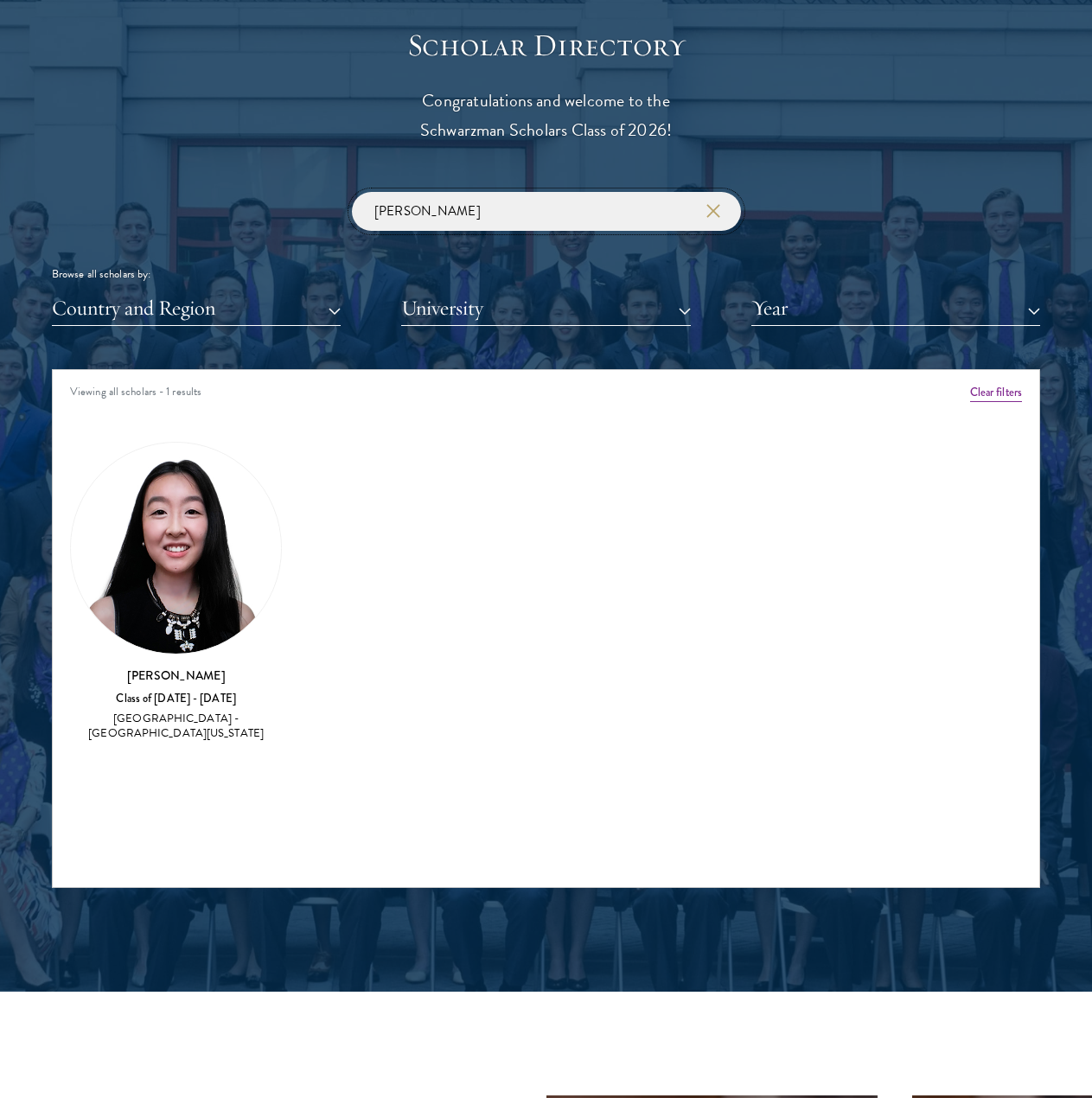
click at [491, 214] on input "[PERSON_NAME]" at bounding box center [546, 211] width 390 height 38
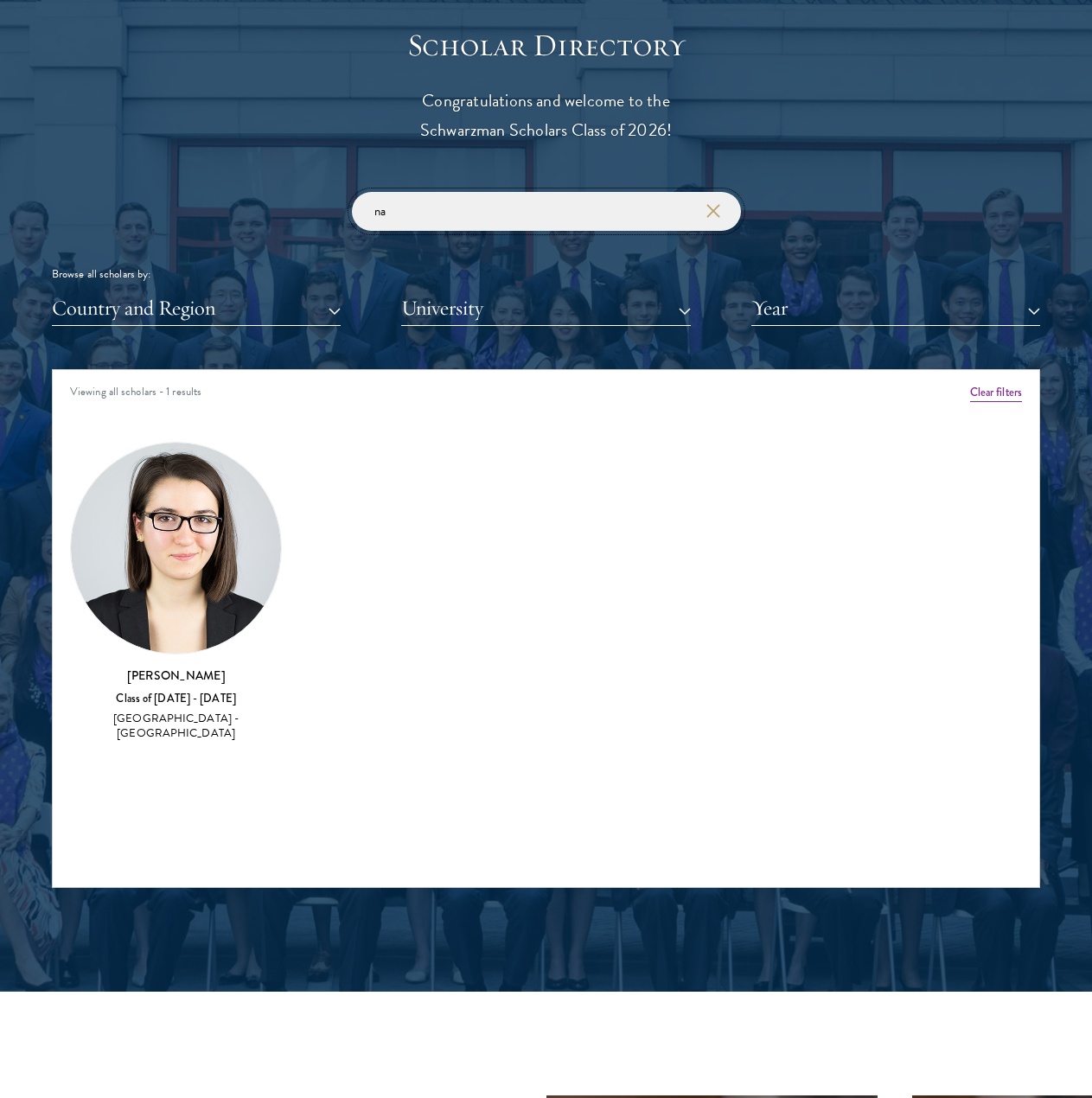
type input "n"
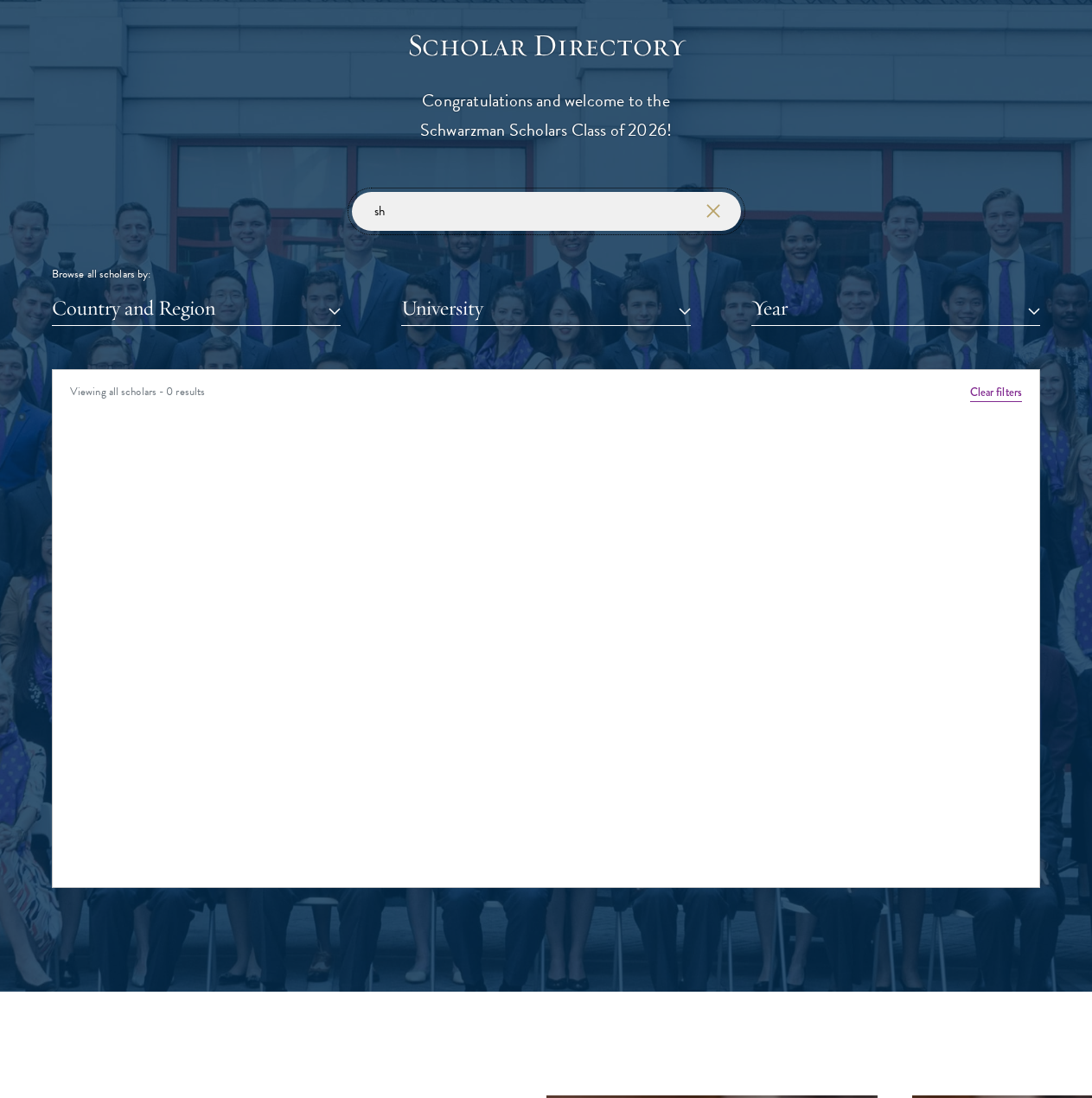
type input "s"
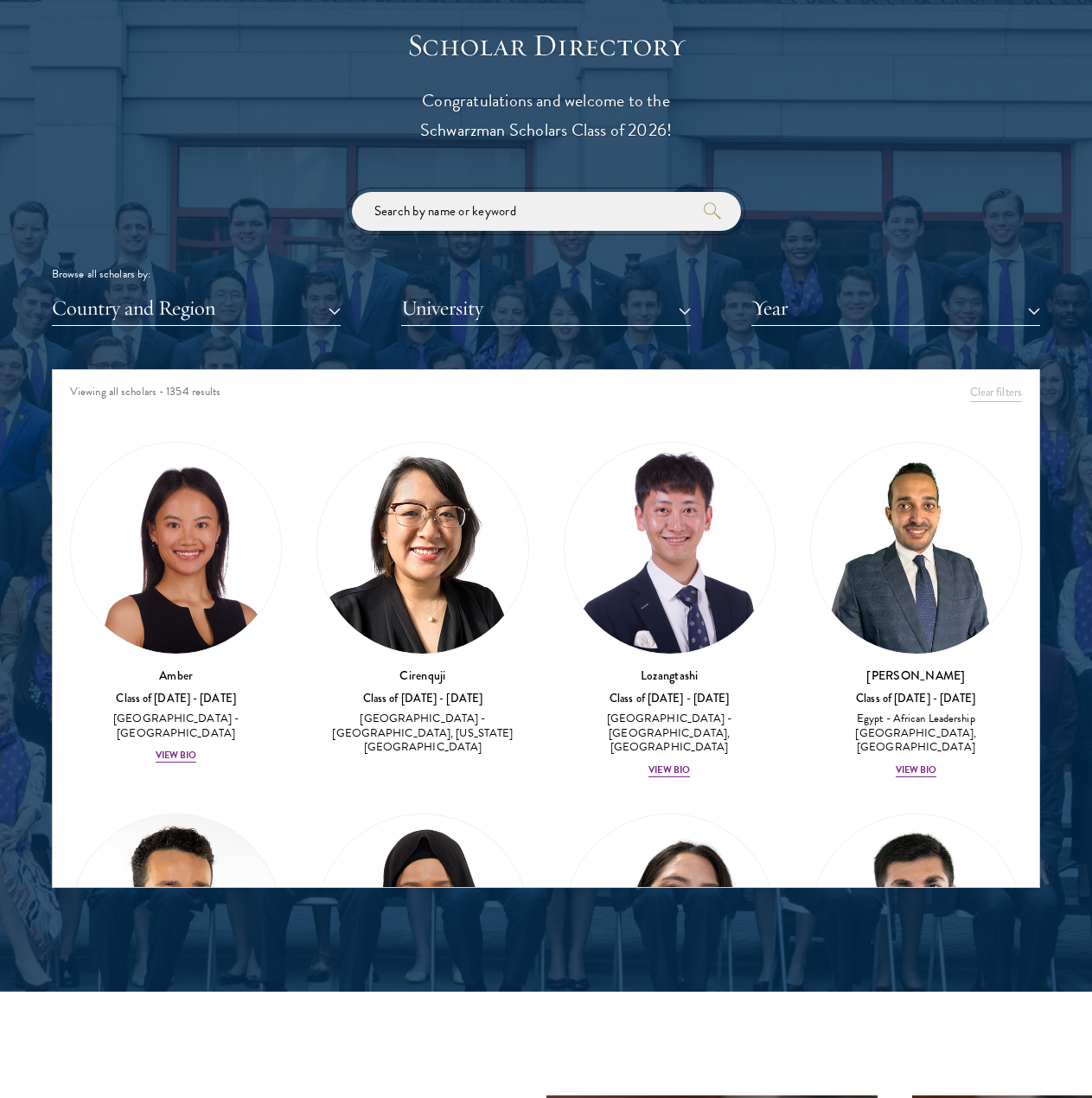
click at [429, 210] on input "search" at bounding box center [546, 211] width 390 height 38
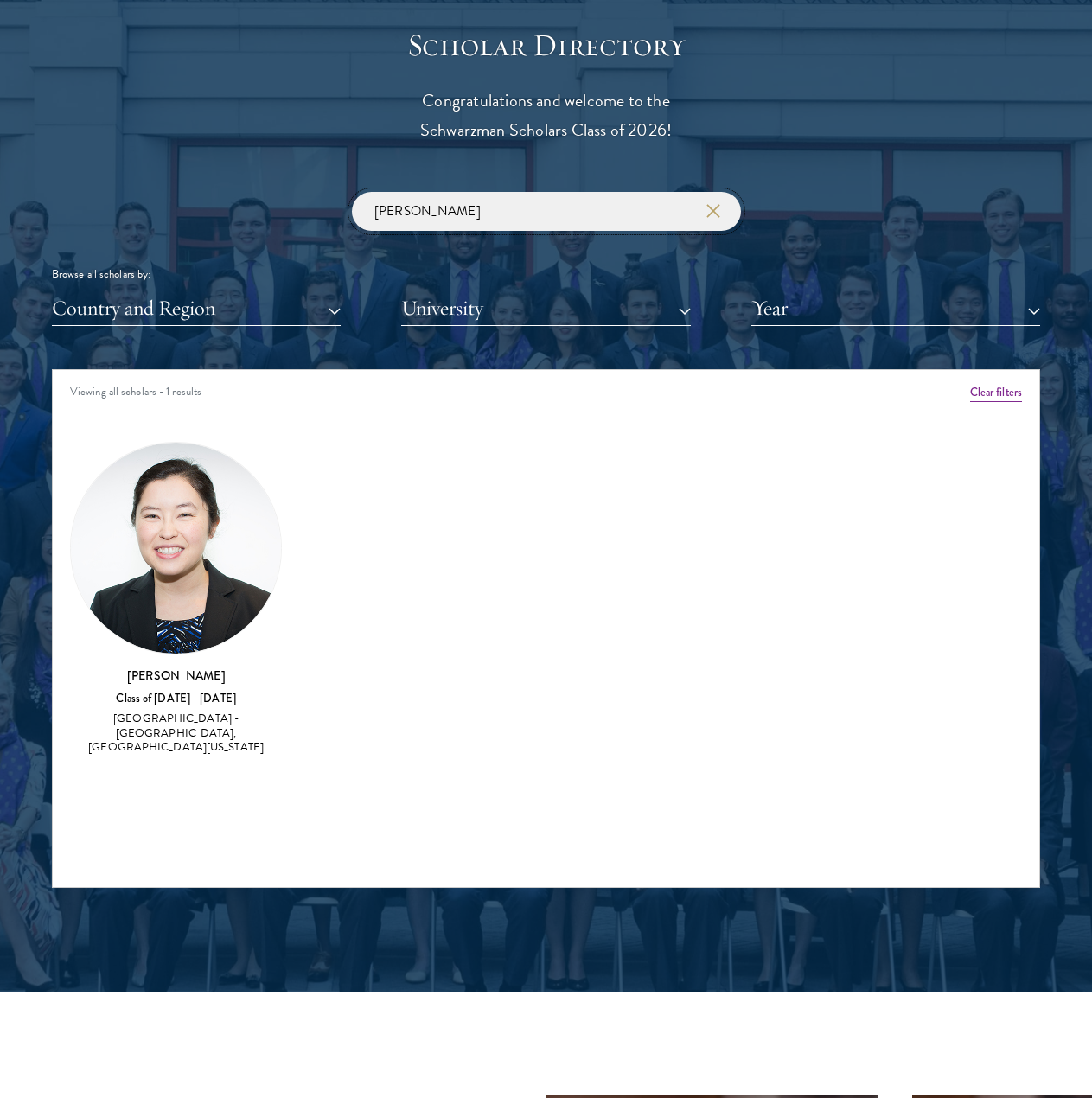
click at [532, 203] on input "[PERSON_NAME]" at bounding box center [546, 211] width 390 height 38
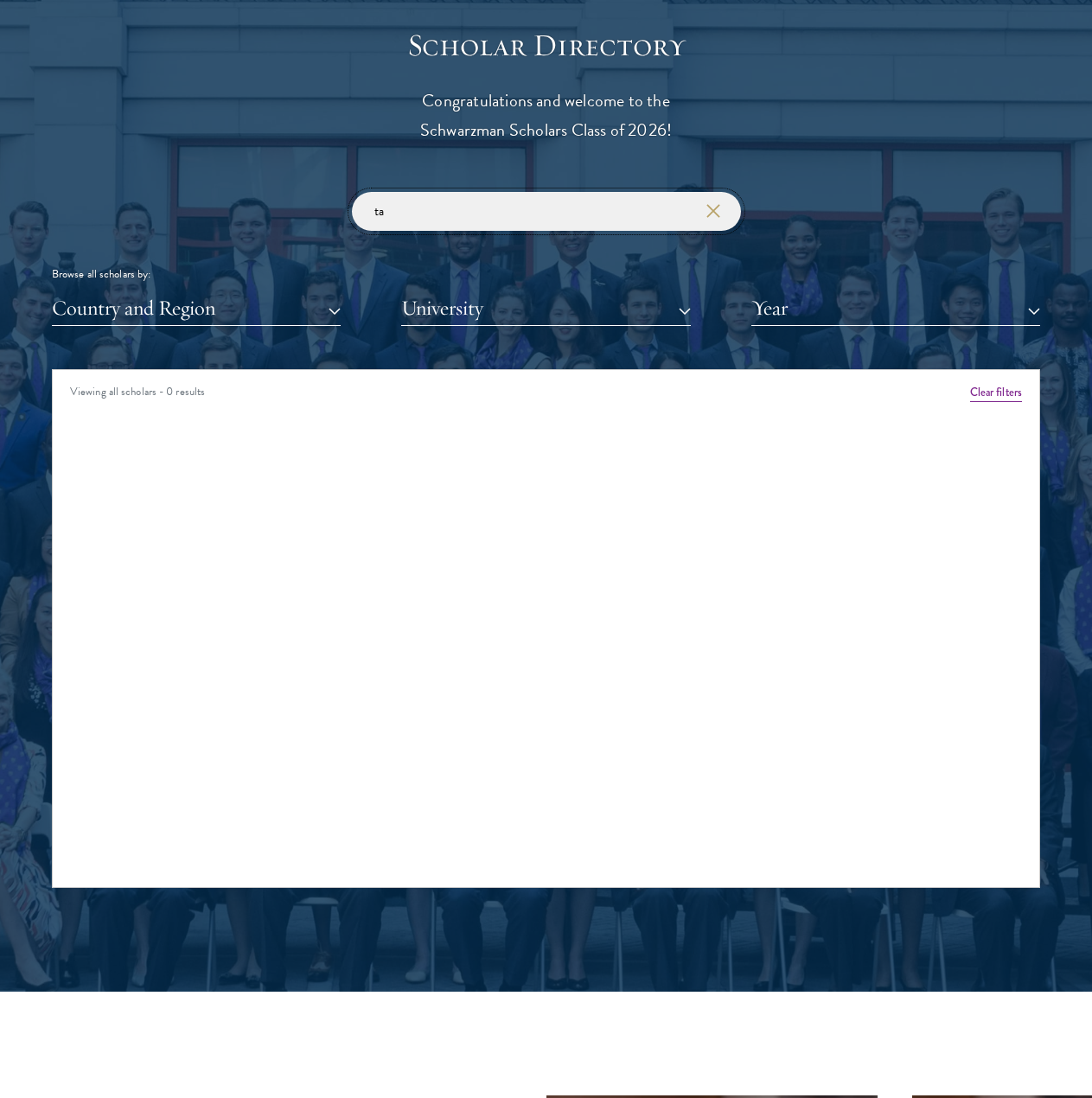
type input "t"
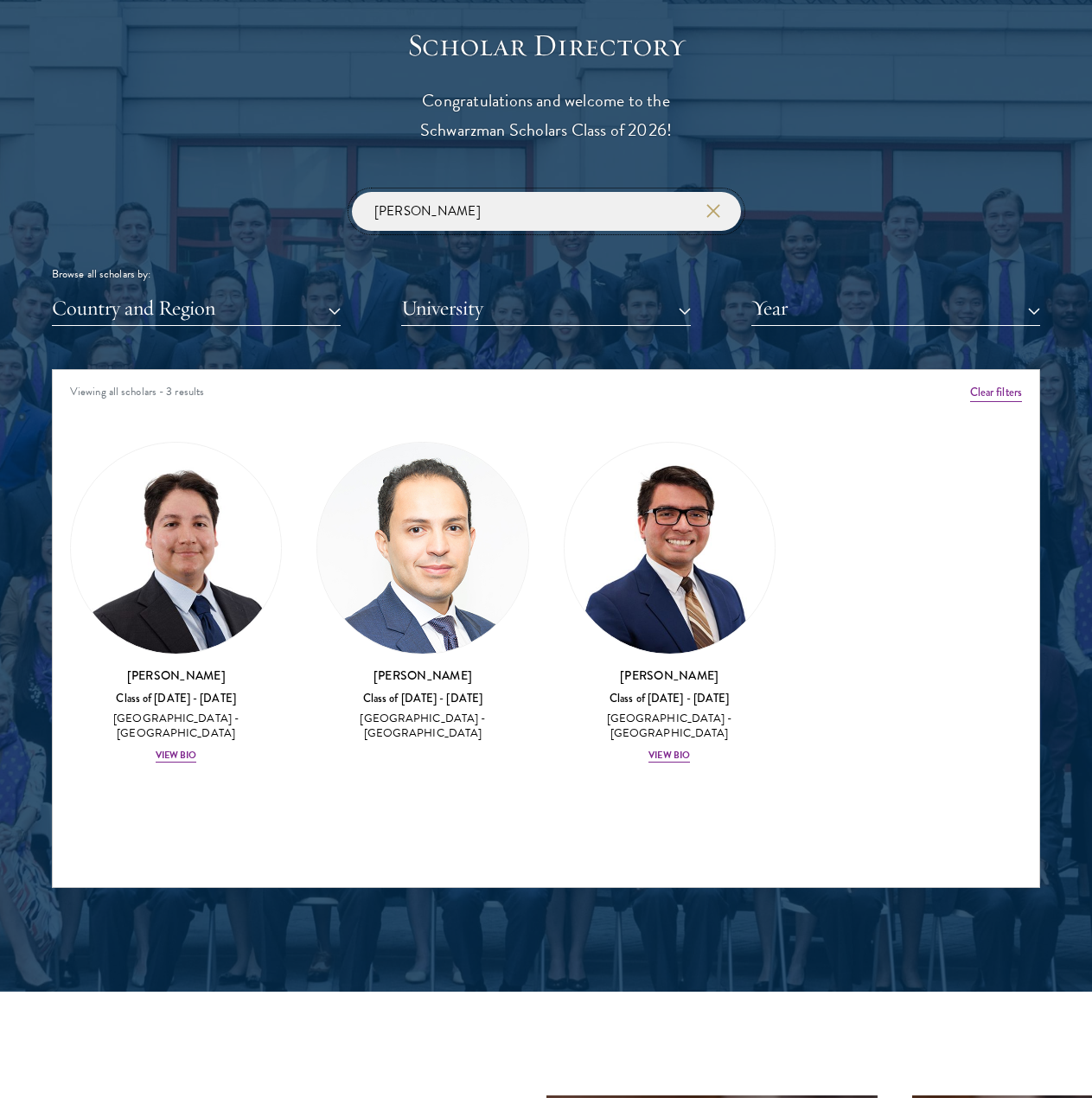
click at [473, 205] on input "[PERSON_NAME]" at bounding box center [546, 211] width 390 height 38
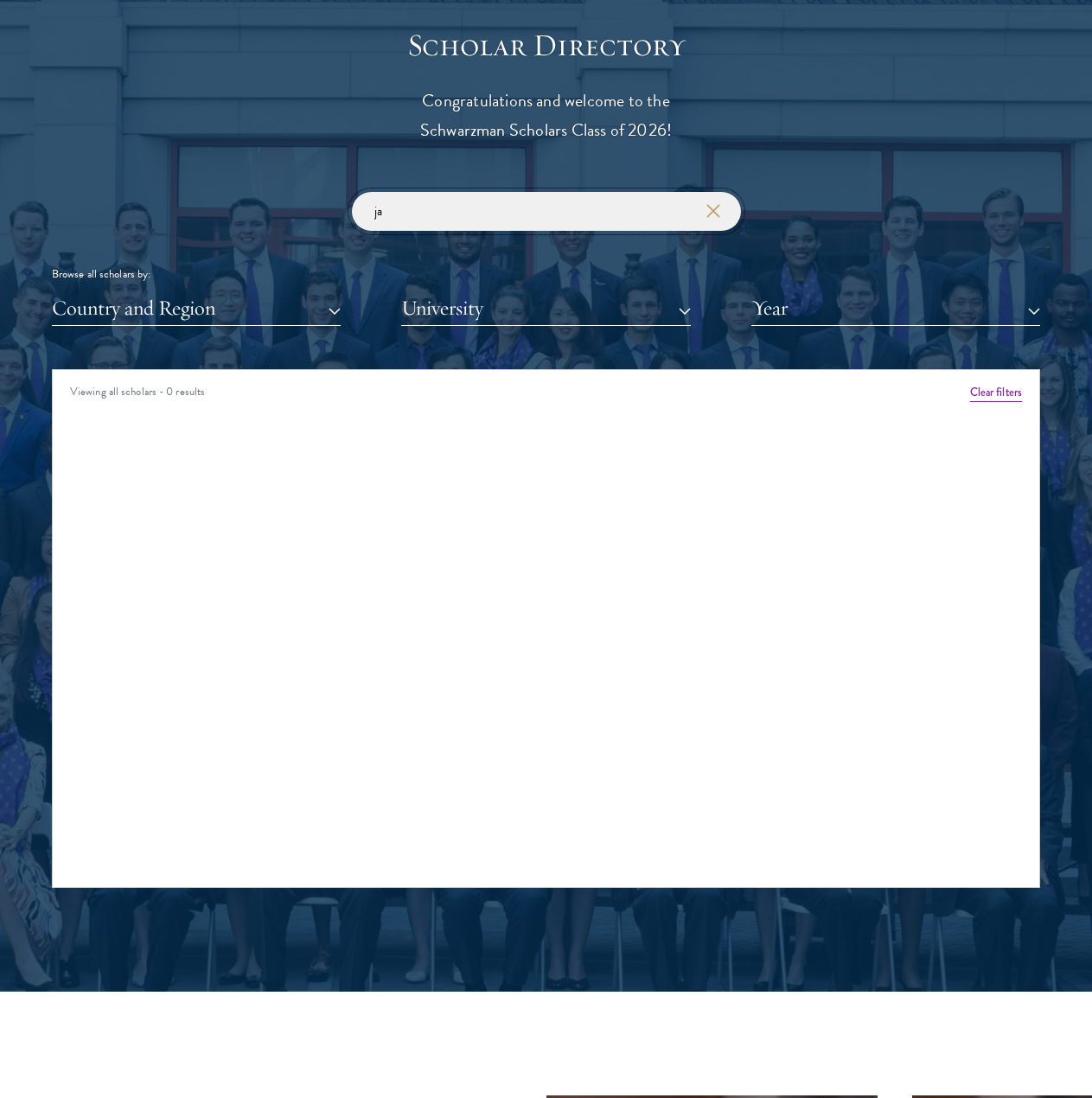
type input "j"
type input "i"
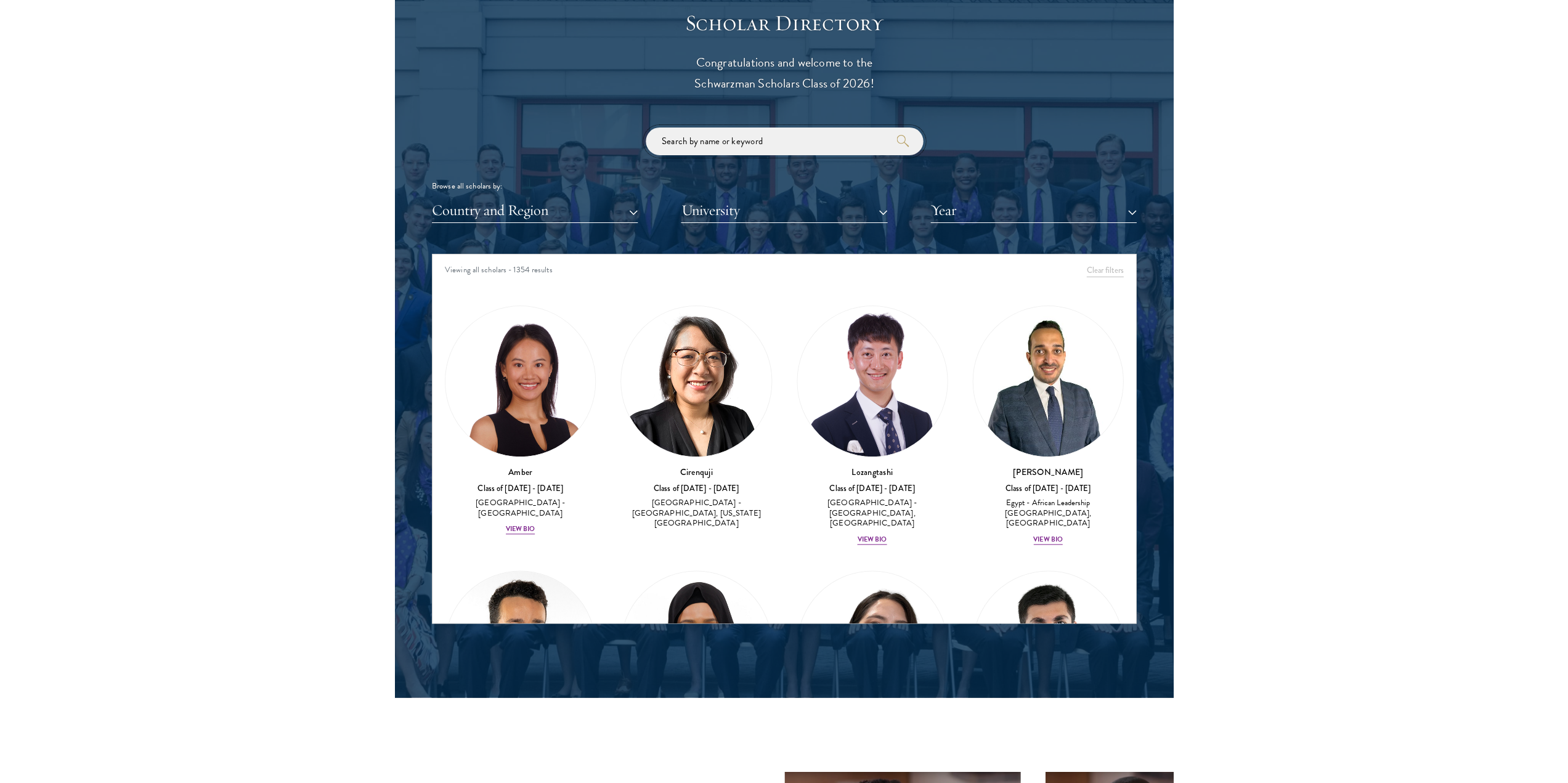
scroll to position [1354, 0]
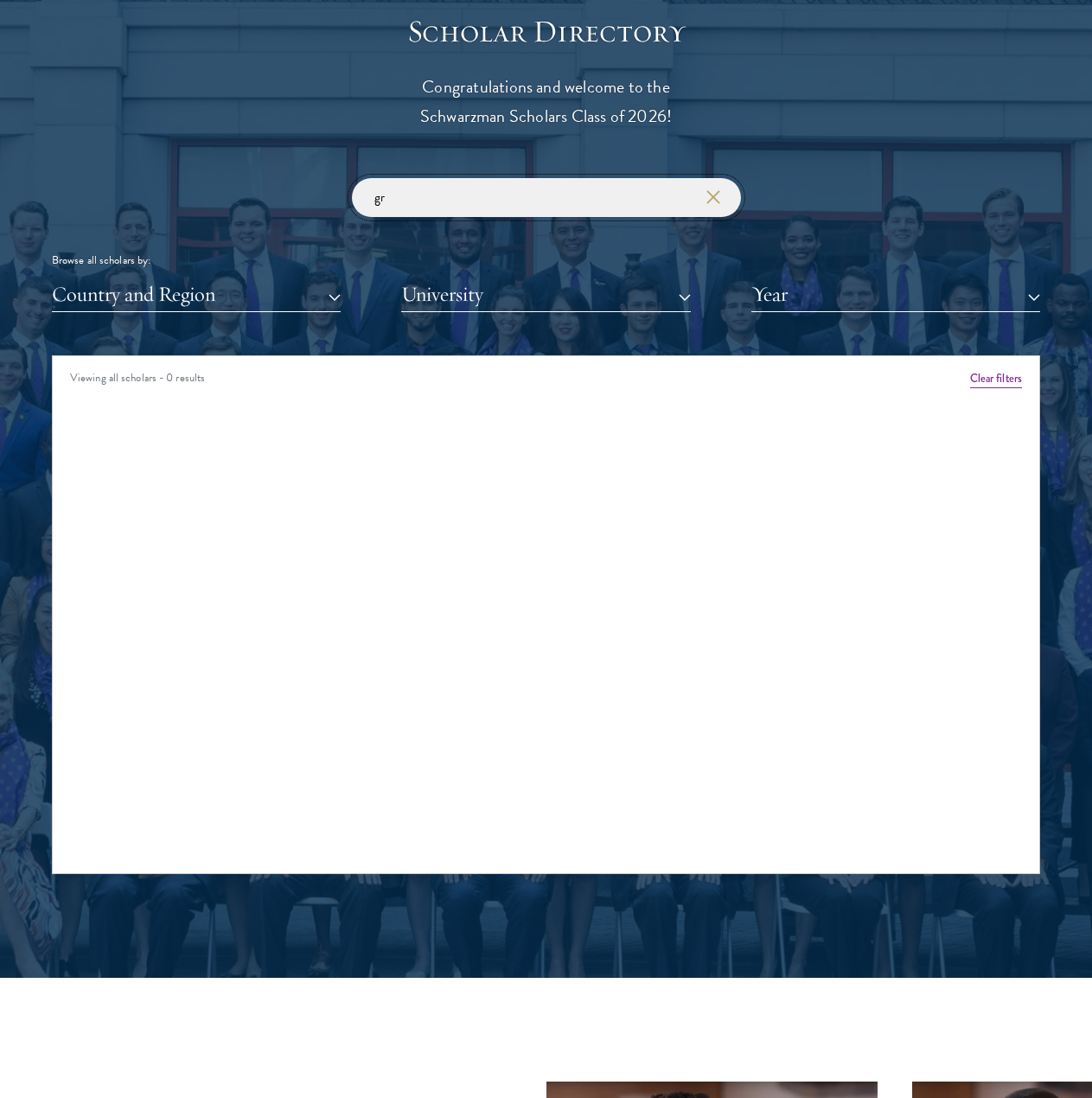
type input "g"
type input "a"
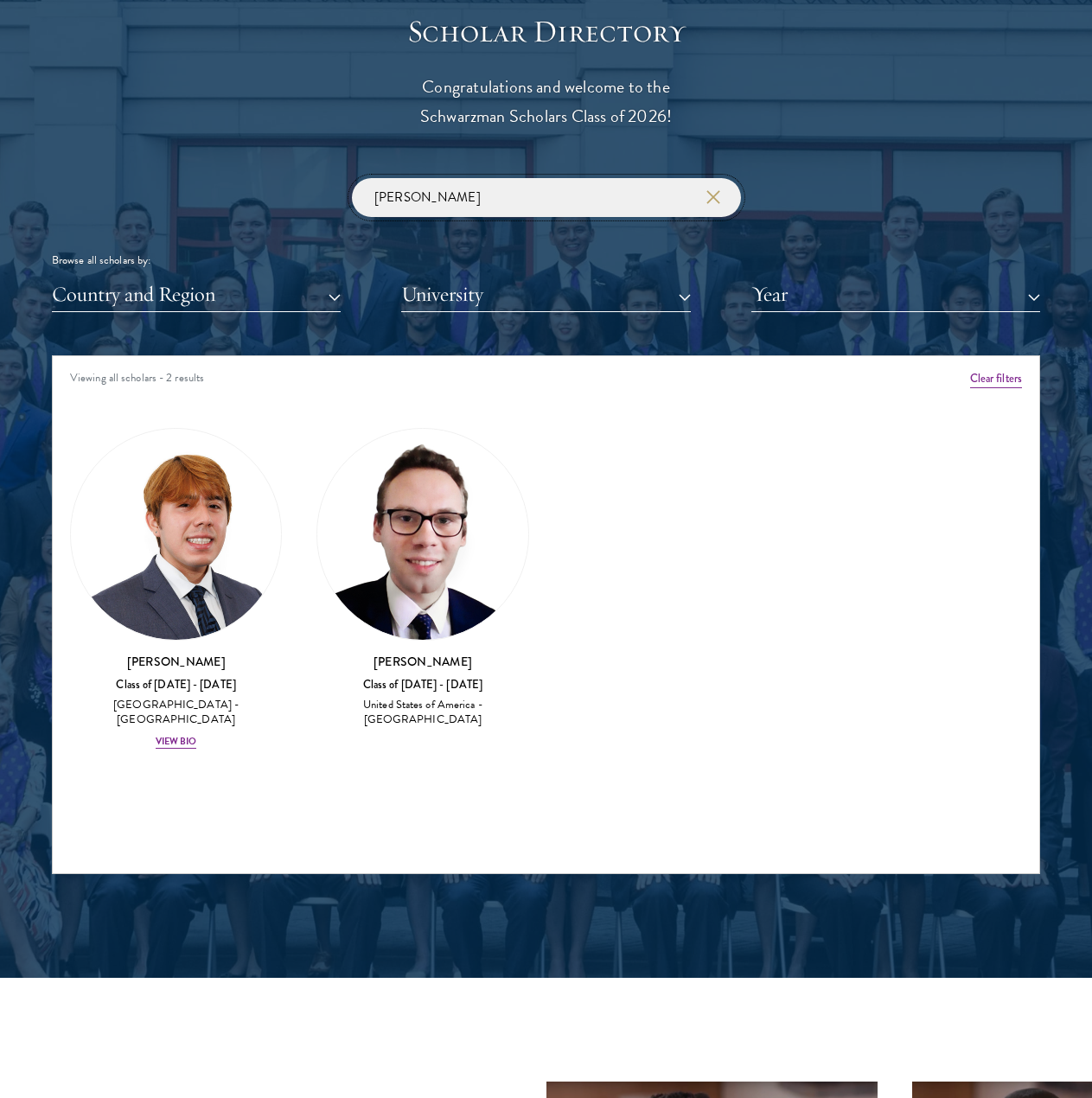
click at [479, 198] on input "[PERSON_NAME]" at bounding box center [546, 197] width 390 height 38
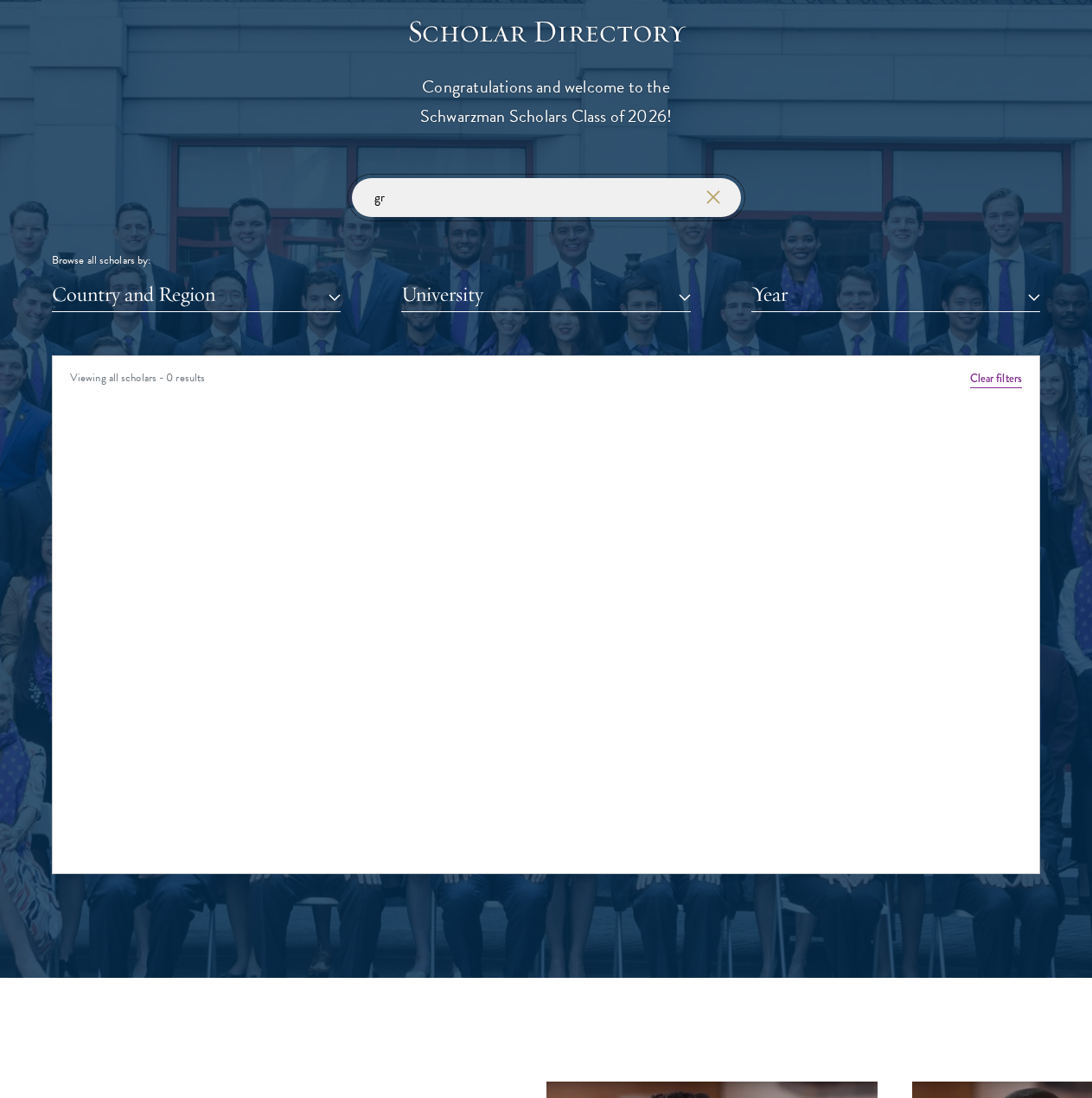
type input "g"
click at [525, 190] on input "neute" at bounding box center [546, 197] width 390 height 38
click at [525, 189] on input "neute" at bounding box center [546, 197] width 390 height 38
click at [500, 206] on input "[PERSON_NAME]" at bounding box center [546, 197] width 390 height 38
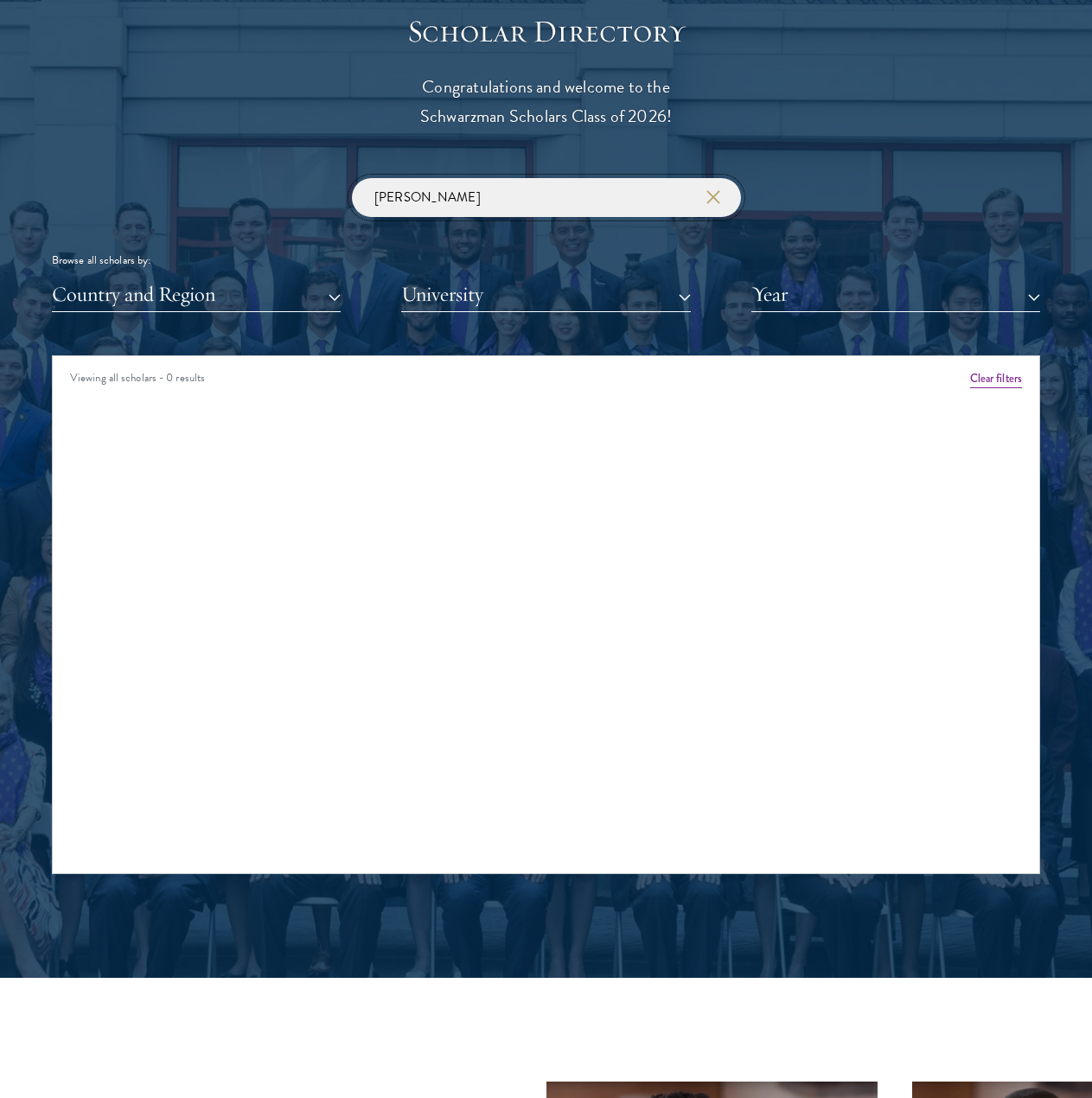
click at [500, 206] on input "[PERSON_NAME]" at bounding box center [546, 197] width 390 height 38
type input "brenden"
